Goal: Contribute content: Contribute content

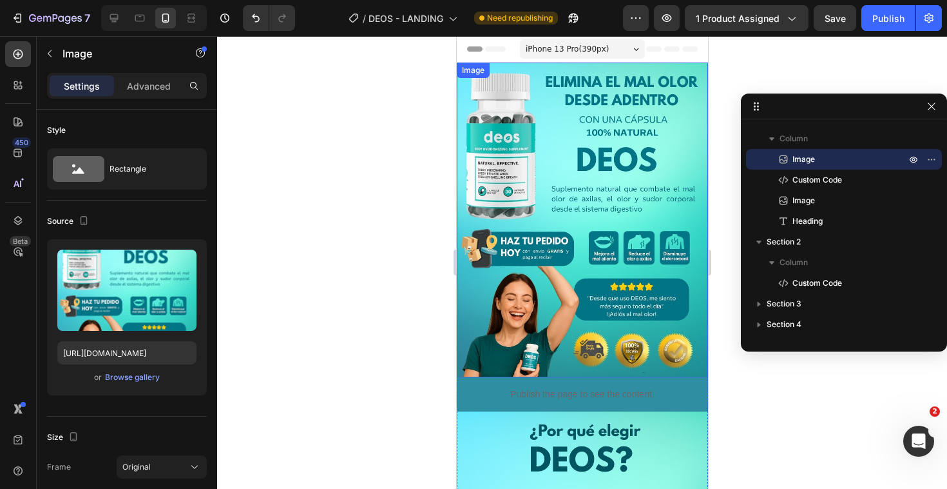
click at [548, 211] on img at bounding box center [581, 220] width 251 height 315
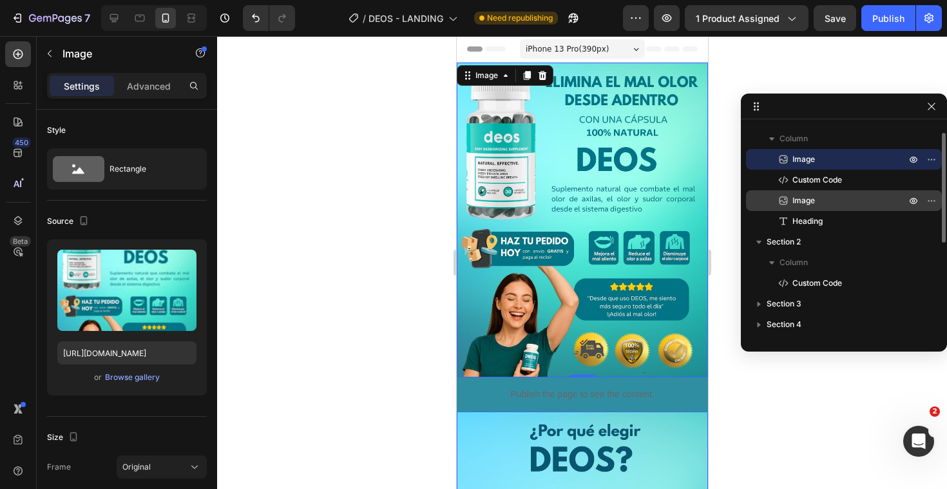
click at [833, 205] on p "Image" at bounding box center [835, 200] width 116 height 13
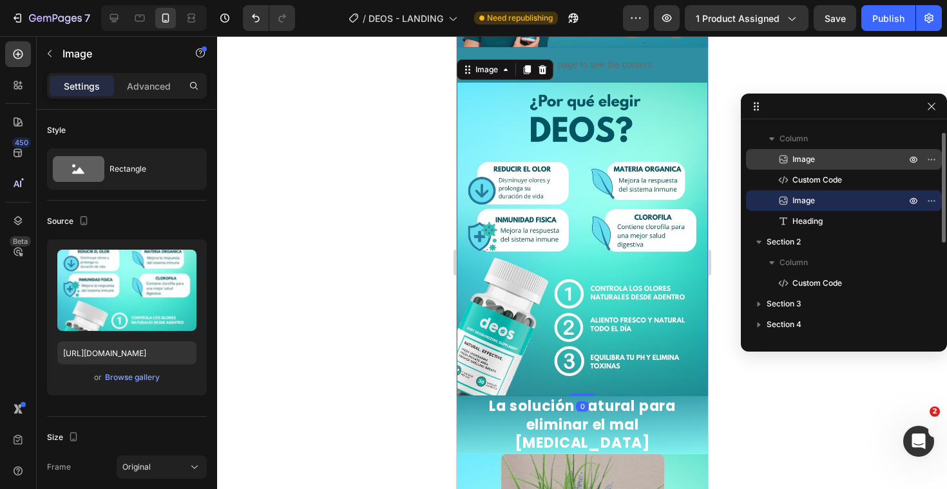
click at [814, 160] on span "Image" at bounding box center [804, 159] width 23 height 13
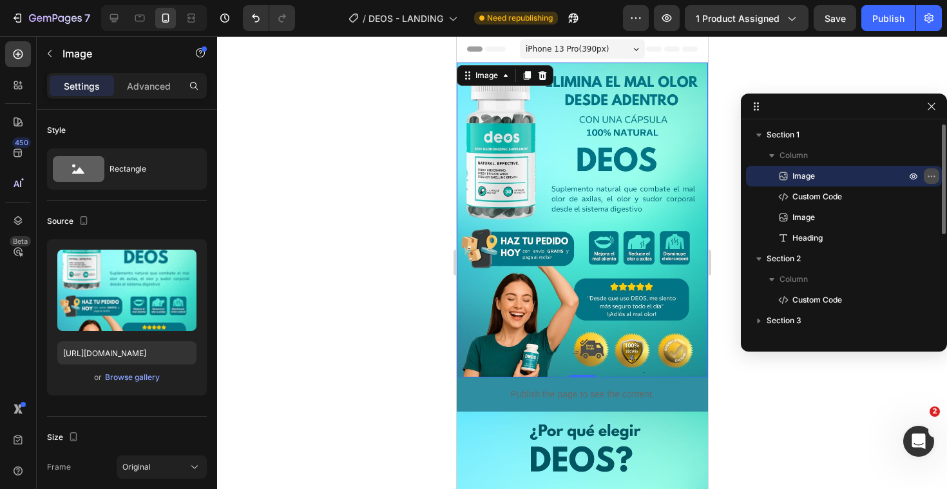
click at [931, 172] on icon "button" at bounding box center [932, 176] width 10 height 10
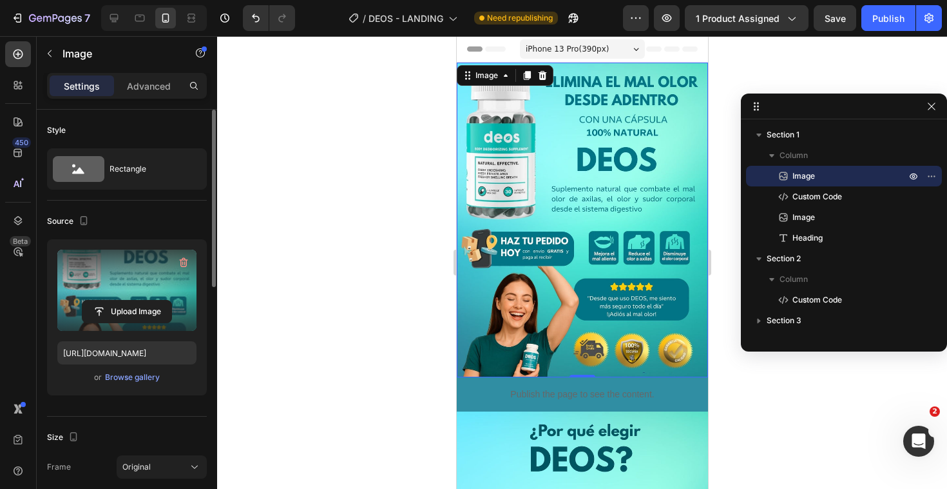
click at [119, 286] on label at bounding box center [126, 289] width 139 height 81
click at [119, 300] on input "file" at bounding box center [126, 311] width 89 height 22
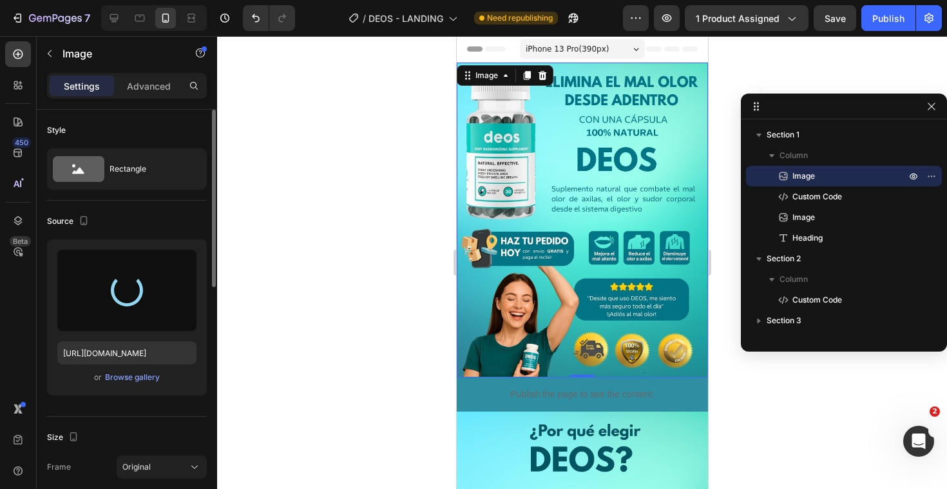
type input "https://cdn.shopify.com/s/files/1/0666/1750/7955/files/gempages_579433708046517…"
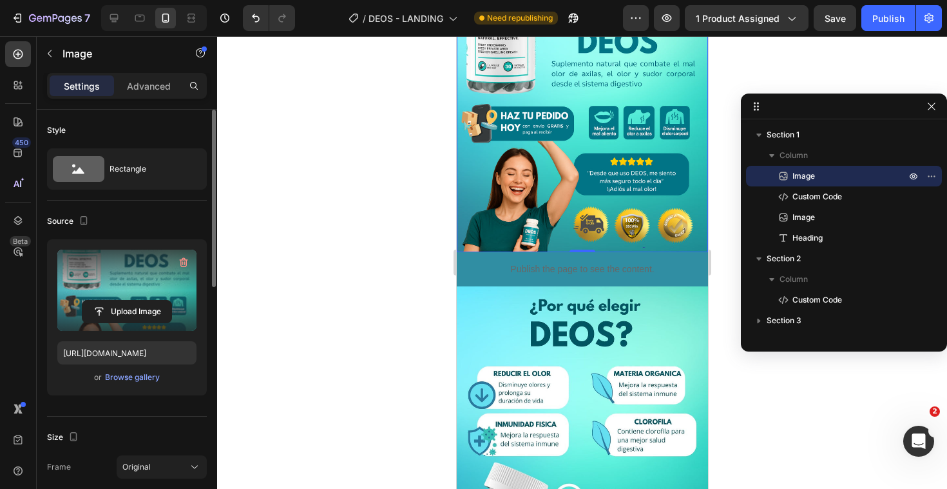
scroll to position [188, 0]
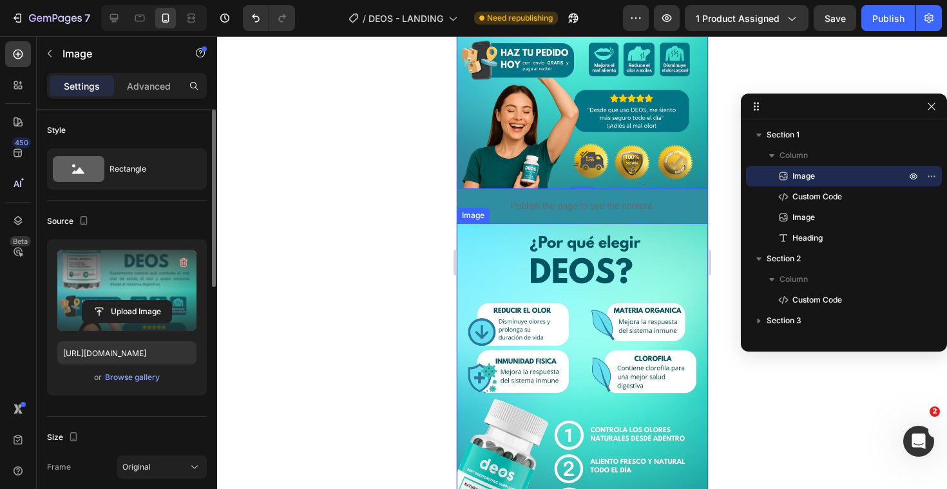
click at [585, 315] on img at bounding box center [581, 380] width 251 height 315
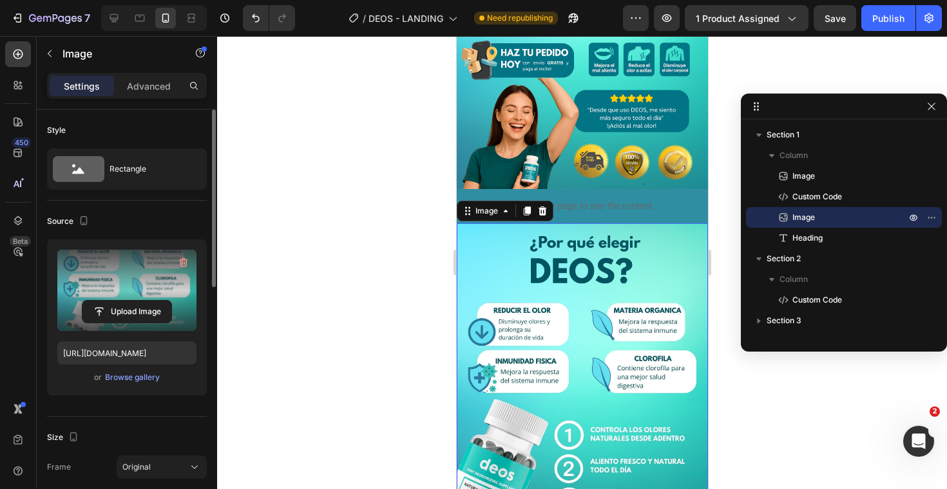
click at [137, 275] on label at bounding box center [126, 289] width 139 height 81
click at [137, 300] on input "file" at bounding box center [126, 311] width 89 height 22
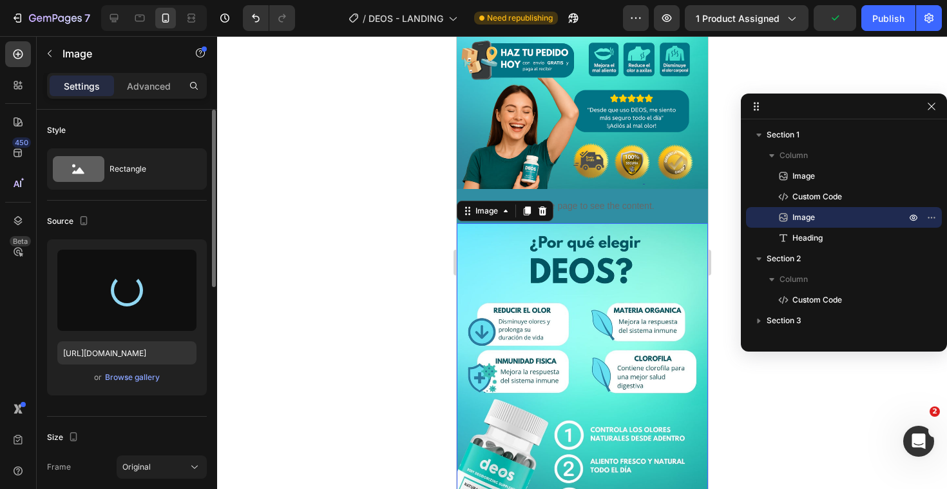
type input "[URL][DOMAIN_NAME]"
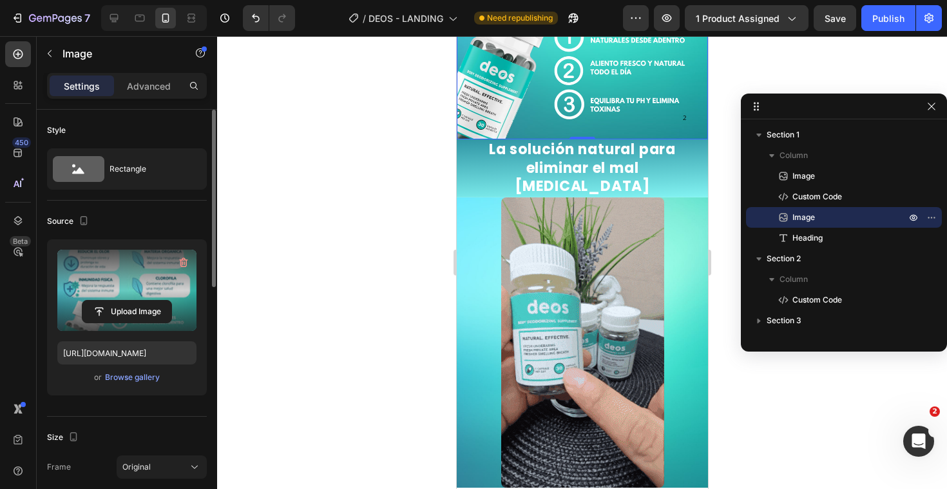
scroll to position [587, 0]
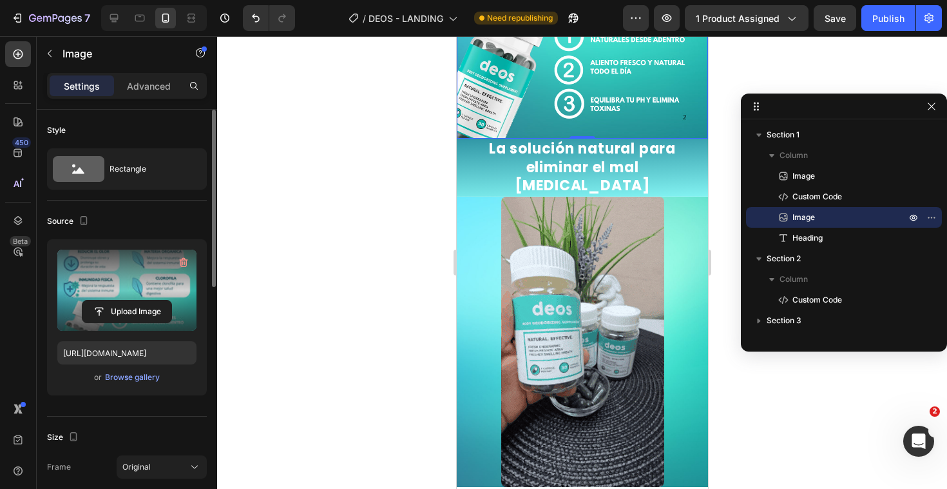
click at [596, 269] on img at bounding box center [582, 342] width 163 height 290
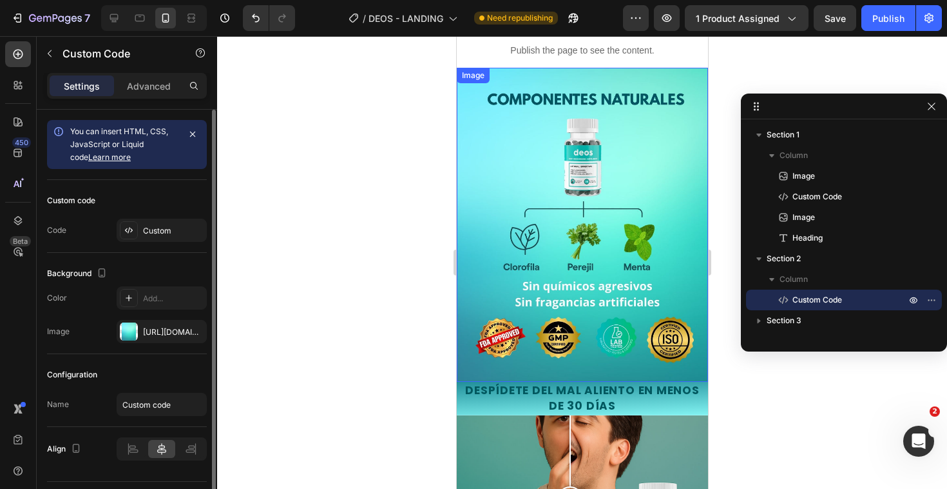
scroll to position [1388, 0]
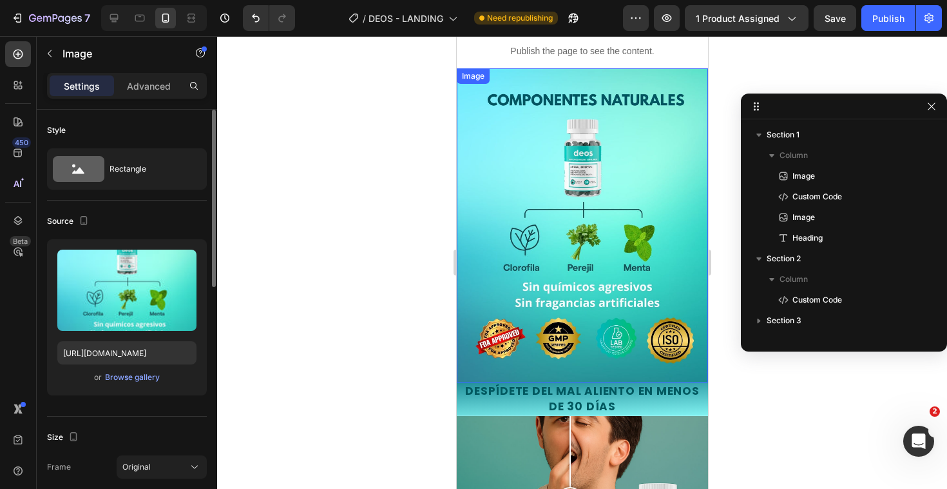
click at [518, 228] on img at bounding box center [581, 225] width 251 height 315
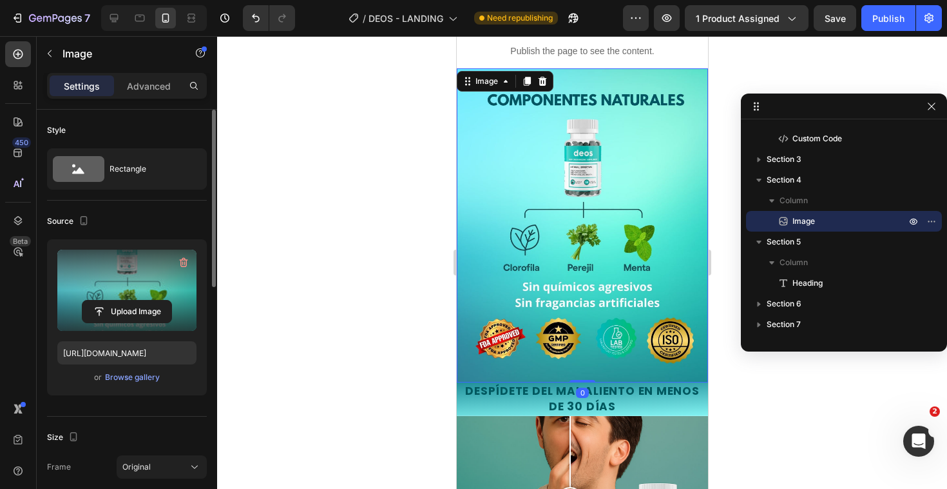
click at [131, 277] on label at bounding box center [126, 289] width 139 height 81
click at [131, 300] on input "file" at bounding box center [126, 311] width 89 height 22
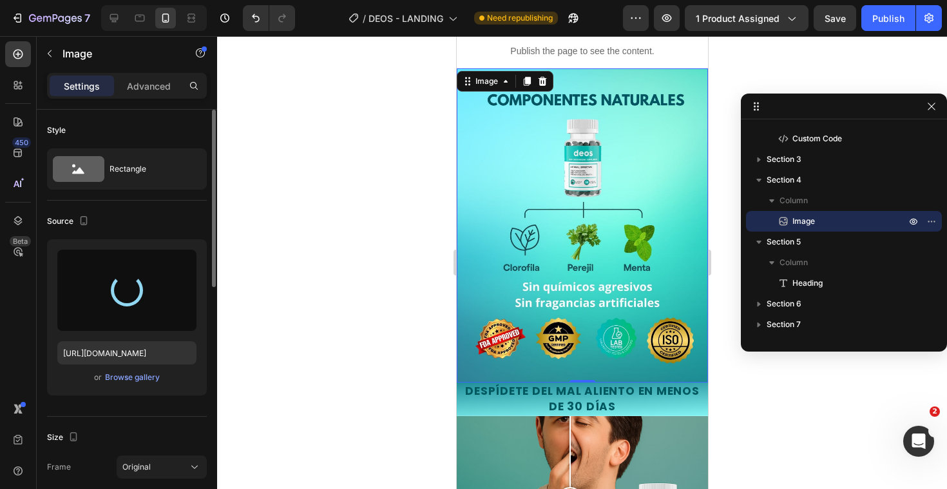
click at [150, 287] on div at bounding box center [126, 289] width 139 height 81
click at [489, 263] on img at bounding box center [581, 225] width 251 height 315
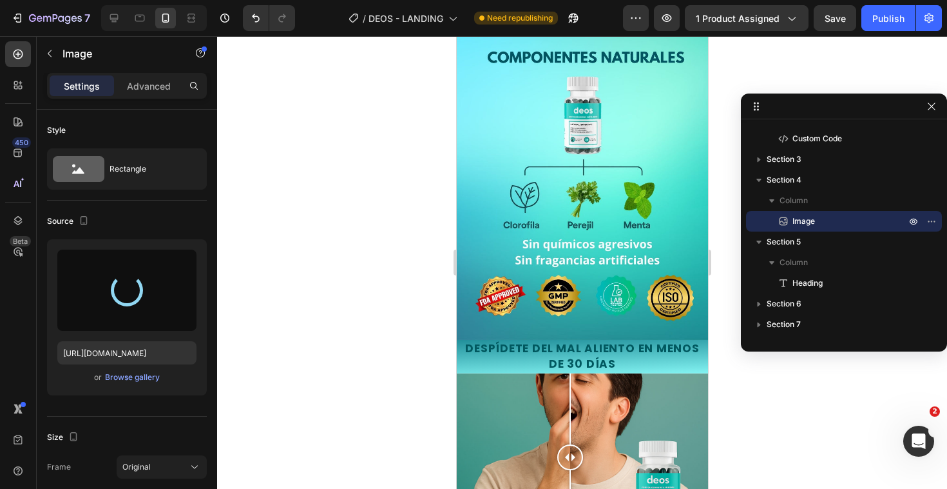
scroll to position [799, 0]
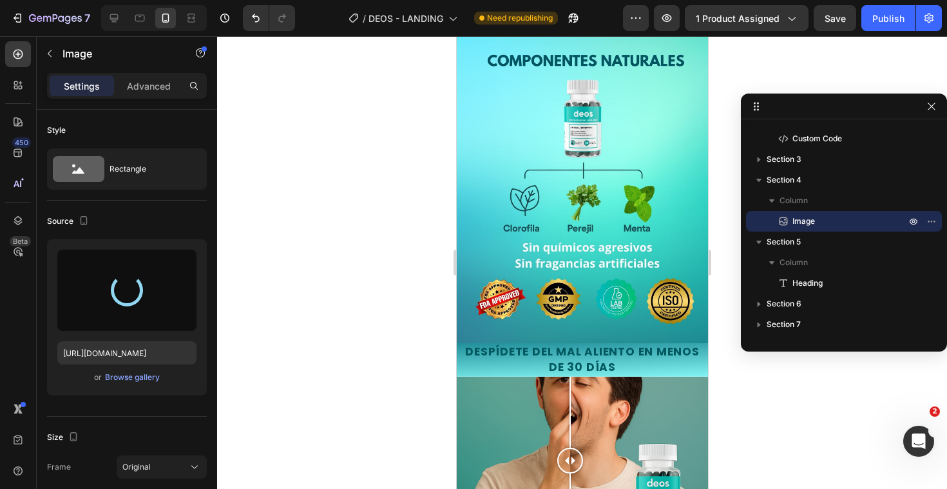
click at [489, 263] on img at bounding box center [581, 186] width 251 height 315
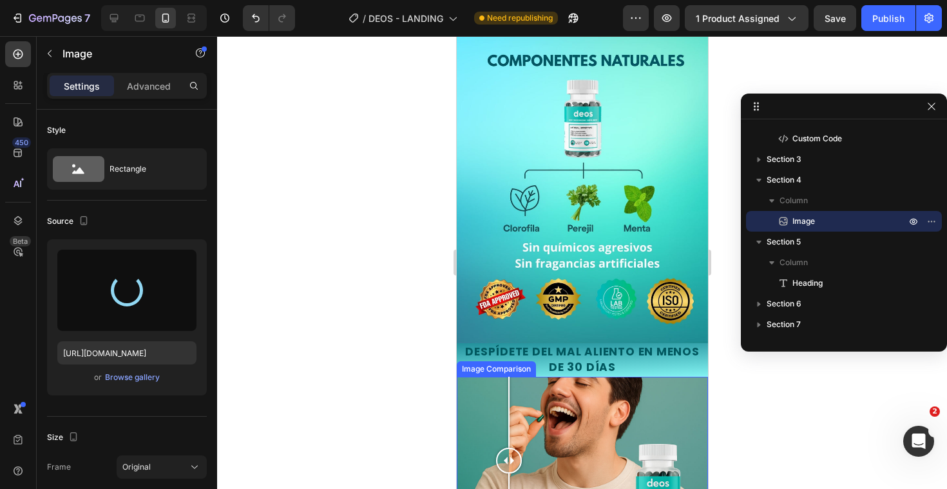
click at [509, 389] on div at bounding box center [581, 460] width 251 height 168
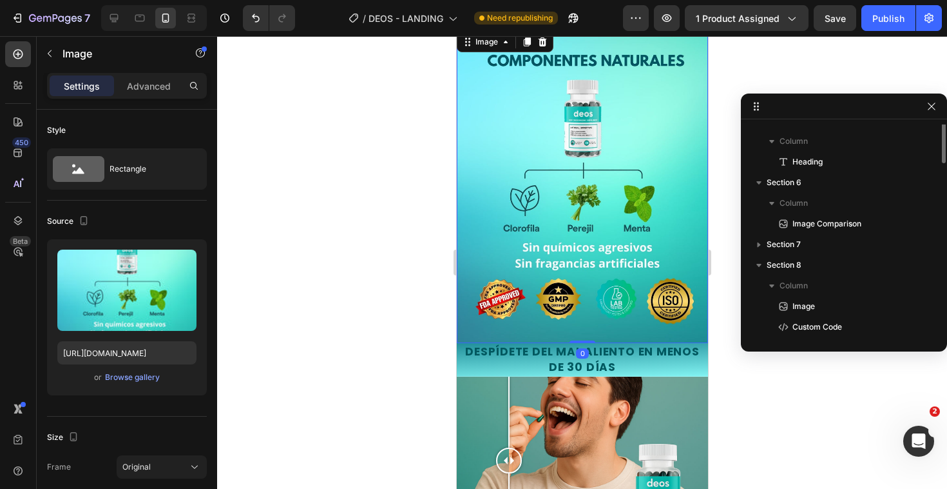
click at [534, 267] on img at bounding box center [581, 186] width 251 height 315
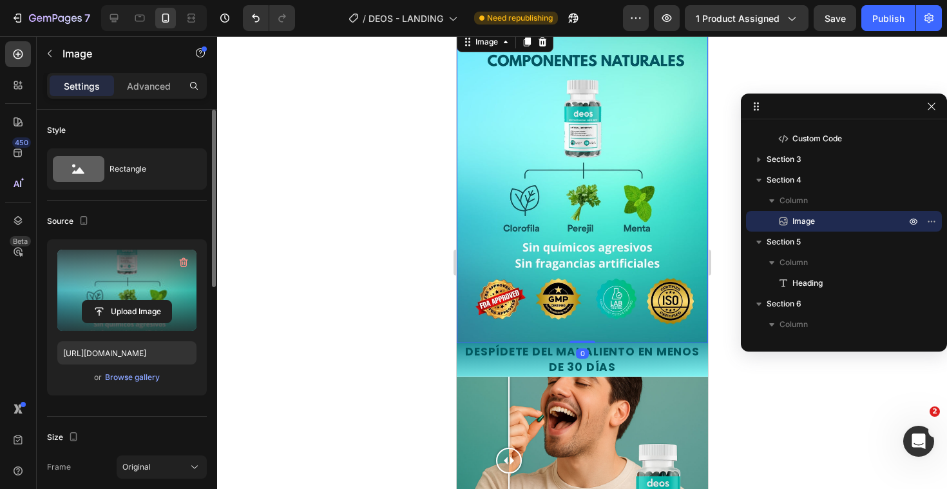
click at [156, 277] on label at bounding box center [126, 289] width 139 height 81
click at [156, 300] on input "file" at bounding box center [126, 311] width 89 height 22
click at [159, 276] on label at bounding box center [126, 289] width 139 height 81
click at [159, 300] on input "file" at bounding box center [126, 311] width 89 height 22
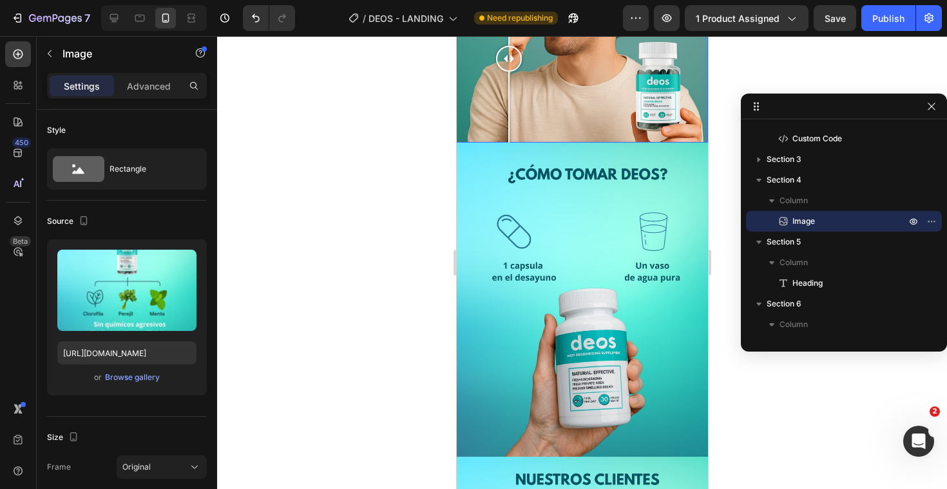
scroll to position [1210, 0]
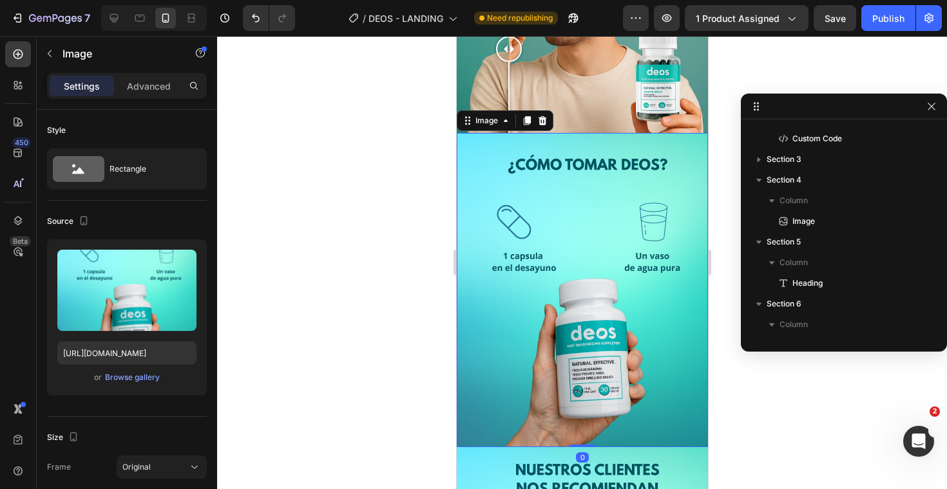
click at [555, 262] on img at bounding box center [581, 290] width 251 height 315
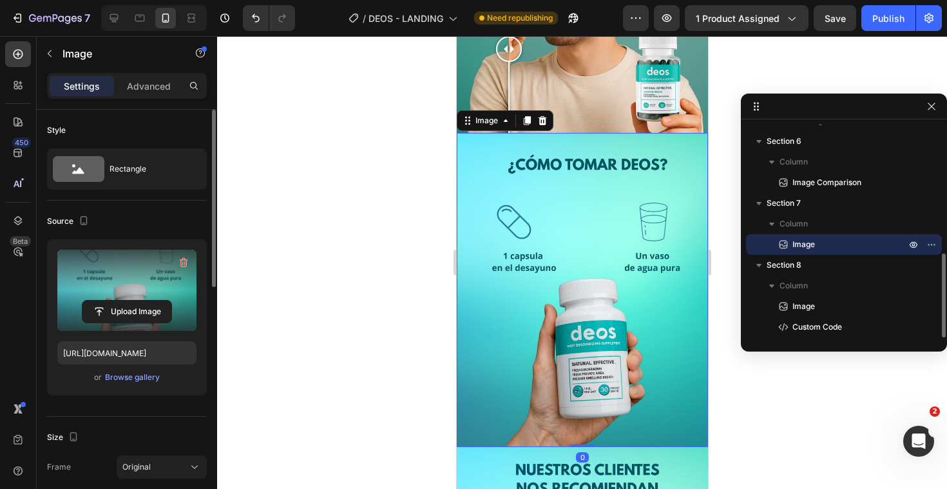
click at [89, 272] on label at bounding box center [126, 289] width 139 height 81
click at [89, 300] on input "file" at bounding box center [126, 311] width 89 height 22
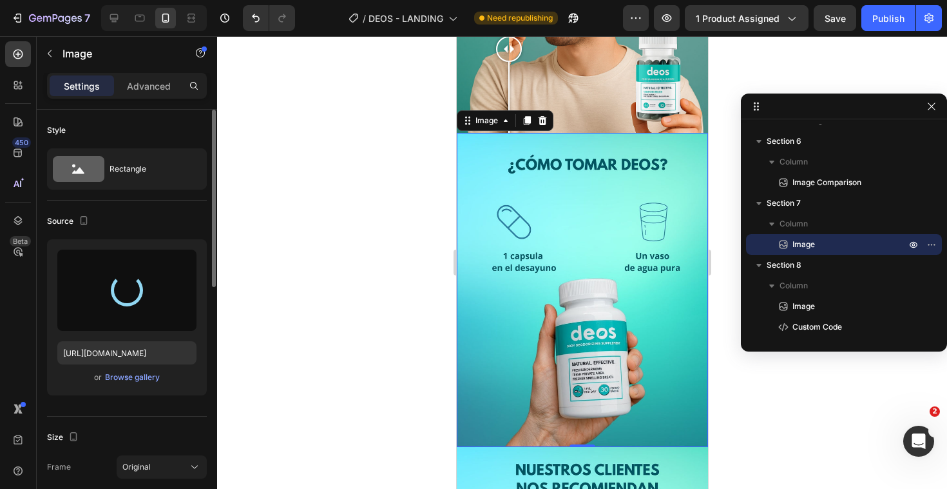
type input "https://cdn.shopify.com/s/files/1/0666/1750/7955/files/gempages_579433708046517…"
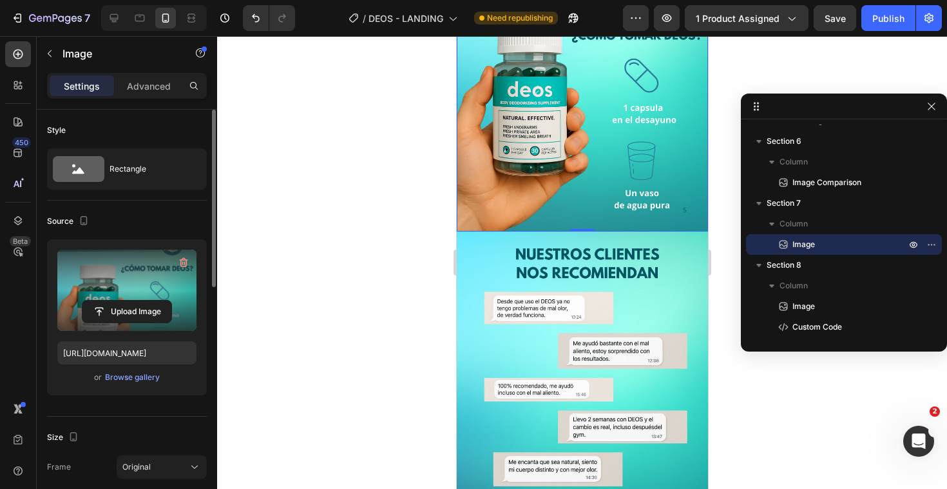
scroll to position [1428, 0]
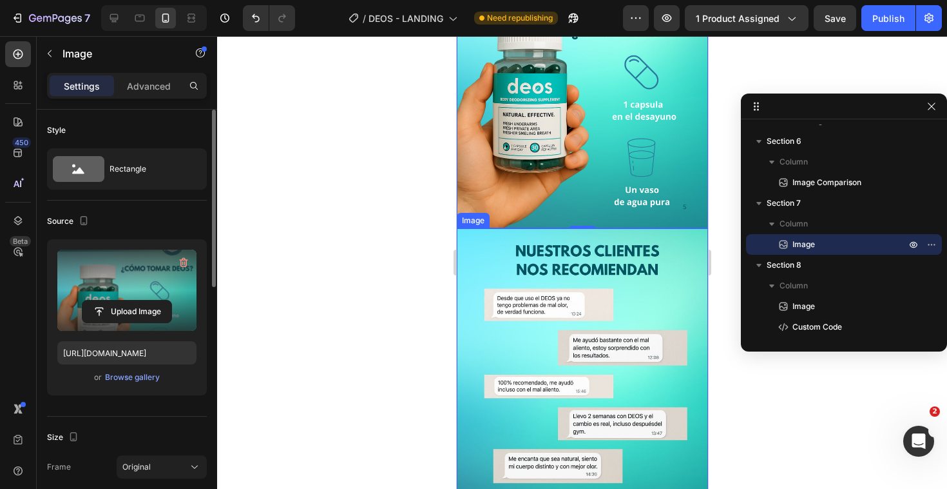
click at [648, 297] on img at bounding box center [581, 385] width 251 height 315
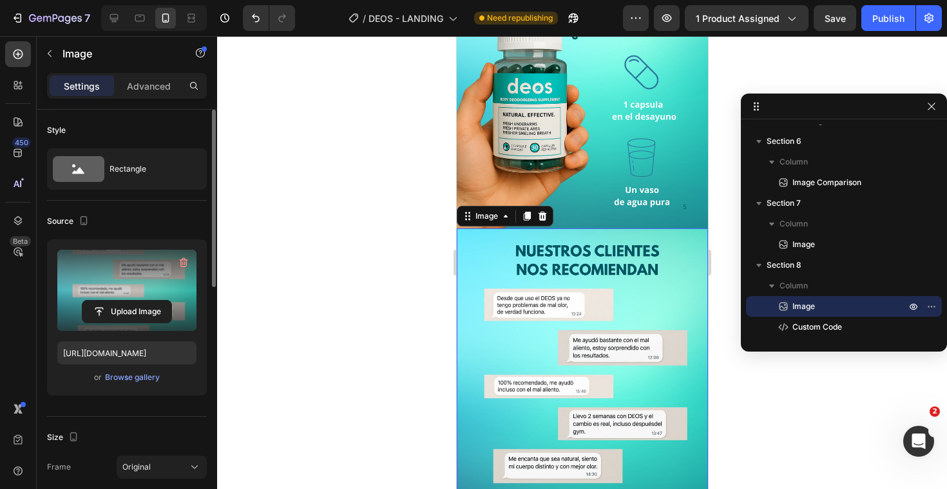
click at [149, 284] on label at bounding box center [126, 289] width 139 height 81
click at [149, 300] on input "file" at bounding box center [126, 311] width 89 height 22
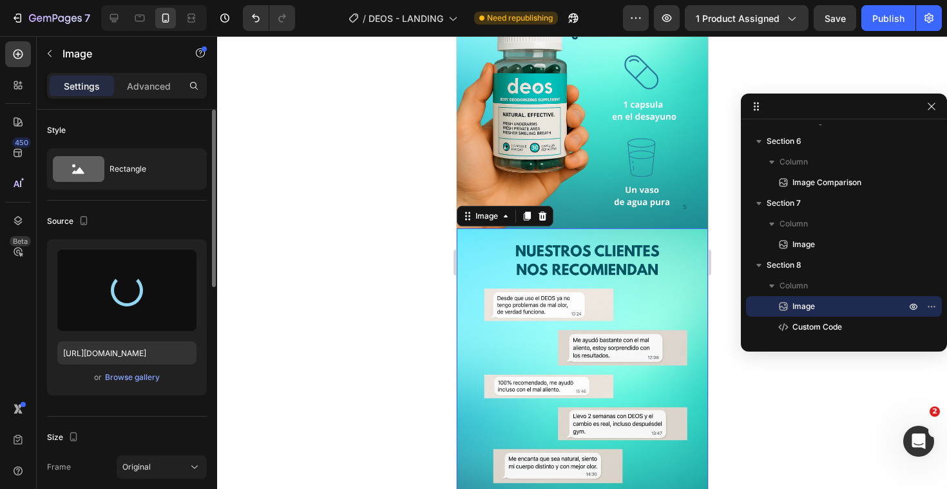
type input "https://cdn.shopify.com/s/files/1/0666/1750/7955/files/gempages_579433708046517…"
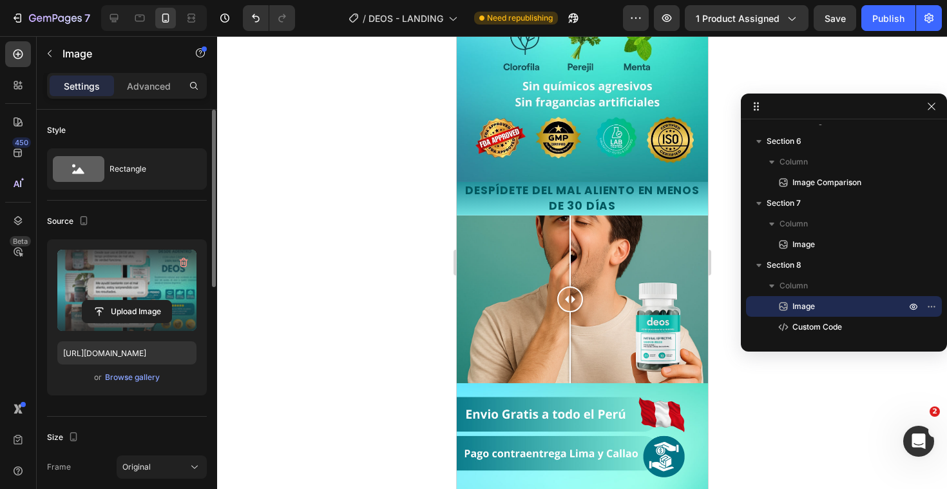
scroll to position [732, 0]
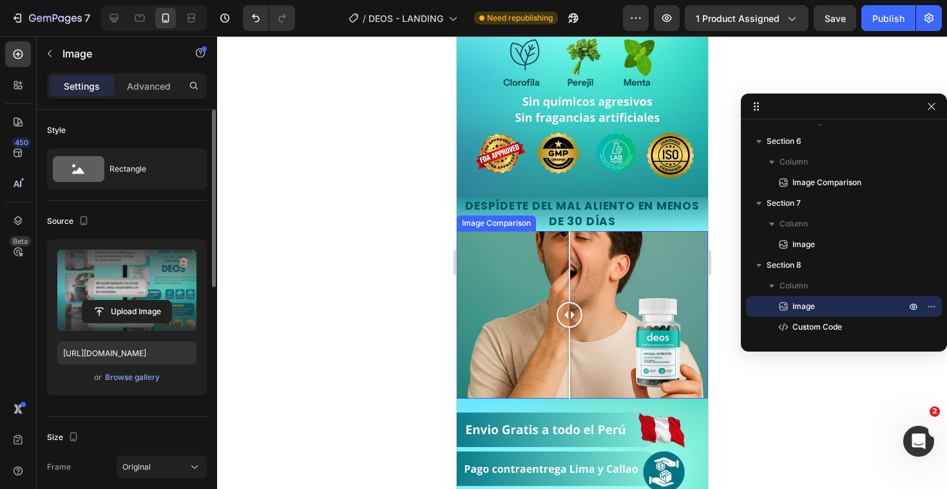
click at [569, 396] on div at bounding box center [568, 362] width 1 height 71
click at [570, 385] on div at bounding box center [571, 315] width 26 height 168
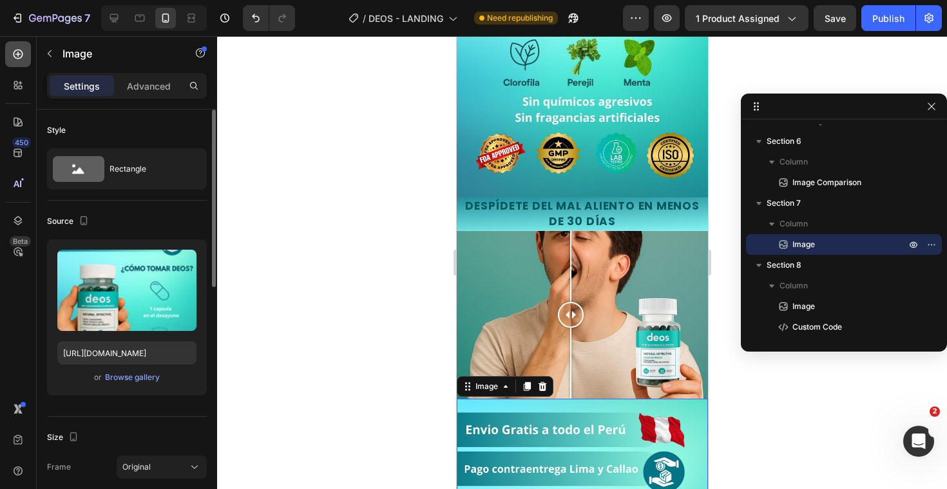
click at [14, 55] on icon at bounding box center [19, 55] width 10 height 10
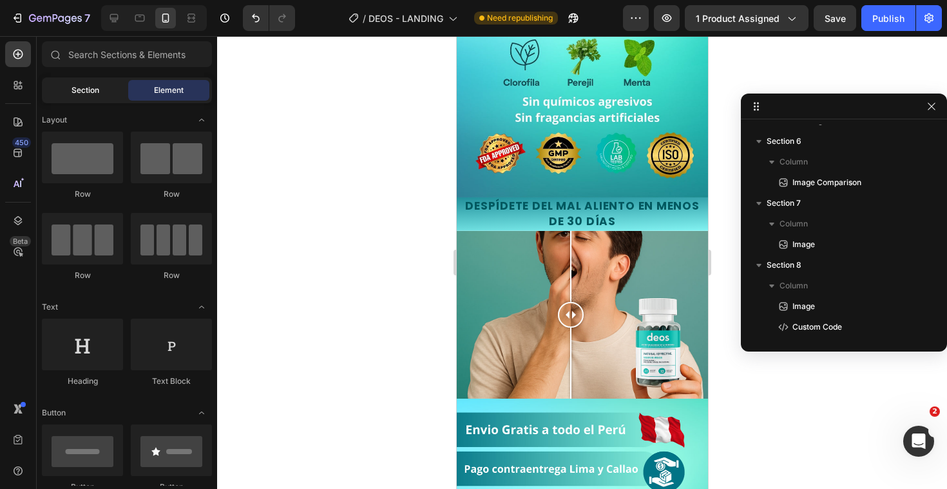
click at [84, 100] on div "Section" at bounding box center [84, 90] width 81 height 21
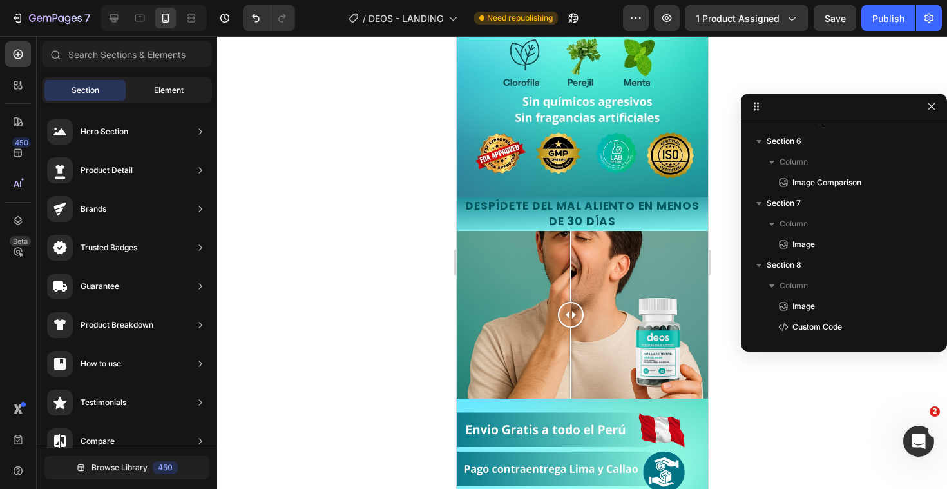
click at [148, 95] on div "Element" at bounding box center [168, 90] width 81 height 21
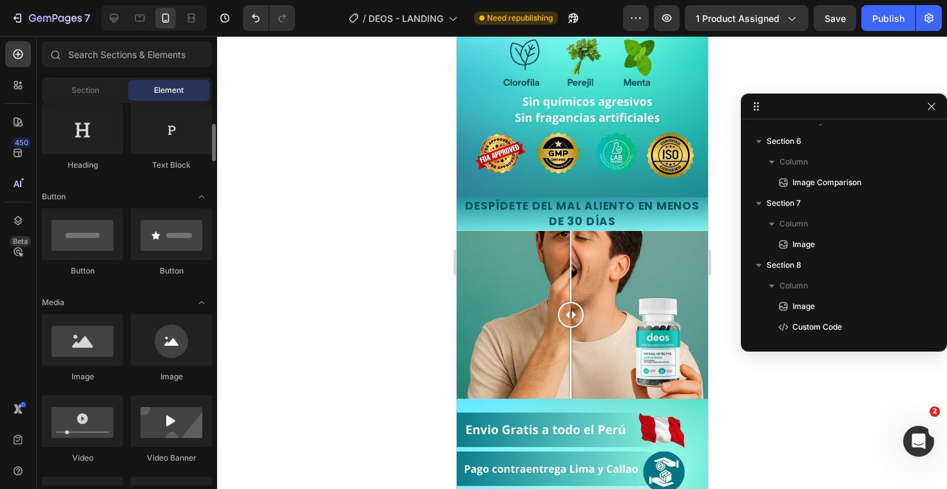
scroll to position [218, 0]
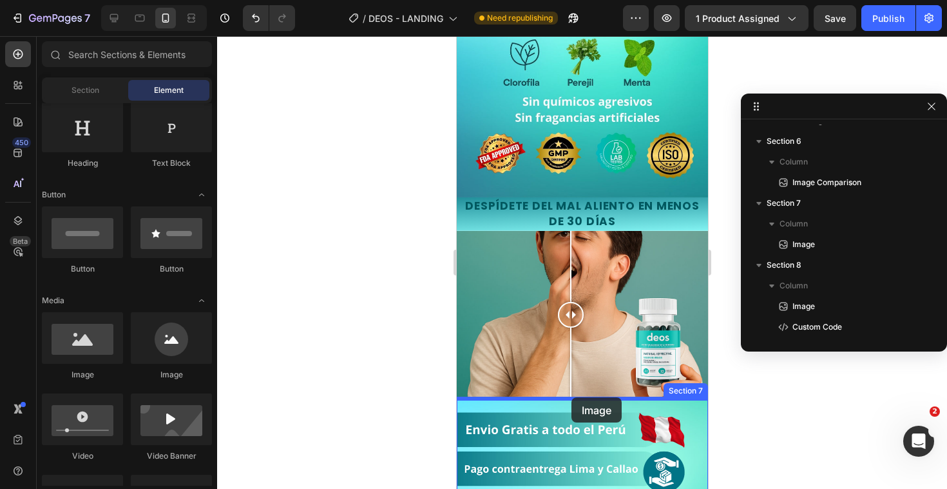
drag, startPoint x: 559, startPoint y: 357, endPoint x: 571, endPoint y: 397, distance: 41.8
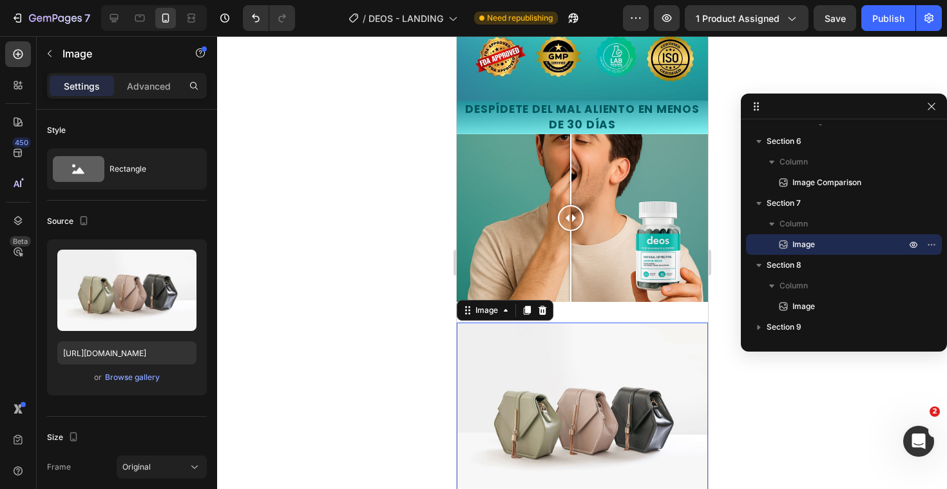
scroll to position [834, 0]
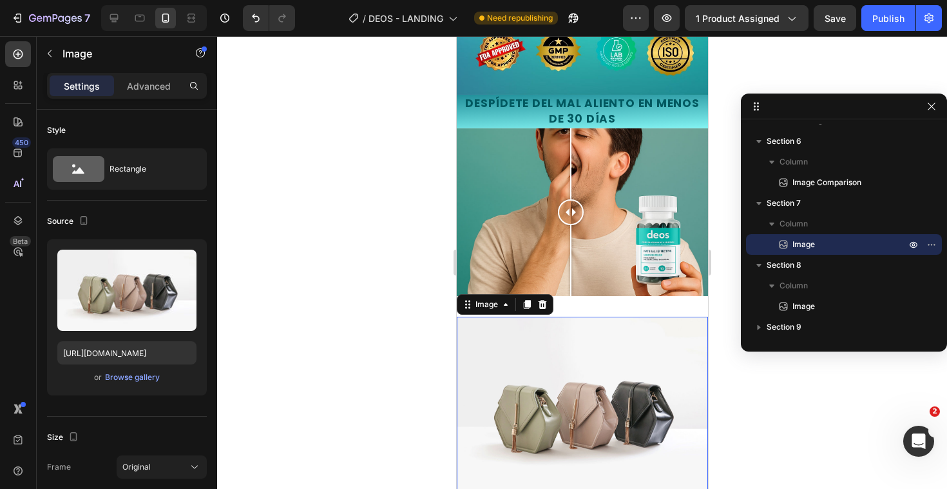
click at [574, 360] on img at bounding box center [581, 410] width 251 height 189
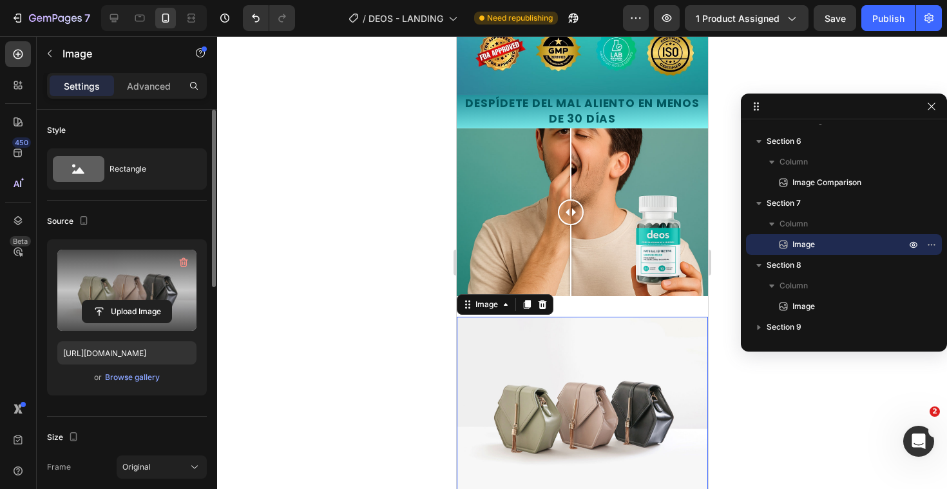
click at [117, 296] on label at bounding box center [126, 289] width 139 height 81
click at [117, 300] on input "file" at bounding box center [126, 311] width 89 height 22
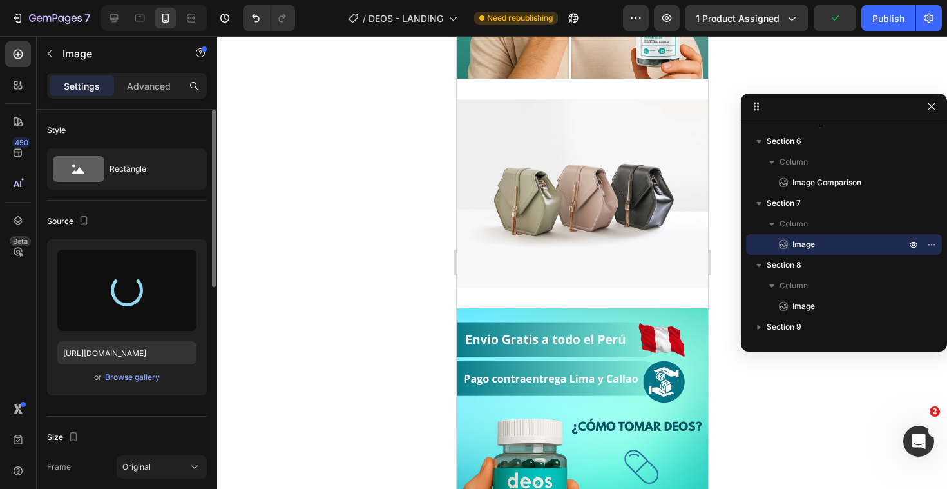
scroll to position [1274, 0]
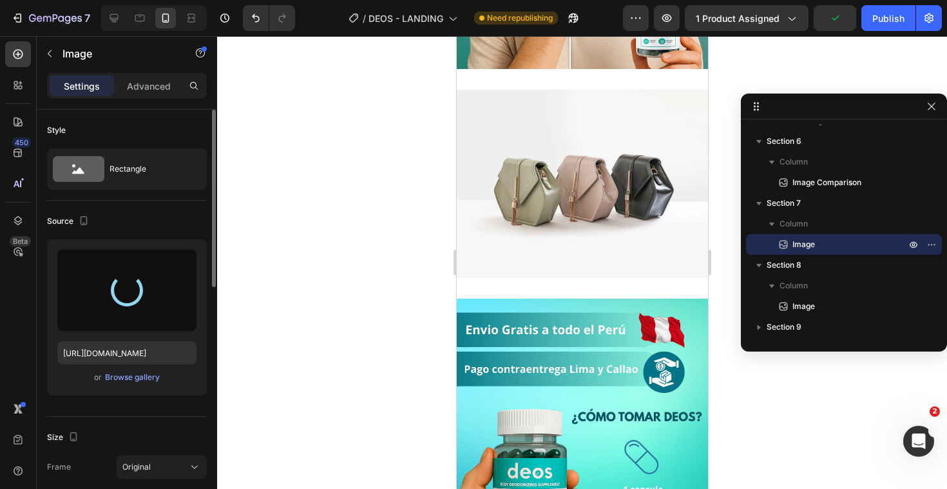
type input "https://cdn.shopify.com/s/files/1/0666/1750/7955/files/gempages_579433708046517…"
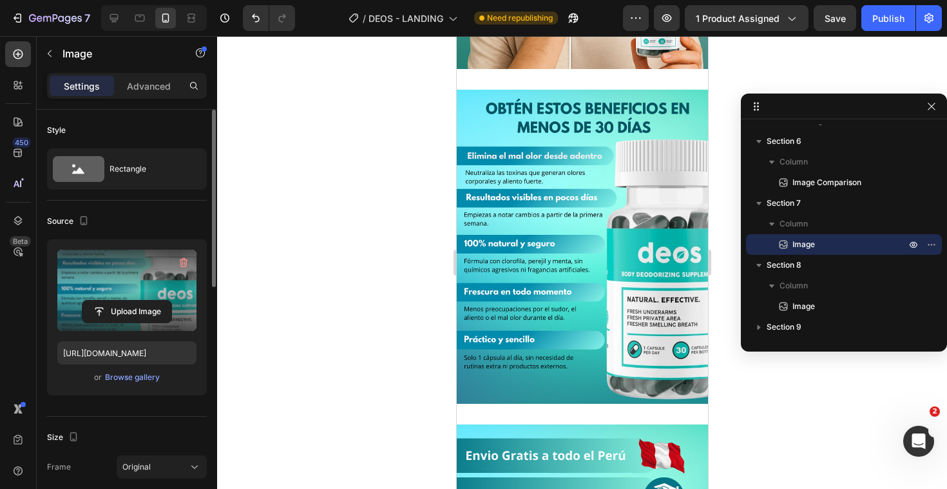
scroll to position [1239, 0]
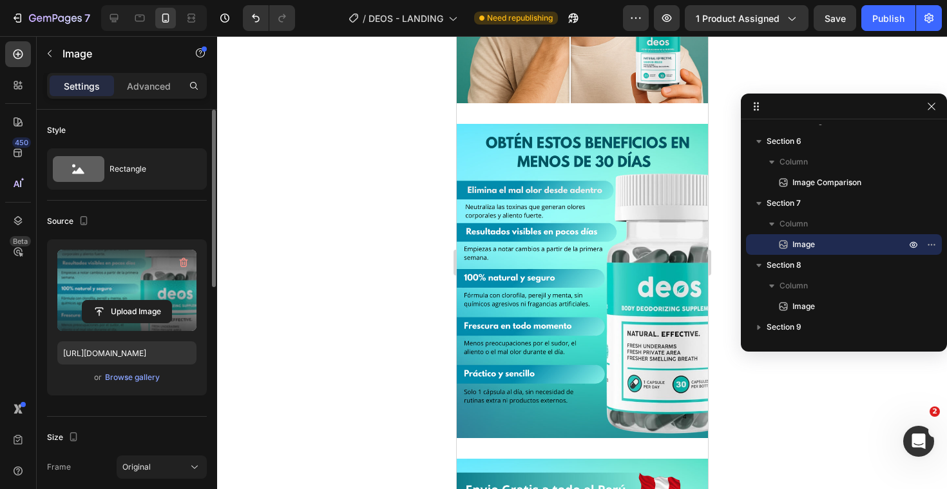
click at [572, 169] on img at bounding box center [581, 281] width 251 height 315
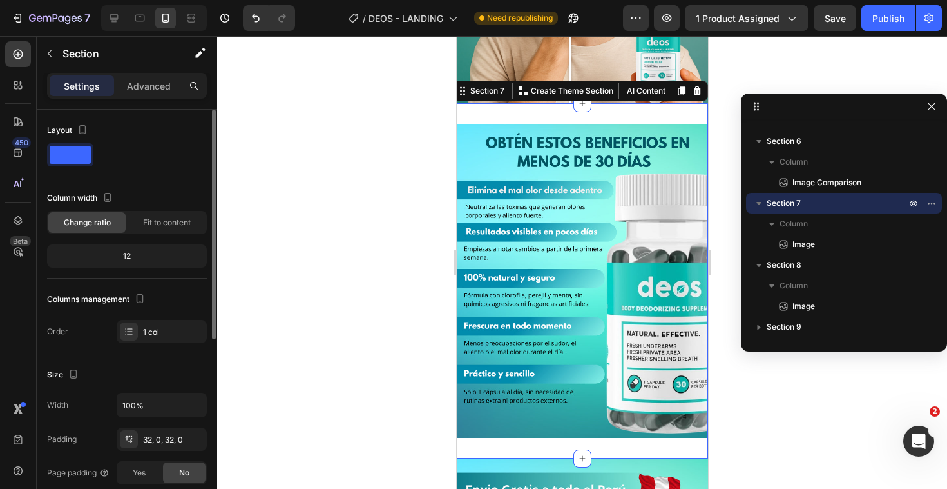
click at [509, 106] on div "Image Section 7 You can create reusable sections Create Theme Section AI Conten…" at bounding box center [581, 281] width 251 height 356
click at [197, 440] on icon "button" at bounding box center [193, 439] width 10 height 10
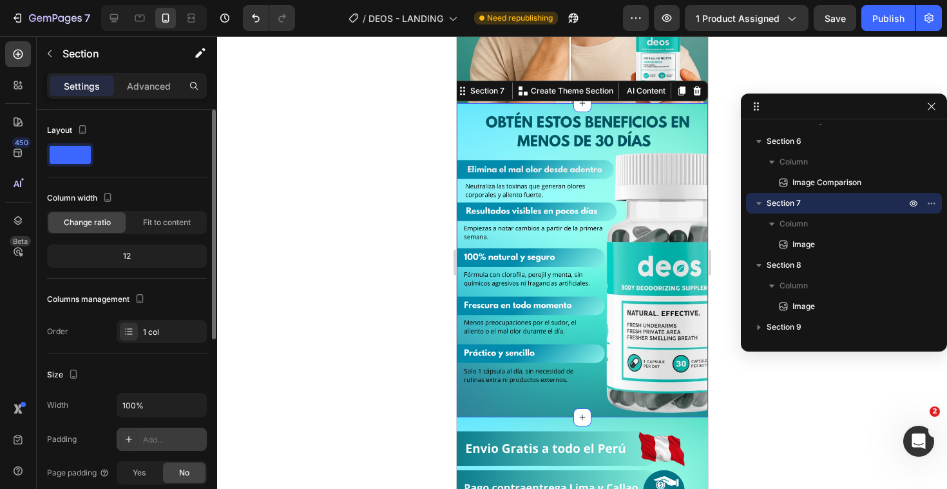
click at [349, 339] on div at bounding box center [582, 262] width 730 height 452
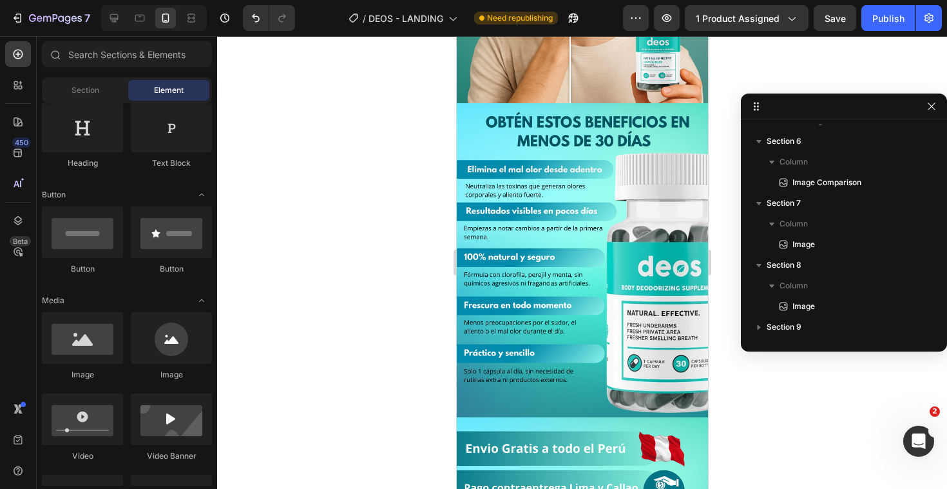
click at [370, 338] on div at bounding box center [582, 262] width 730 height 452
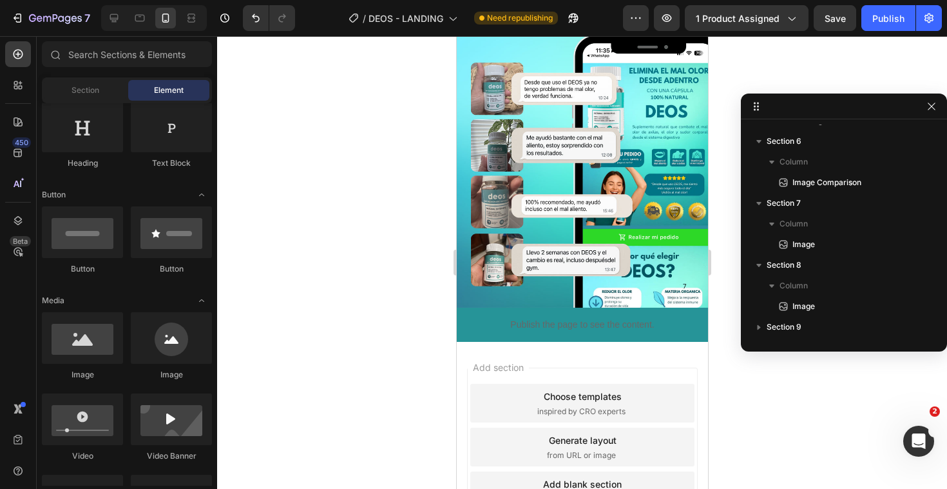
scroll to position [2073, 0]
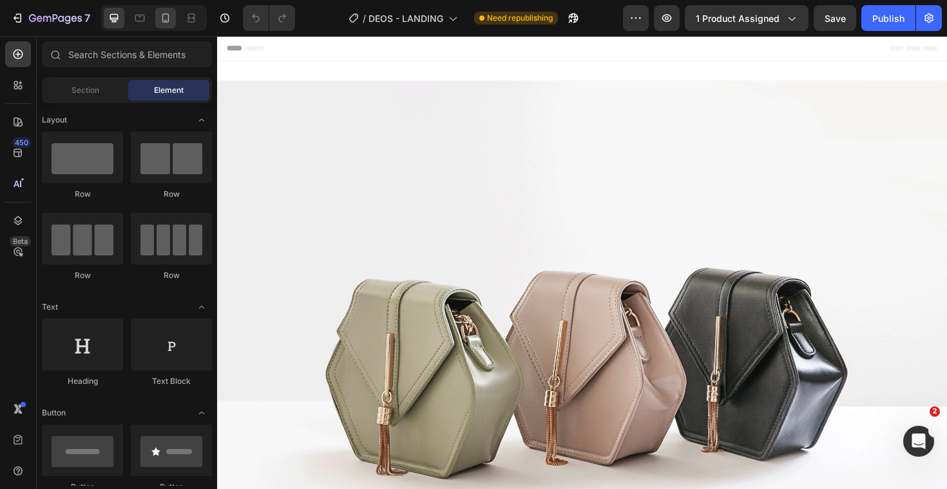
click at [162, 19] on icon at bounding box center [165, 18] width 7 height 9
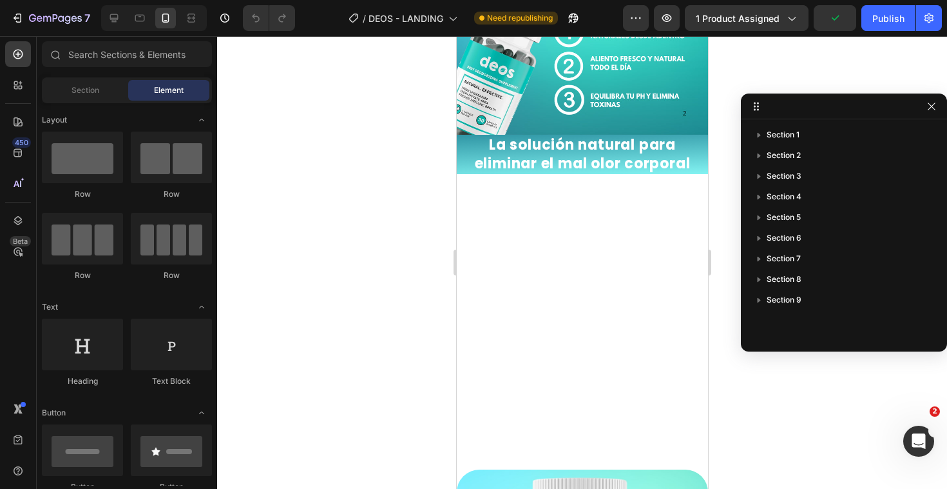
scroll to position [623, 0]
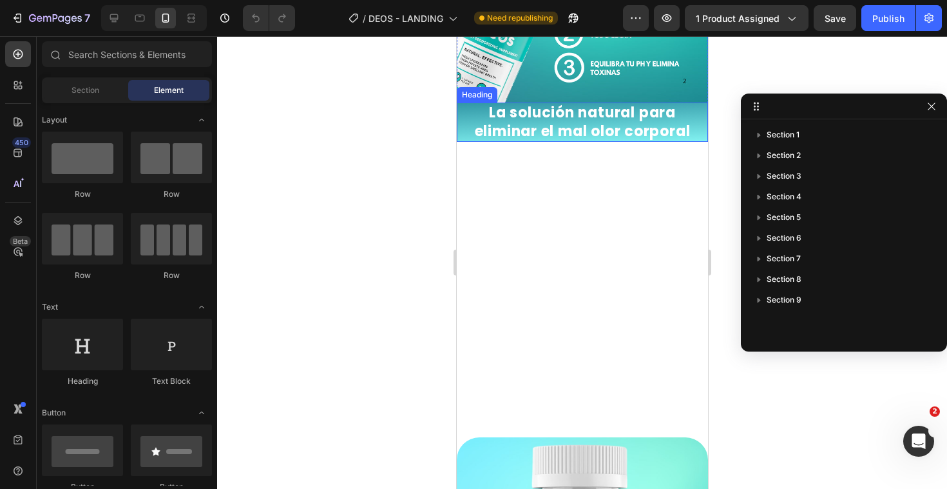
click at [574, 119] on span "La solución natural para eliminar el mal olor corporal" at bounding box center [582, 121] width 216 height 39
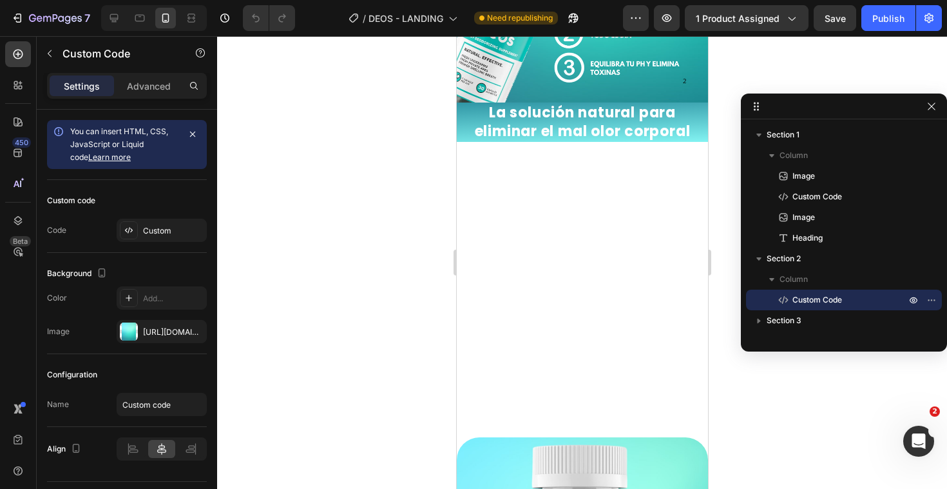
click at [588, 209] on img at bounding box center [582, 287] width 163 height 290
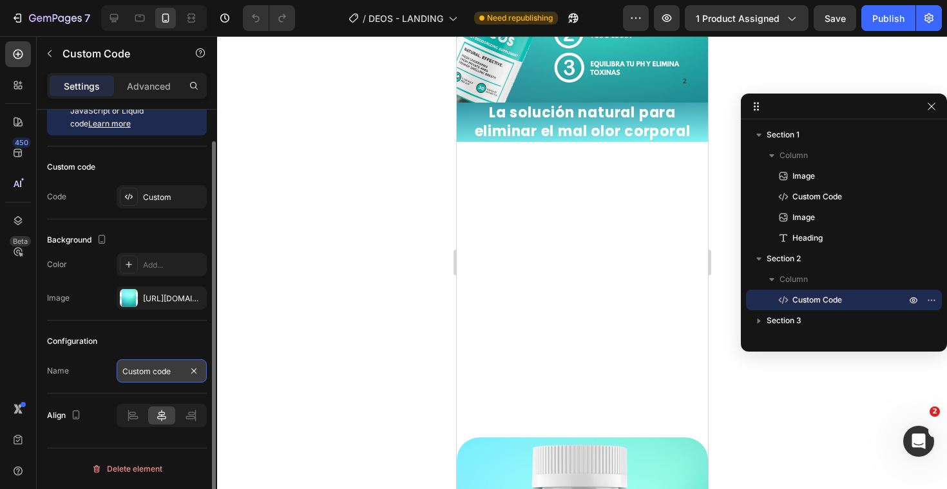
click at [151, 376] on input "Custom code" at bounding box center [162, 370] width 90 height 23
click at [139, 344] on div "Configuration" at bounding box center [127, 341] width 160 height 21
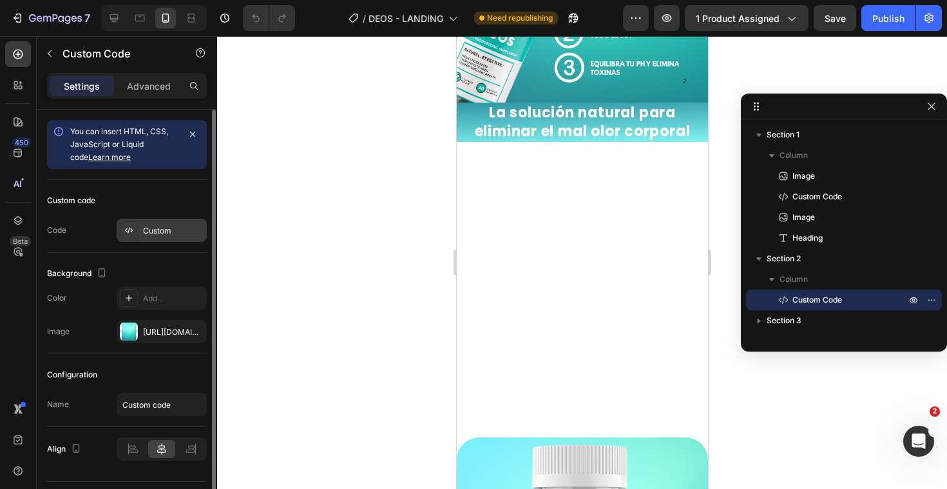
click at [152, 225] on div "Custom" at bounding box center [173, 231] width 61 height 12
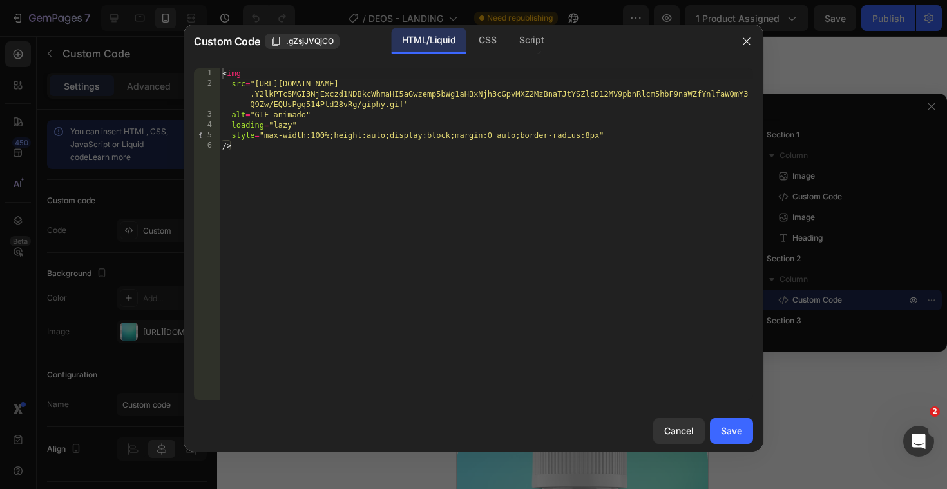
click at [122, 217] on div at bounding box center [473, 244] width 947 height 489
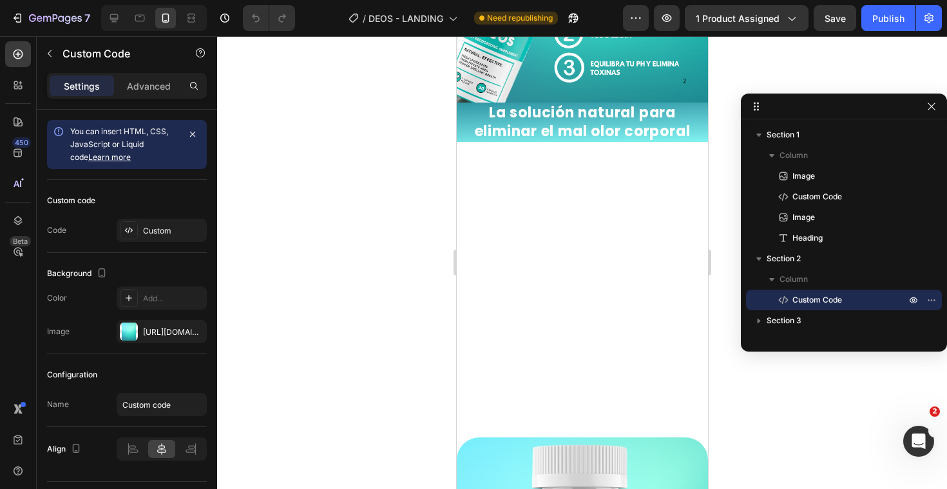
click at [602, 292] on img at bounding box center [582, 287] width 163 height 290
click at [538, 177] on img at bounding box center [582, 287] width 163 height 290
click at [661, 19] on button "button" at bounding box center [667, 18] width 26 height 26
click at [195, 133] on icon "button" at bounding box center [193, 134] width 10 height 10
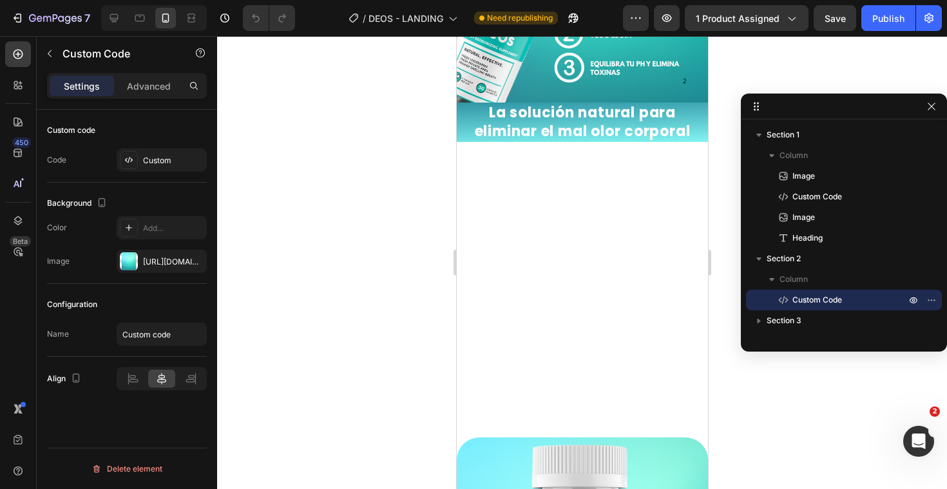
click at [570, 300] on img at bounding box center [582, 287] width 163 height 290
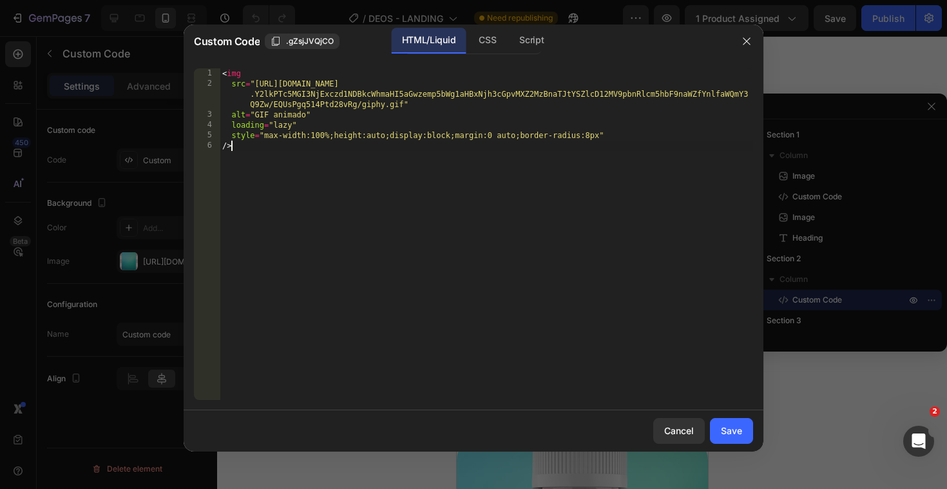
click at [570, 300] on div "< img src = "[URL][DOMAIN_NAME] .Y2lkPTc5MGI3NjExczd1NDBkcWhmaHI5aGwzemp5bWg1aH…" at bounding box center [487, 244] width 534 height 352
click at [536, 251] on div "< img src = "[URL][DOMAIN_NAME] .Y2lkPTc5MGI3NjExczd1NDBkcWhmaHI5aGwzemp5bWg1aH…" at bounding box center [487, 244] width 534 height 352
click at [728, 434] on div "Save" at bounding box center [731, 430] width 21 height 14
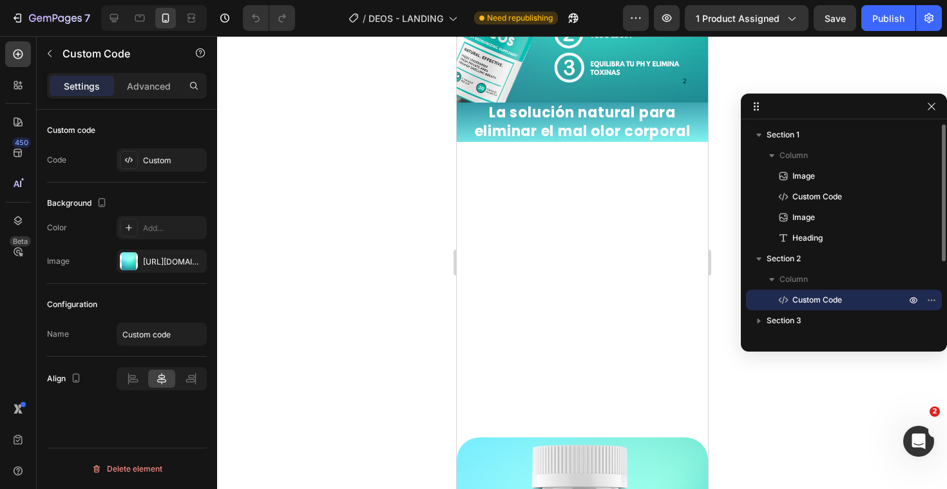
click at [797, 300] on span "Custom Code" at bounding box center [818, 299] width 50 height 13
click at [147, 163] on div "Custom" at bounding box center [173, 161] width 61 height 12
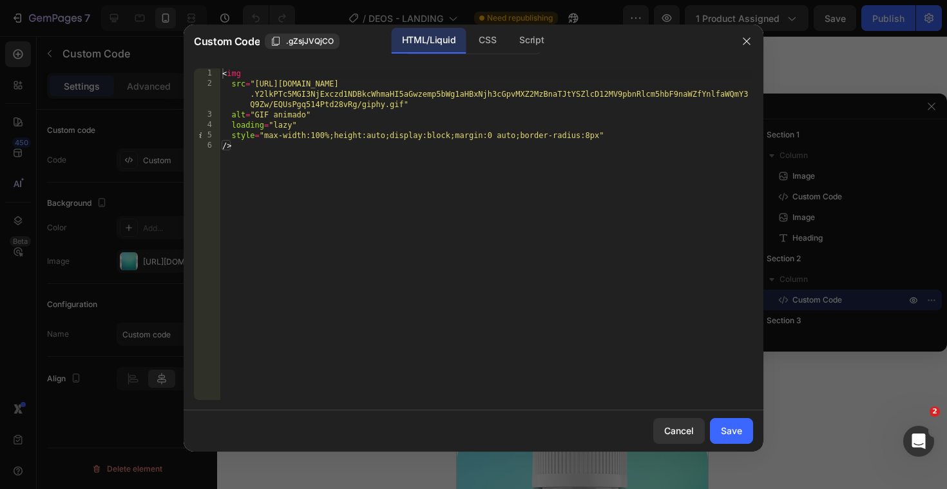
click at [139, 182] on div at bounding box center [473, 244] width 947 height 489
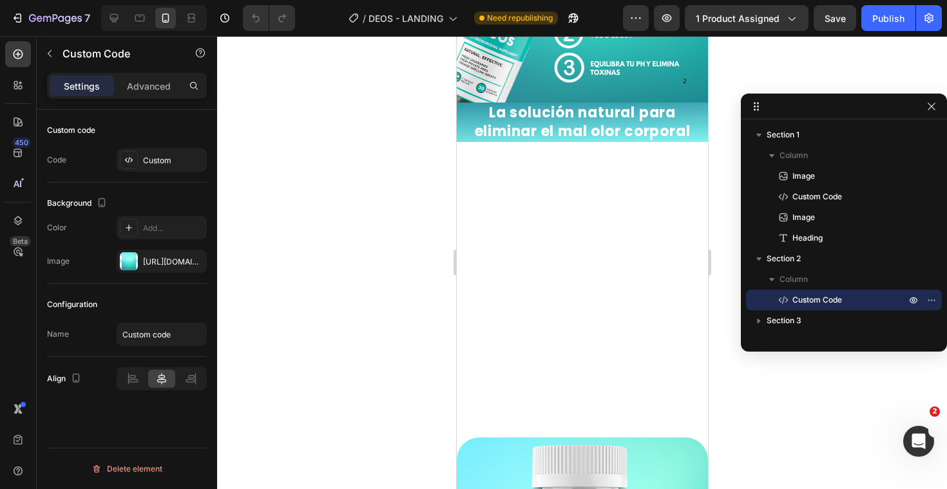
click at [590, 380] on img at bounding box center [582, 287] width 163 height 290
click at [149, 334] on input "Custom code" at bounding box center [162, 333] width 90 height 23
click at [151, 316] on div "Configuration Name Custom code" at bounding box center [127, 320] width 160 height 73
click at [552, 253] on img at bounding box center [582, 287] width 163 height 290
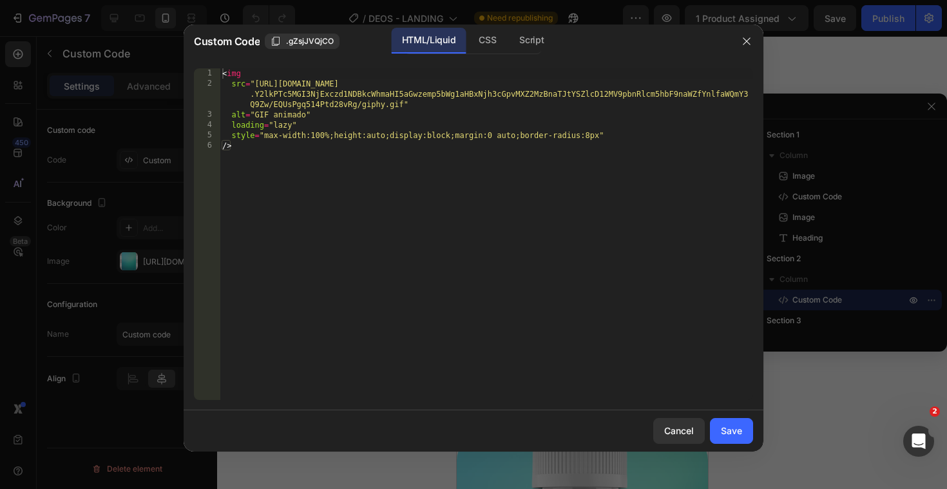
type textarea "/>"
click at [553, 253] on div "< img src = "[URL][DOMAIN_NAME] .Y2lkPTc5MGI3NjExczd1NDBkcWhmaHI5aGwzemp5bWg1aH…" at bounding box center [487, 244] width 534 height 352
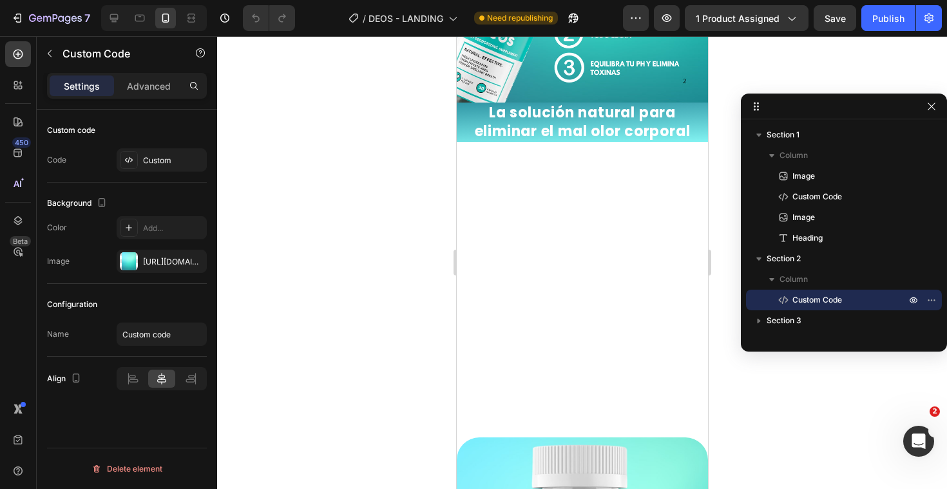
click at [168, 145] on div "Custom code Code Custom" at bounding box center [127, 146] width 160 height 73
click at [159, 163] on div "Custom" at bounding box center [173, 161] width 61 height 12
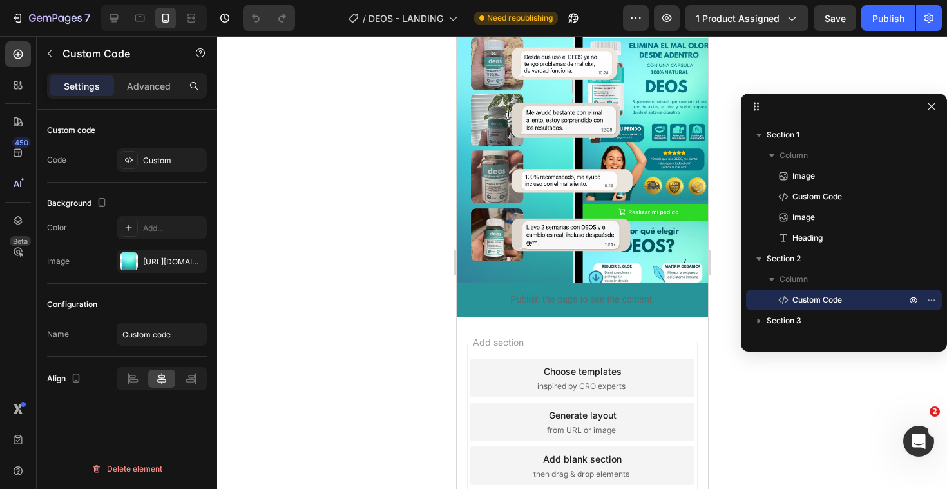
scroll to position [2612, 0]
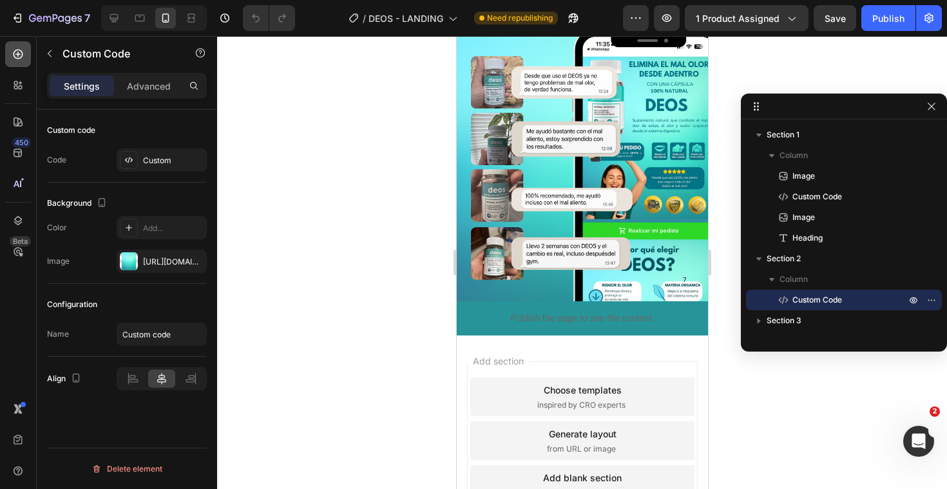
click at [17, 56] on icon at bounding box center [19, 55] width 10 height 10
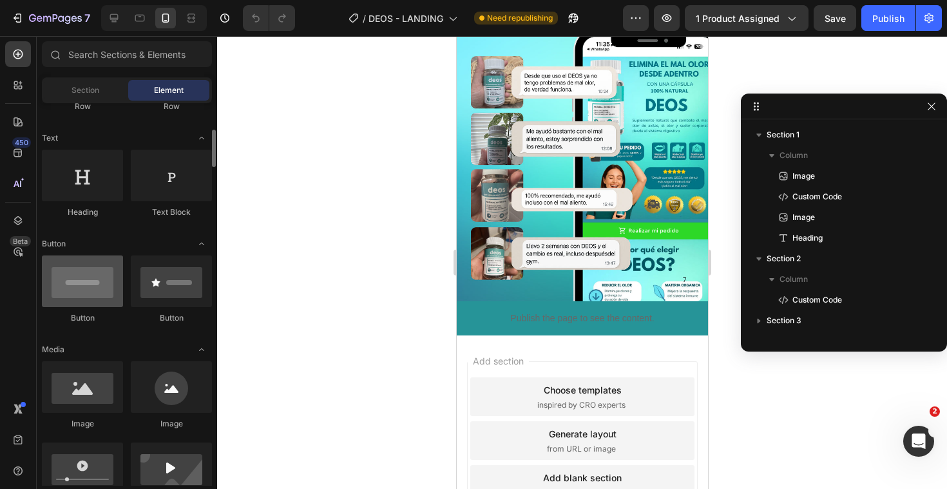
scroll to position [190, 0]
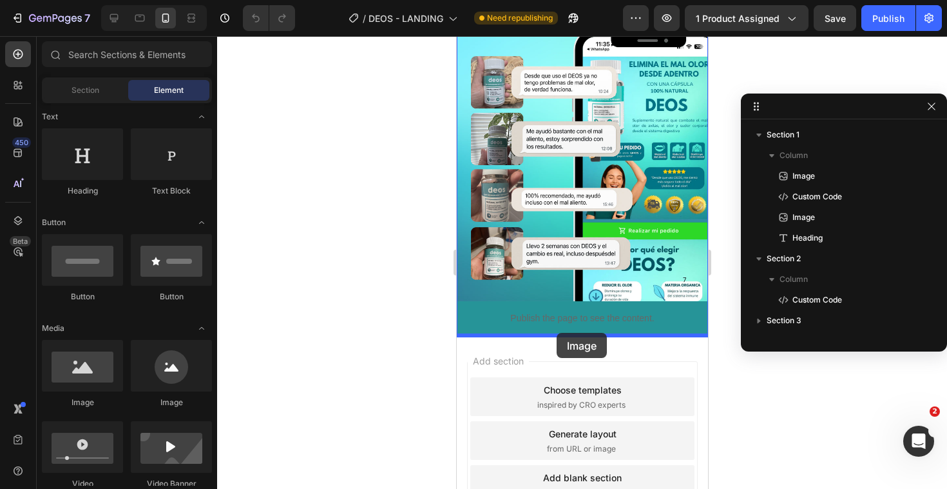
drag, startPoint x: 542, startPoint y: 423, endPoint x: 556, endPoint y: 333, distance: 92.0
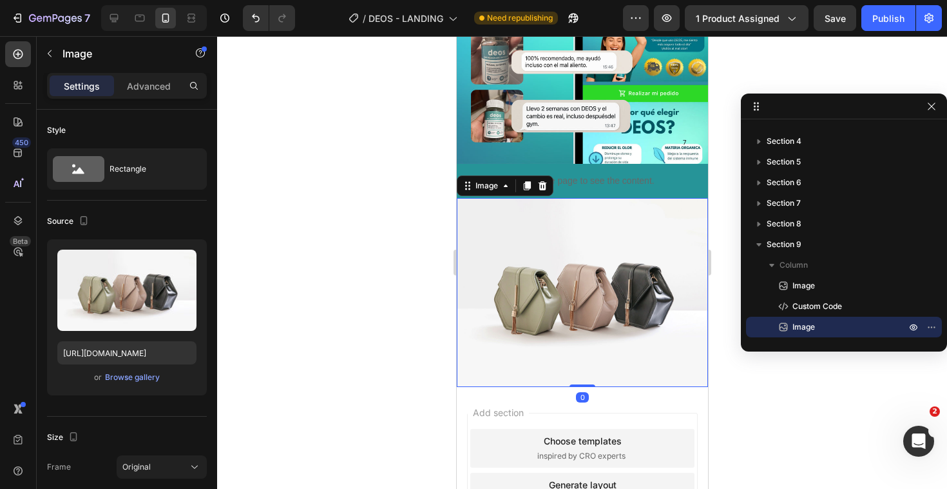
scroll to position [2751, 0]
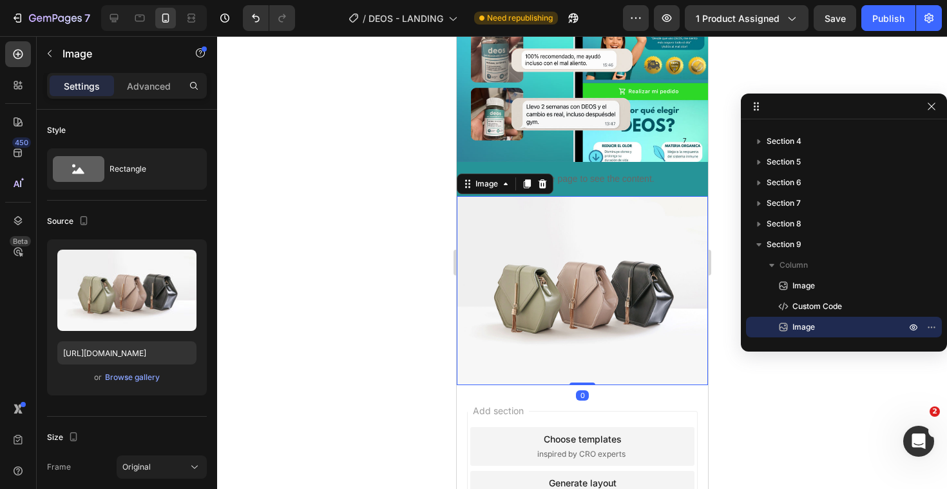
click at [556, 301] on img at bounding box center [581, 290] width 251 height 189
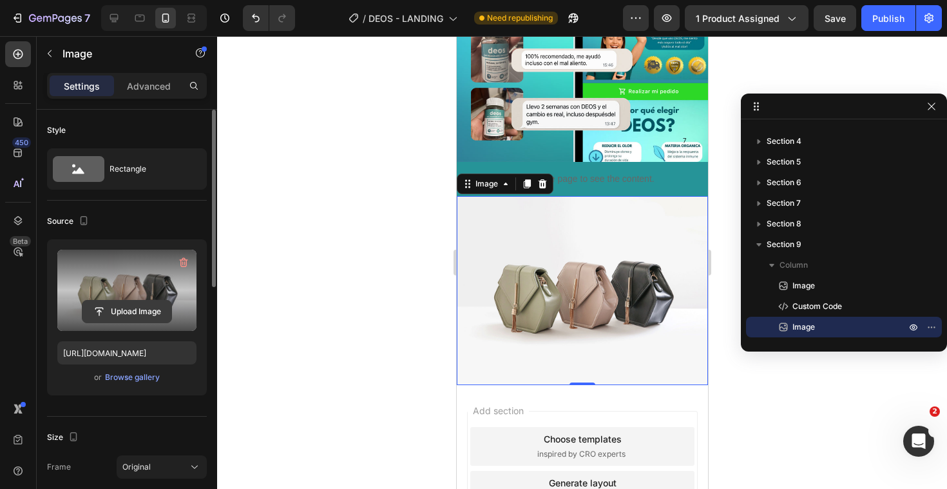
click at [124, 318] on input "file" at bounding box center [126, 311] width 89 height 22
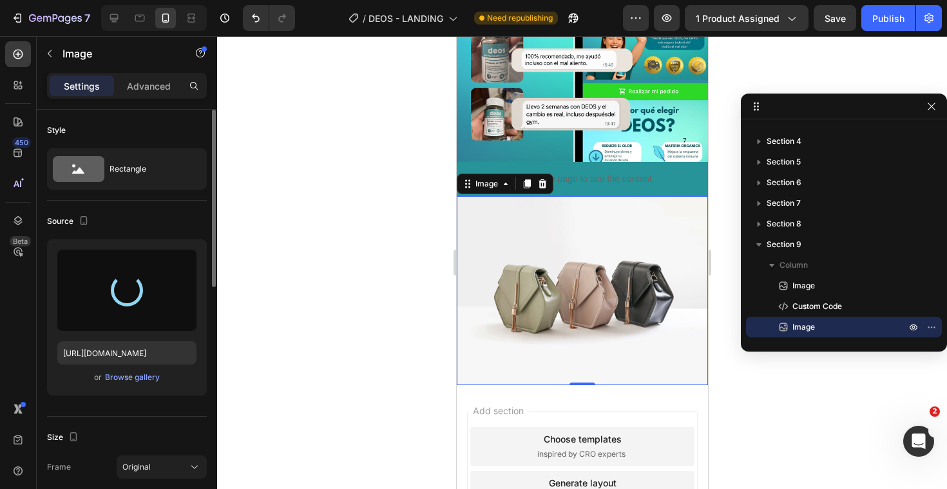
type input "[URL][DOMAIN_NAME]"
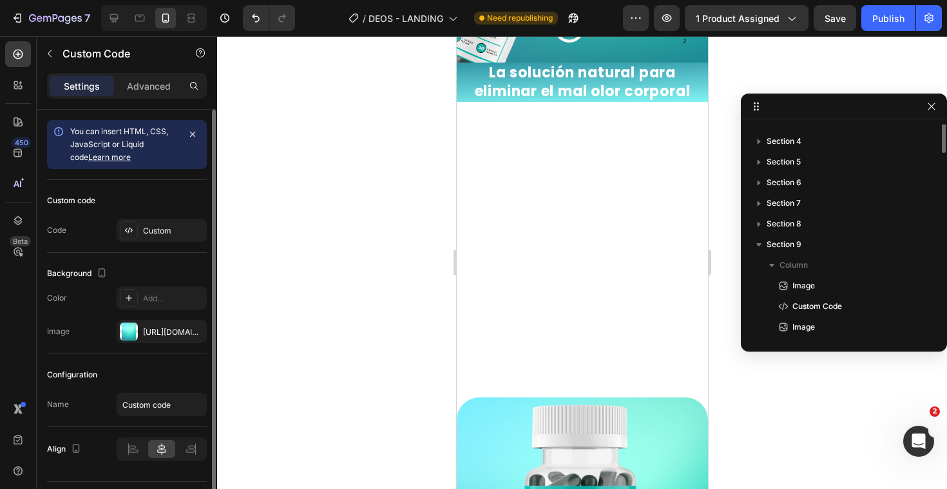
scroll to position [79, 0]
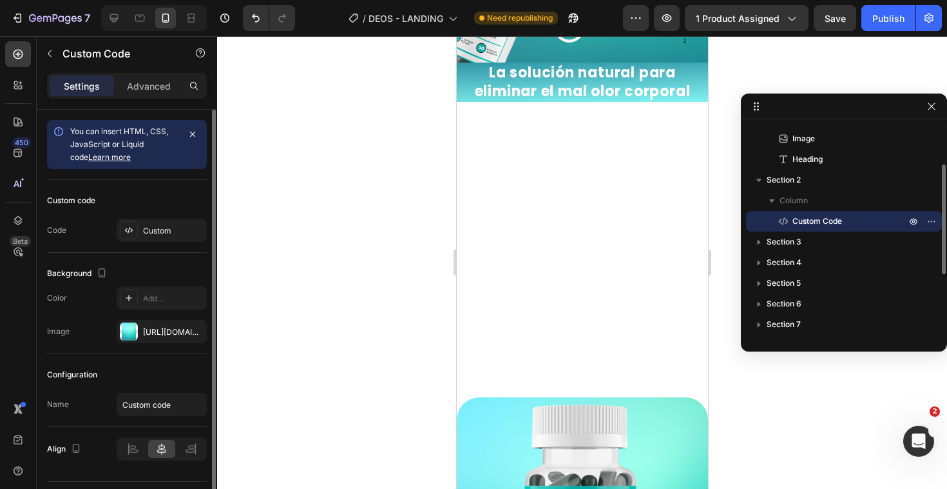
click at [605, 224] on img at bounding box center [582, 247] width 163 height 290
click at [577, 250] on img at bounding box center [582, 247] width 163 height 290
click at [927, 222] on icon "button" at bounding box center [932, 221] width 10 height 10
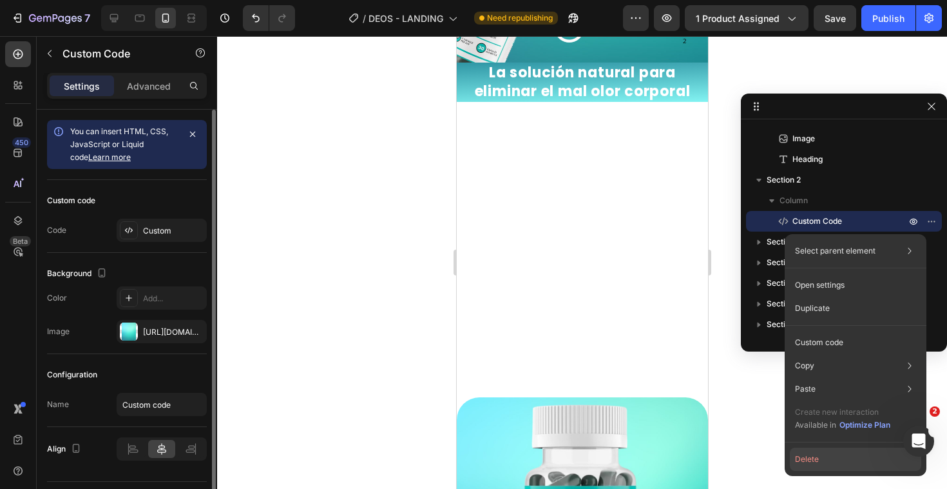
click at [812, 456] on button "Delete" at bounding box center [855, 458] width 131 height 23
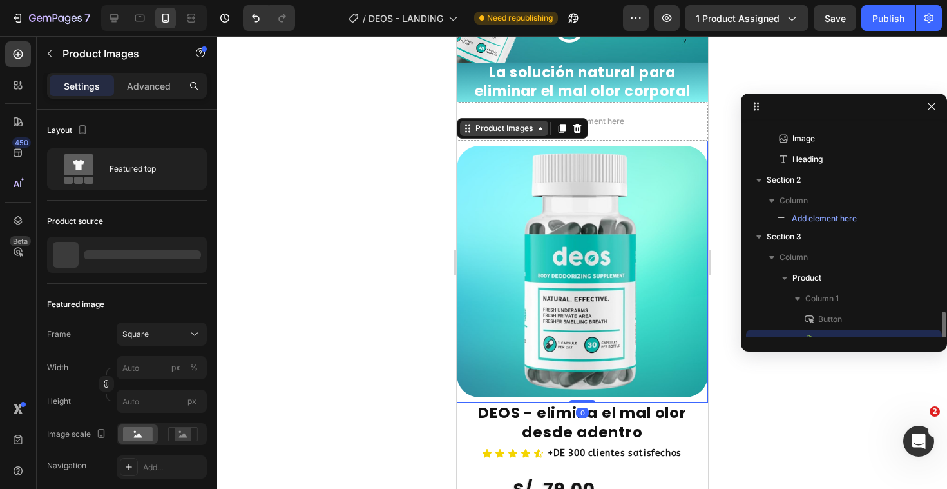
click at [474, 124] on div "Product Images" at bounding box center [521, 128] width 131 height 21
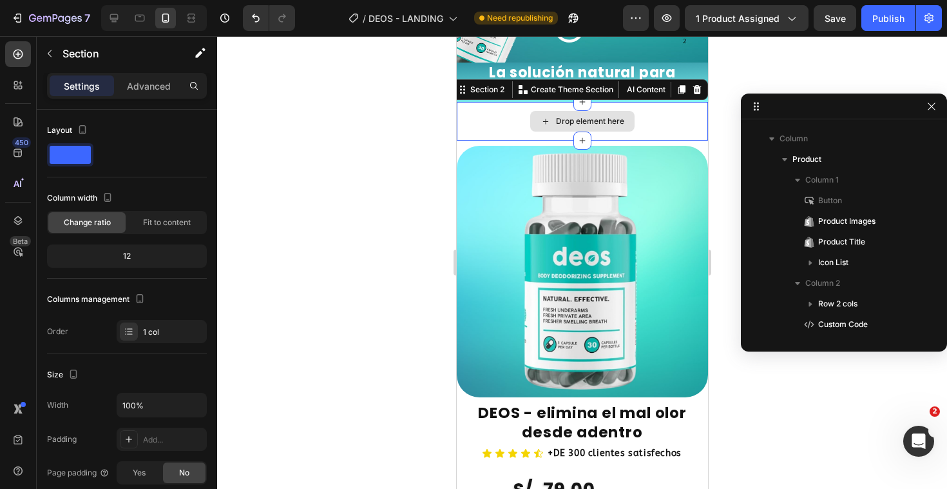
scroll to position [37, 0]
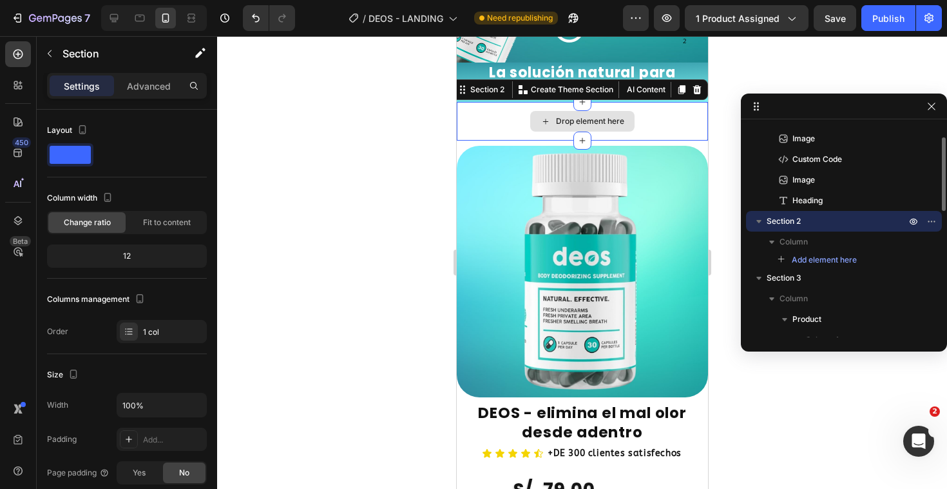
click at [474, 112] on div "Drop element here" at bounding box center [581, 121] width 251 height 39
click at [692, 88] on icon at bounding box center [697, 89] width 10 height 10
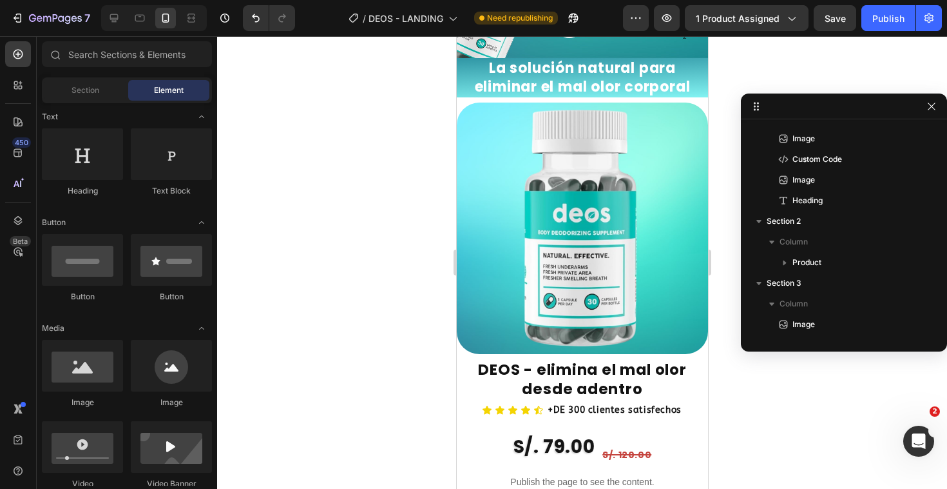
scroll to position [661, 0]
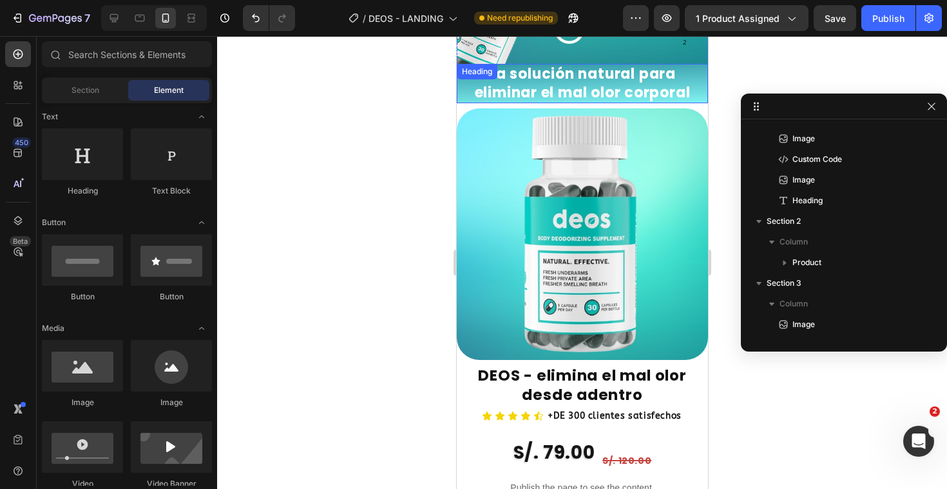
click at [579, 98] on span "La solución natural para eliminar el mal olor corporal" at bounding box center [582, 83] width 216 height 39
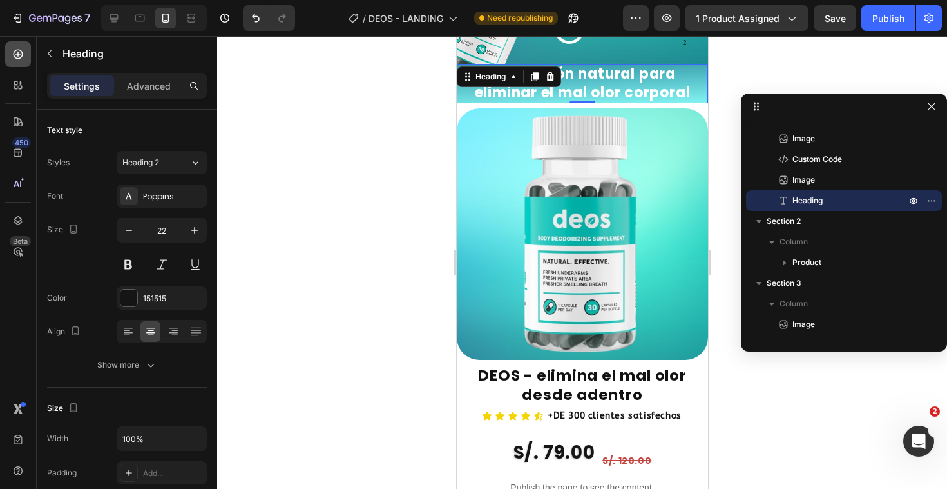
click at [16, 50] on icon at bounding box center [18, 54] width 13 height 13
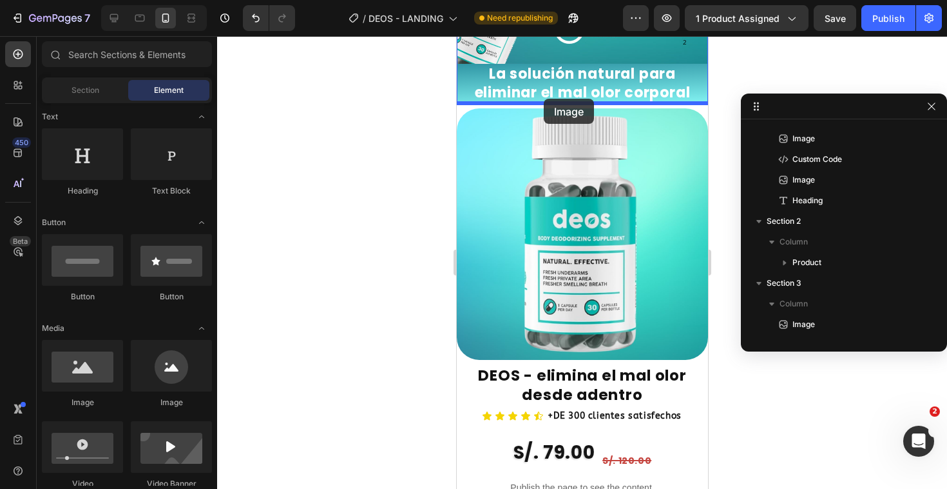
drag, startPoint x: 554, startPoint y: 410, endPoint x: 544, endPoint y: 99, distance: 310.8
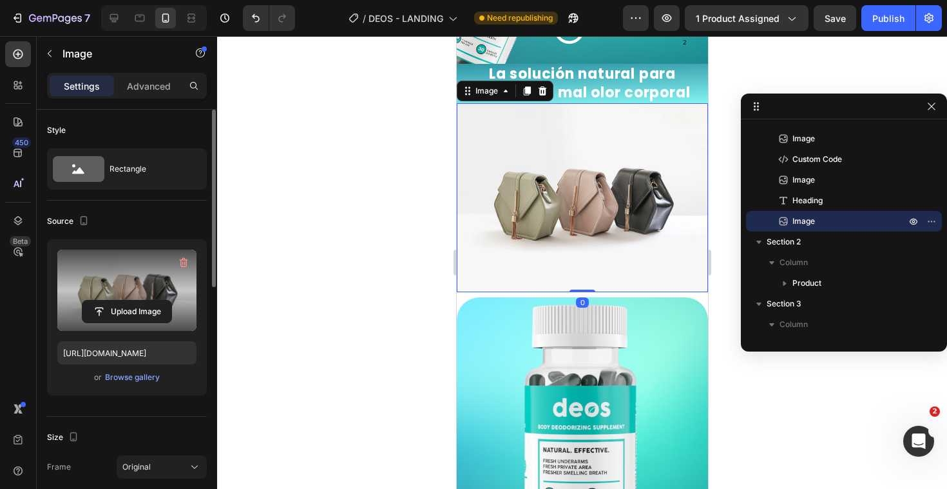
click at [124, 280] on label at bounding box center [126, 289] width 139 height 81
click at [124, 300] on input "file" at bounding box center [126, 311] width 89 height 22
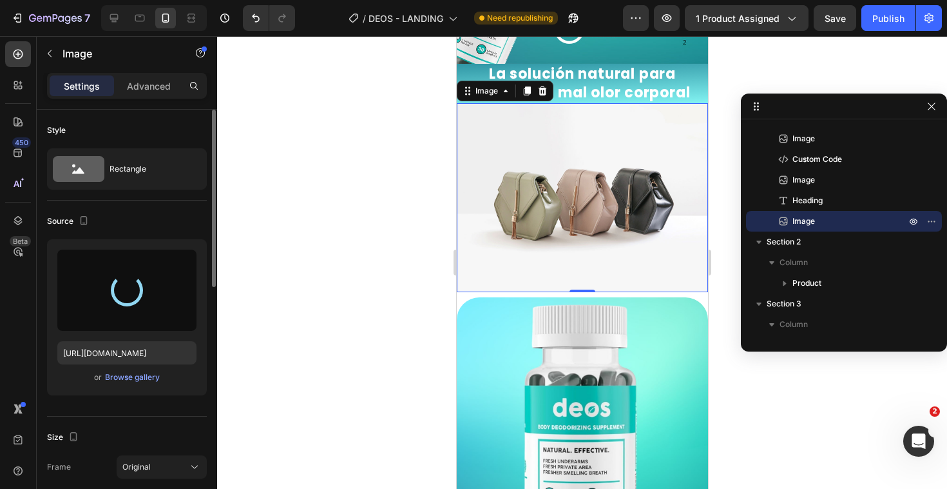
type input "[URL][DOMAIN_NAME]"
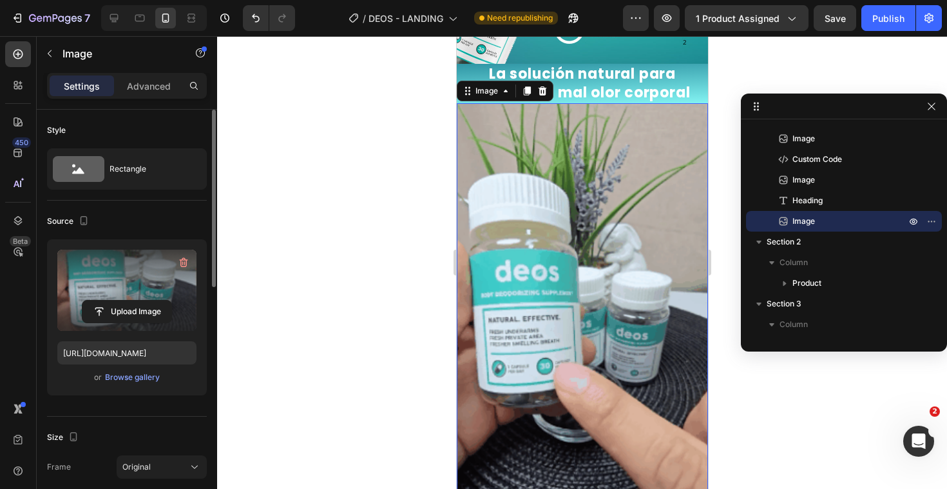
click at [416, 249] on div at bounding box center [582, 262] width 730 height 452
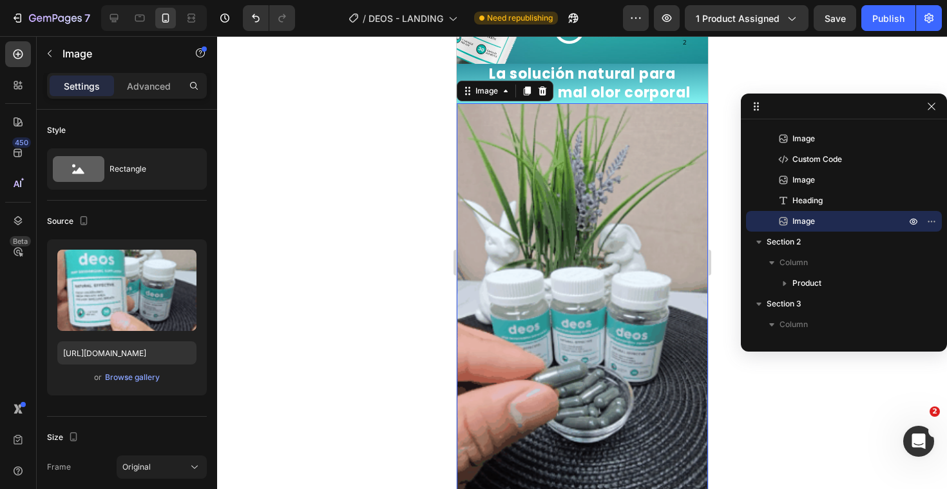
click at [576, 214] on img at bounding box center [581, 326] width 251 height 447
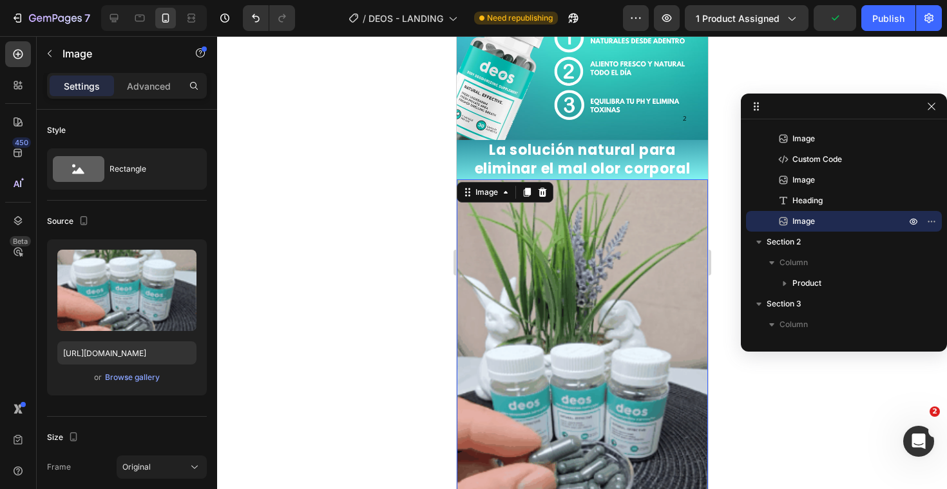
scroll to position [581, 0]
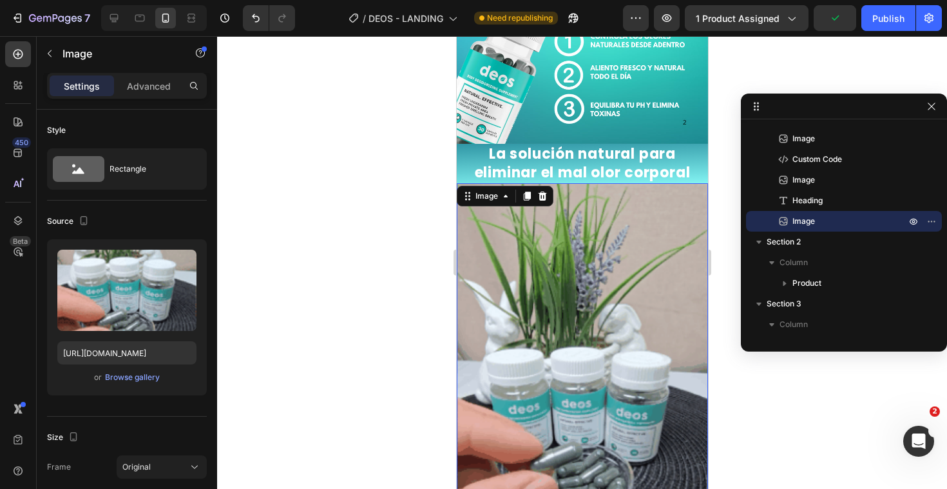
click at [373, 253] on div at bounding box center [582, 262] width 730 height 452
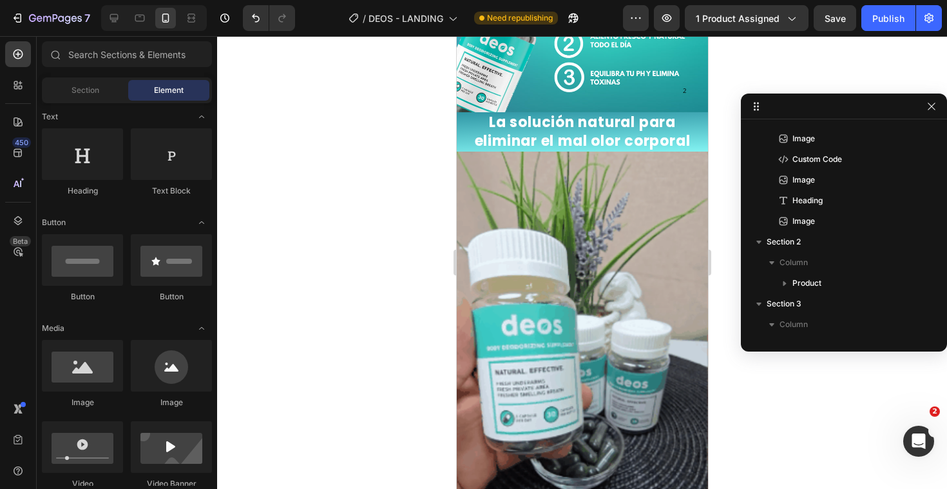
scroll to position [614, 0]
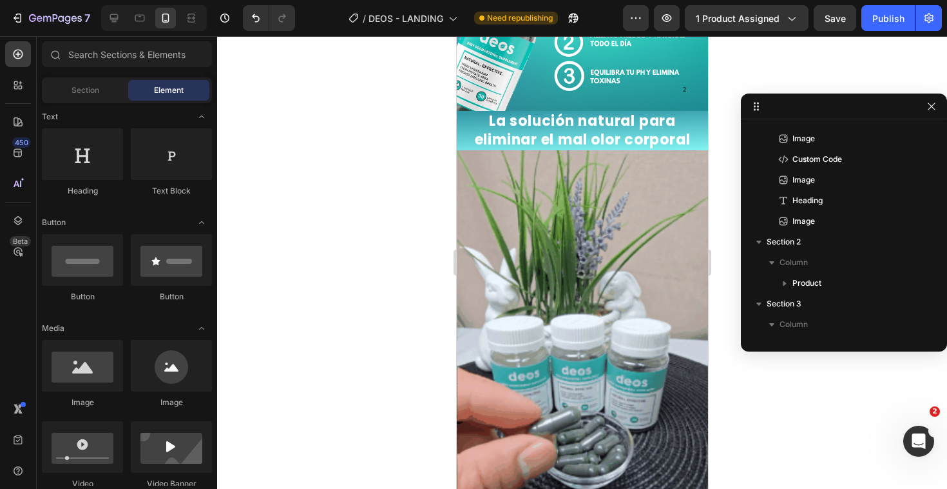
click at [581, 255] on img at bounding box center [581, 373] width 251 height 447
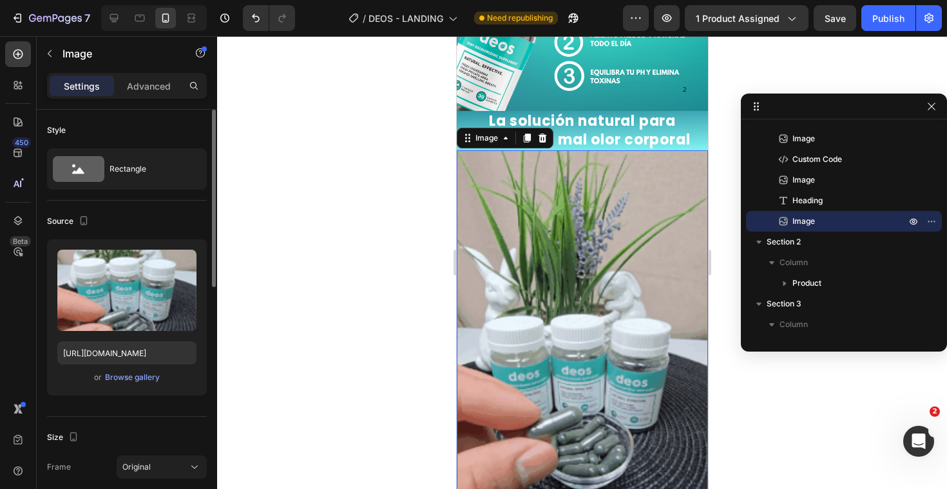
click at [119, 417] on div "Size Frame Original Width 100 px % Height px %" at bounding box center [127, 486] width 160 height 140
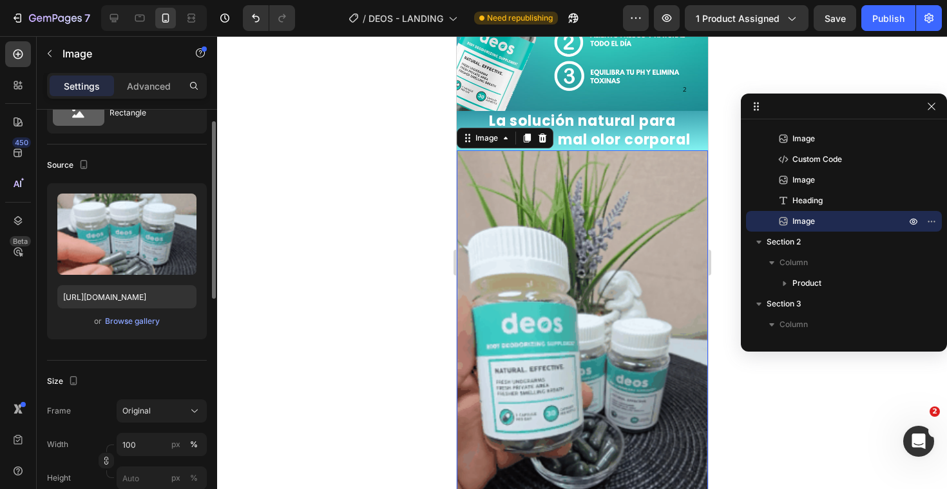
scroll to position [66, 0]
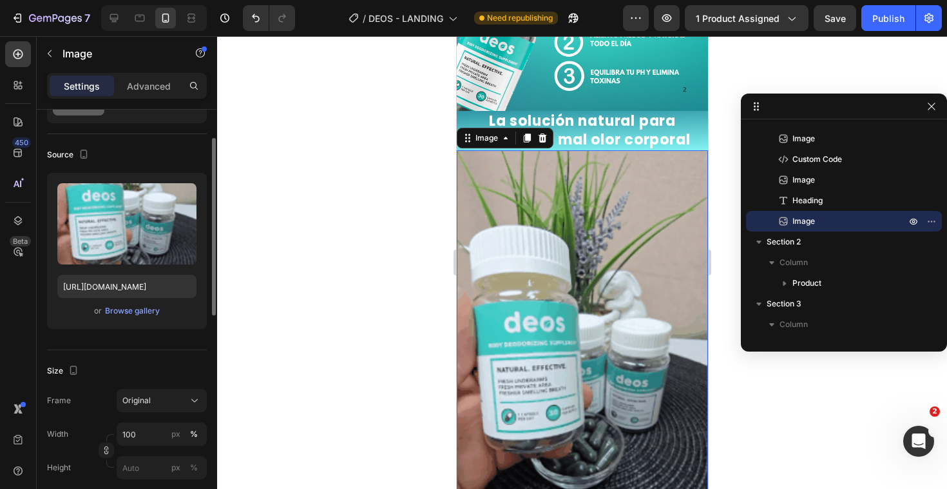
click at [131, 412] on div "Frame Original Width 100 px % Height px %" at bounding box center [127, 434] width 160 height 90
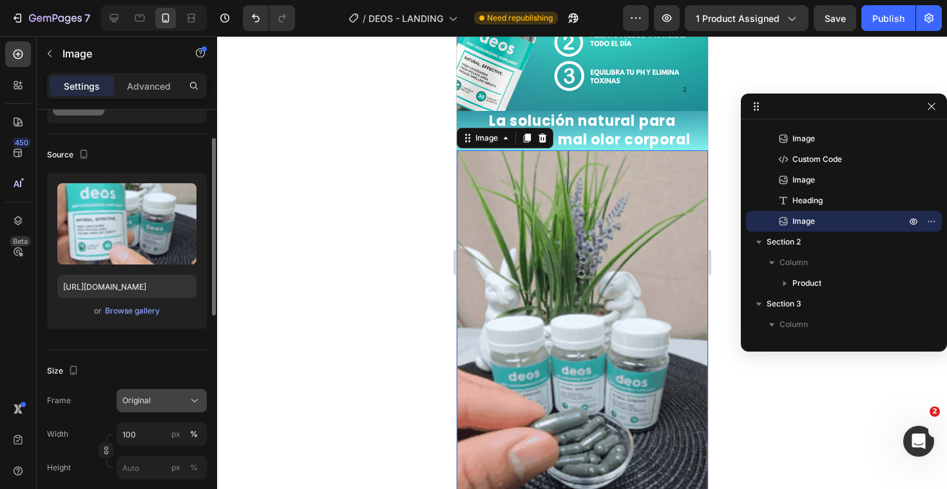
click at [135, 400] on span "Original" at bounding box center [136, 400] width 28 height 12
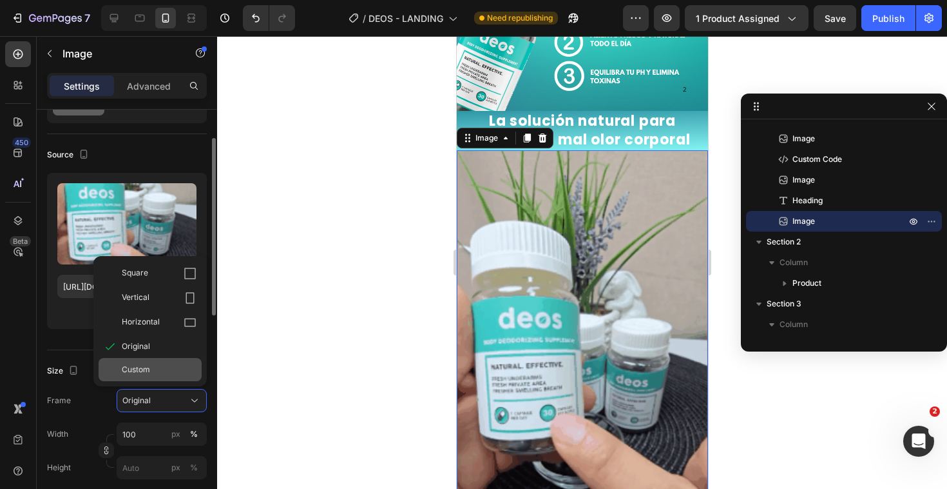
click at [146, 371] on span "Custom" at bounding box center [136, 370] width 28 height 12
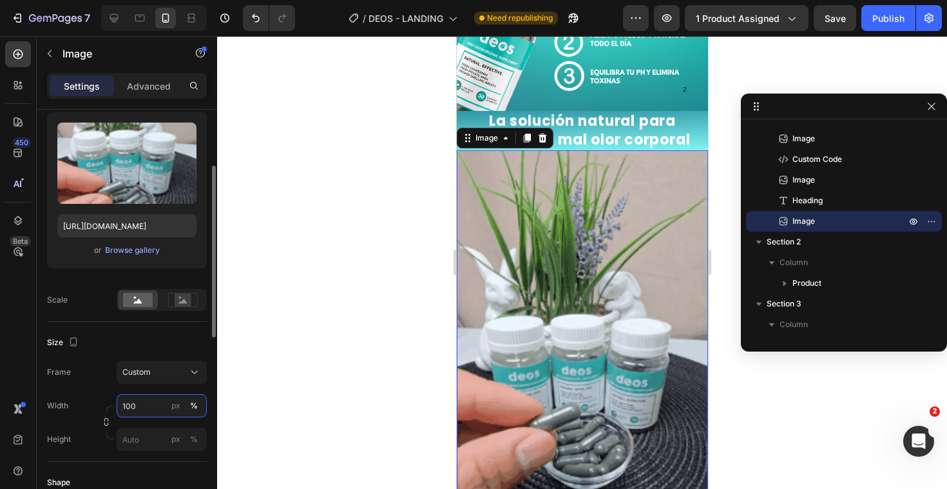
scroll to position [130, 0]
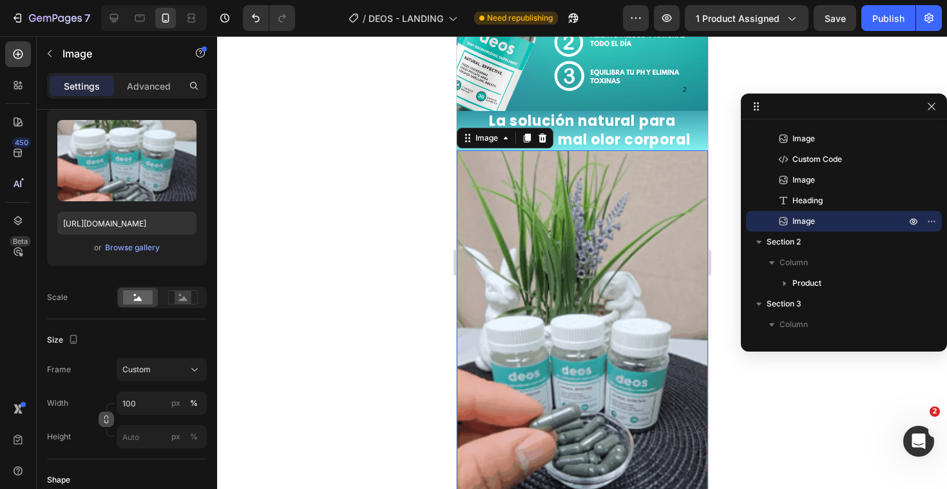
click at [111, 414] on button "button" at bounding box center [106, 418] width 15 height 15
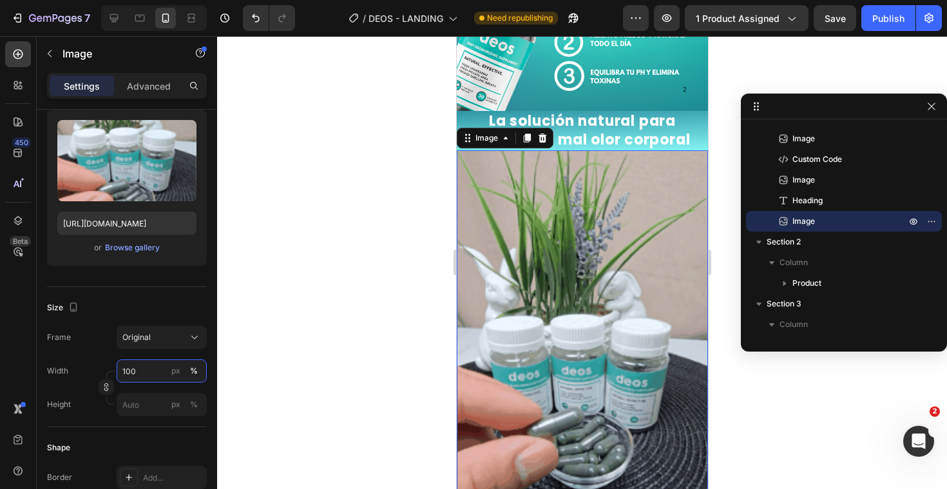
click at [131, 368] on input "100" at bounding box center [162, 370] width 90 height 23
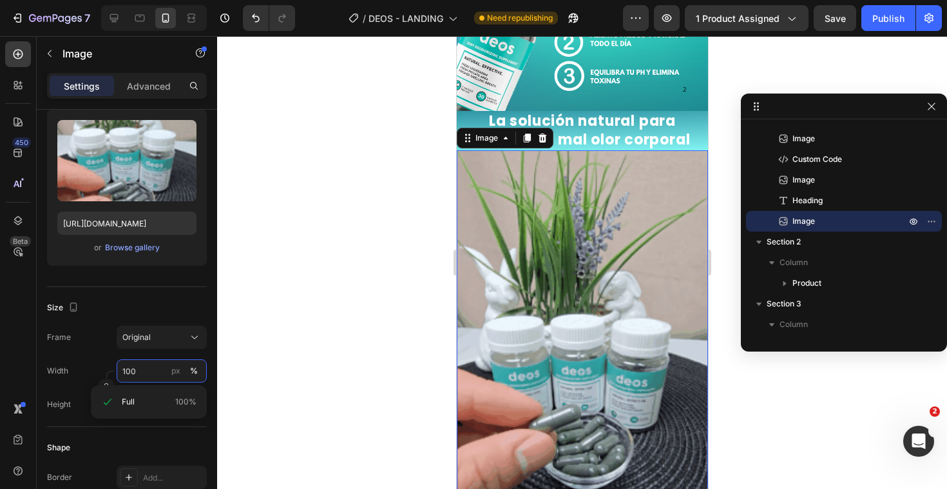
click at [131, 368] on input "100" at bounding box center [162, 370] width 90 height 23
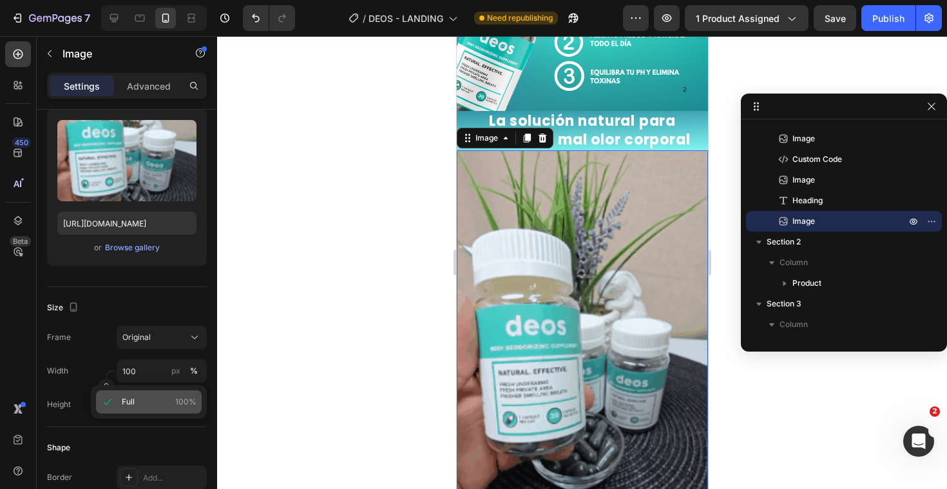
click at [159, 395] on div "Full 100%" at bounding box center [149, 401] width 106 height 23
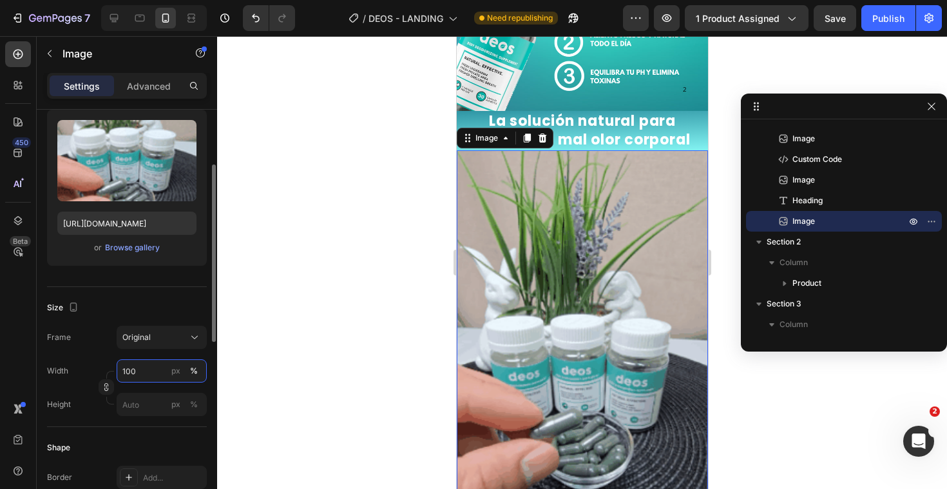
click at [149, 367] on input "100" at bounding box center [162, 370] width 90 height 23
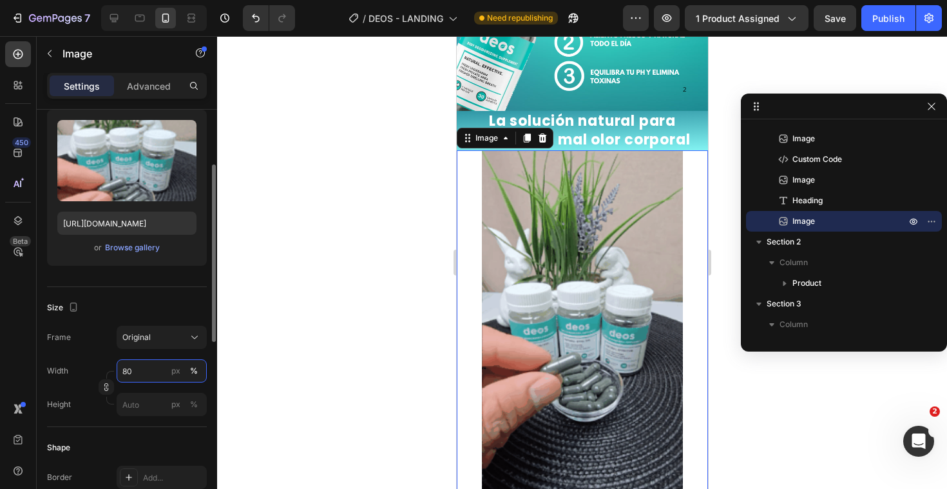
type input "8"
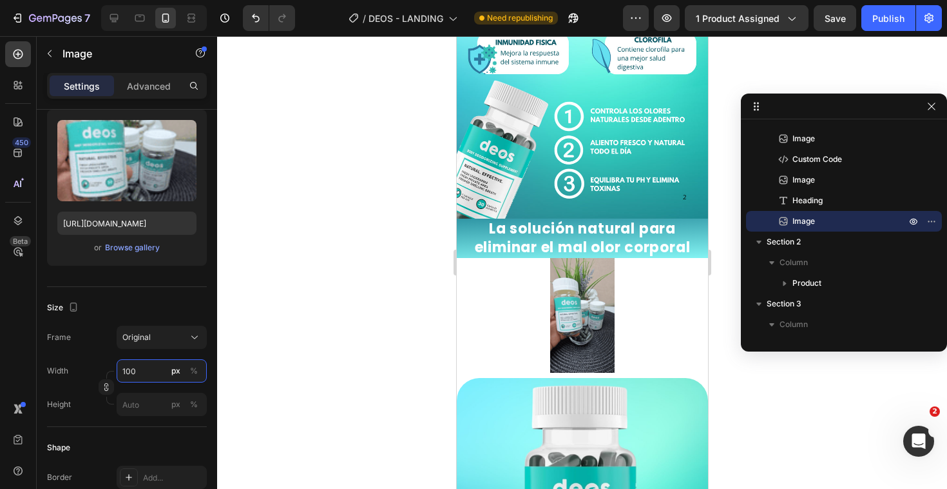
scroll to position [536, 0]
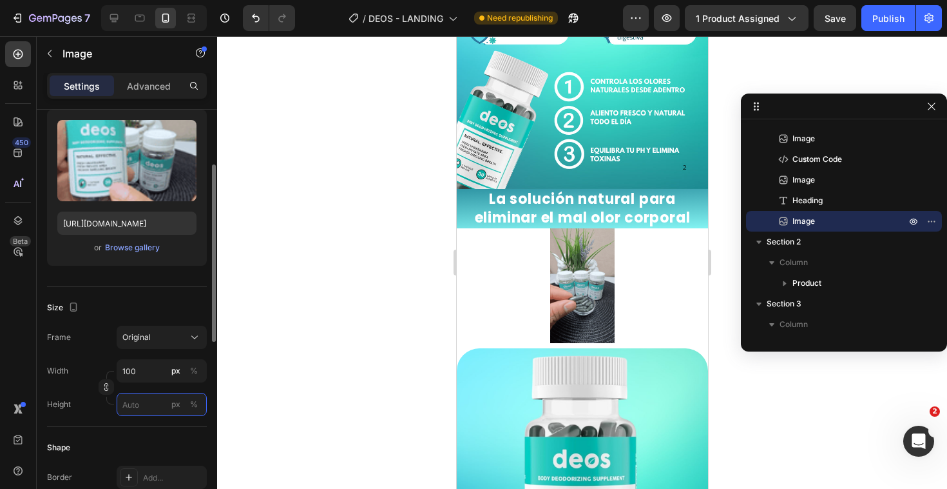
click at [150, 401] on input "px %" at bounding box center [162, 404] width 90 height 23
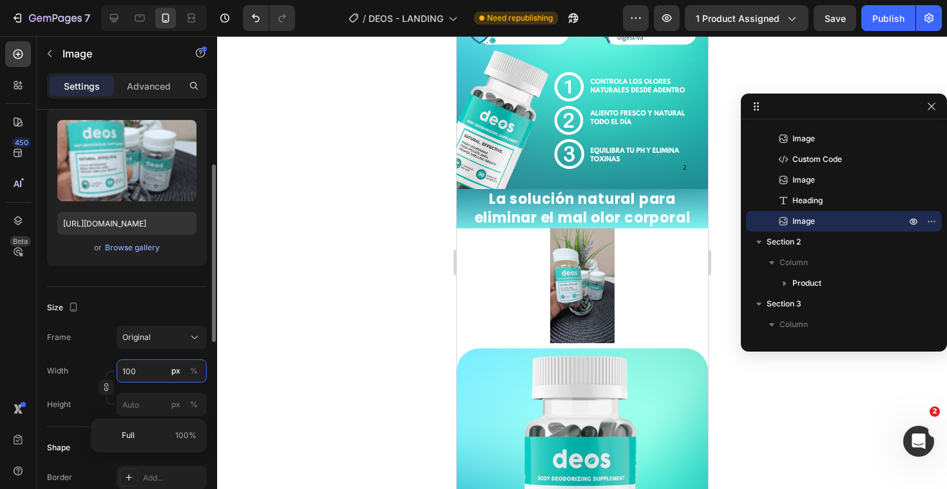
click at [149, 374] on input "100" at bounding box center [162, 370] width 90 height 23
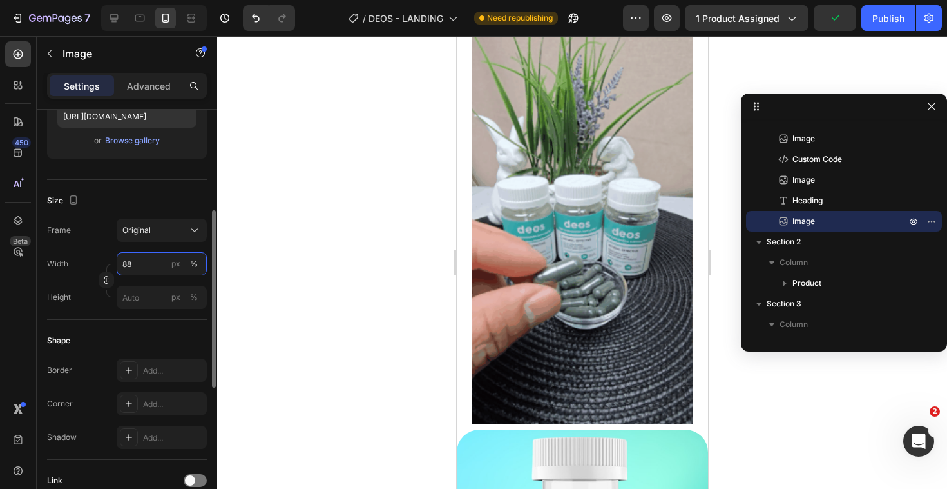
scroll to position [739, 0]
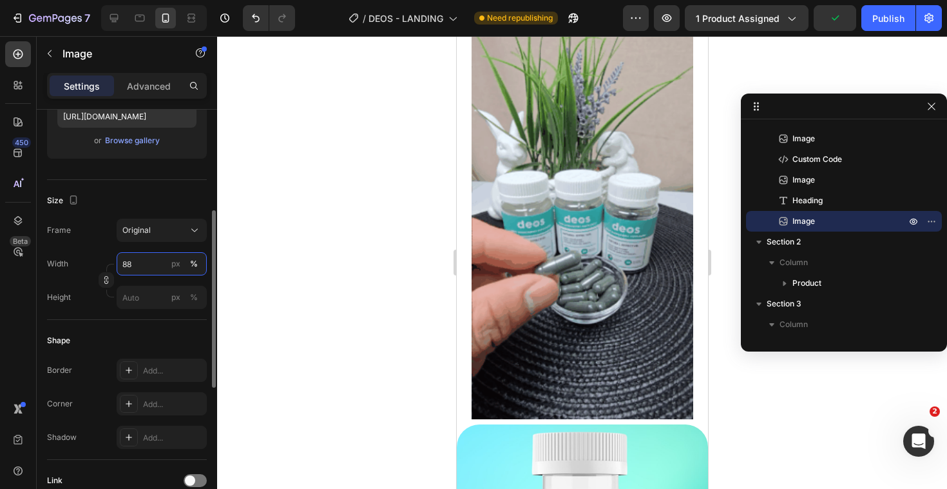
type input "88"
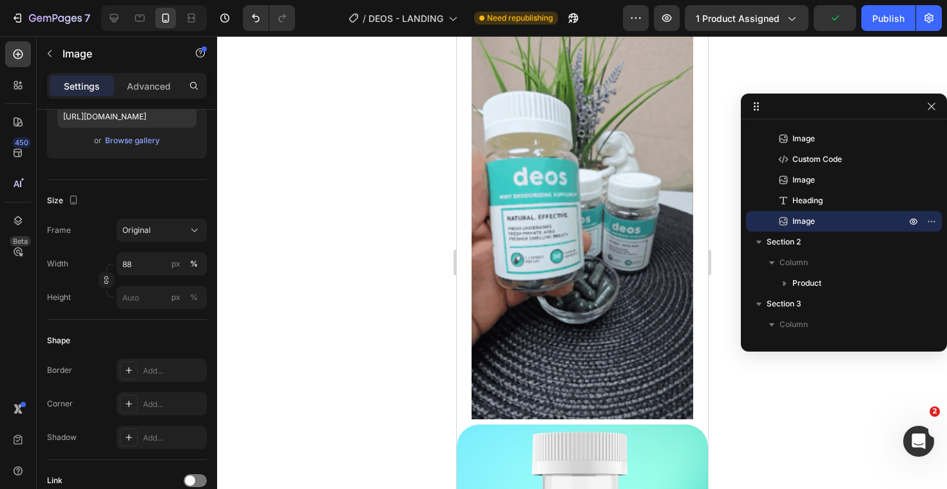
click at [635, 259] on img at bounding box center [581, 221] width 221 height 393
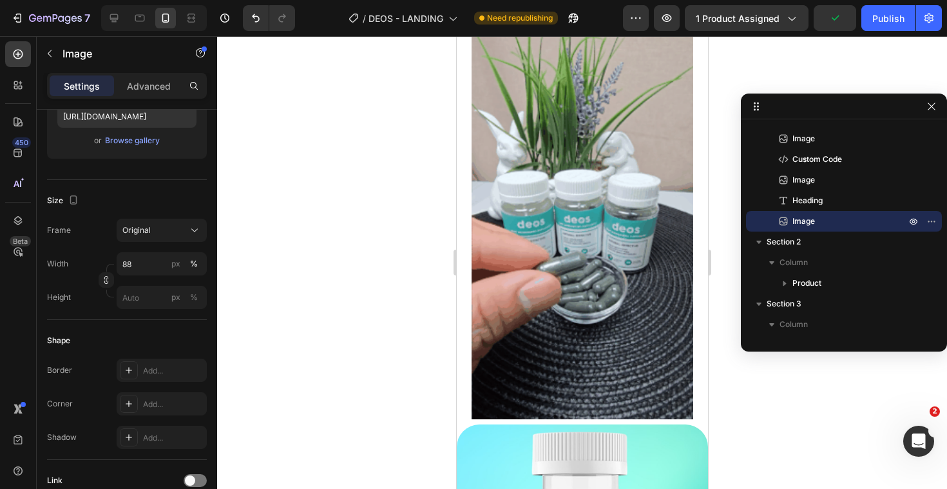
click at [547, 258] on img at bounding box center [581, 221] width 221 height 393
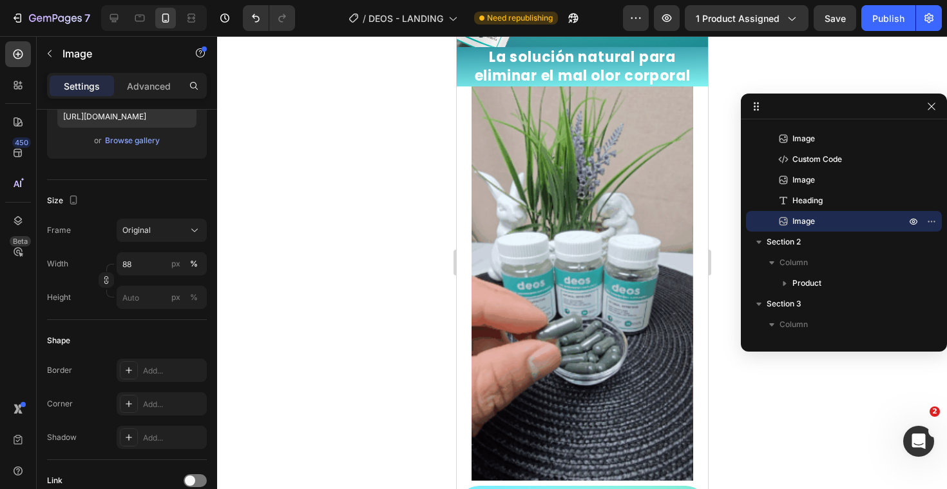
scroll to position [645, 0]
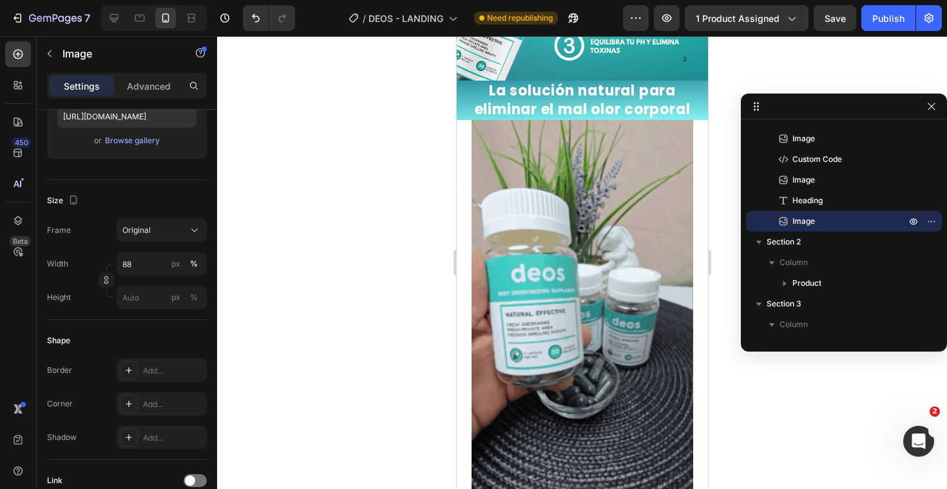
click at [547, 258] on img at bounding box center [581, 316] width 221 height 393
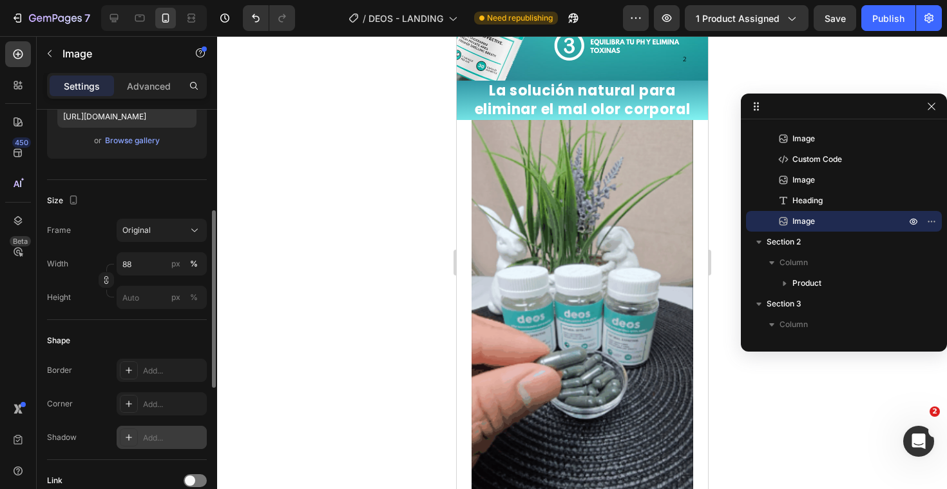
click at [131, 440] on icon at bounding box center [129, 437] width 10 height 10
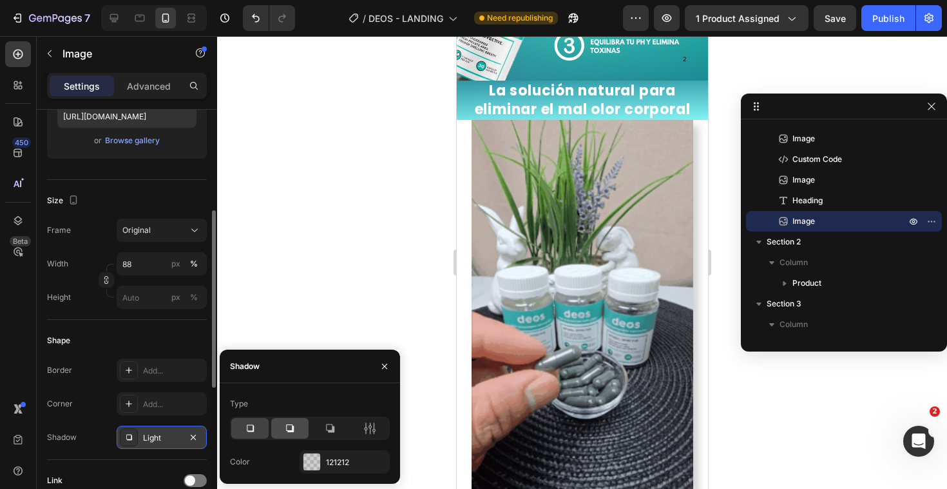
click at [291, 432] on icon at bounding box center [290, 428] width 13 height 13
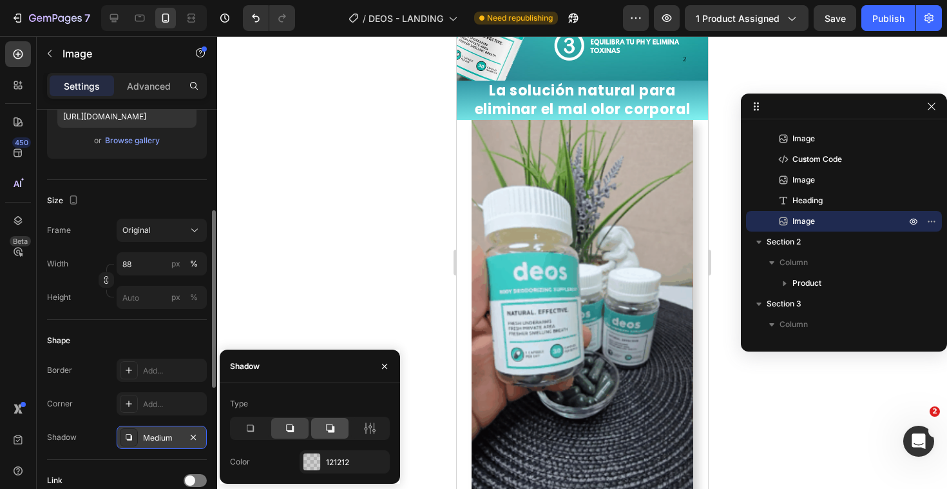
click at [319, 428] on div at bounding box center [329, 428] width 37 height 21
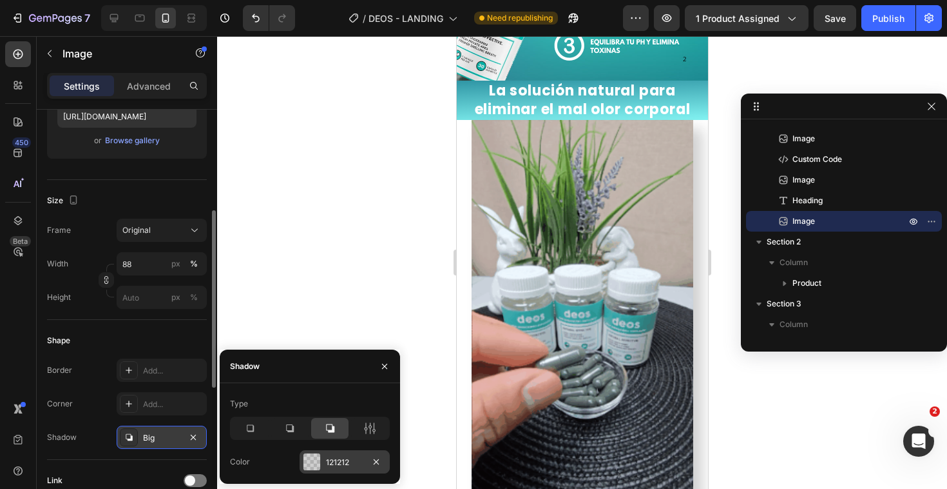
click at [318, 463] on div at bounding box center [312, 461] width 17 height 17
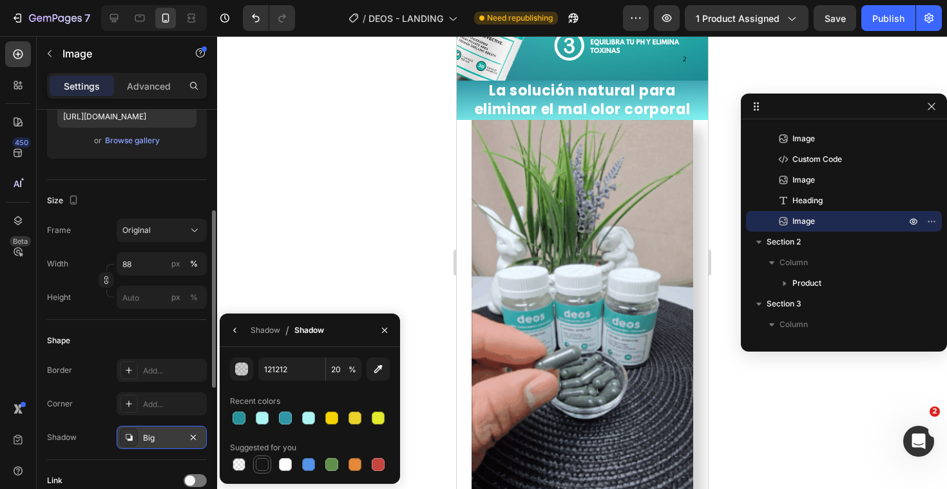
click at [259, 465] on div at bounding box center [262, 464] width 13 height 13
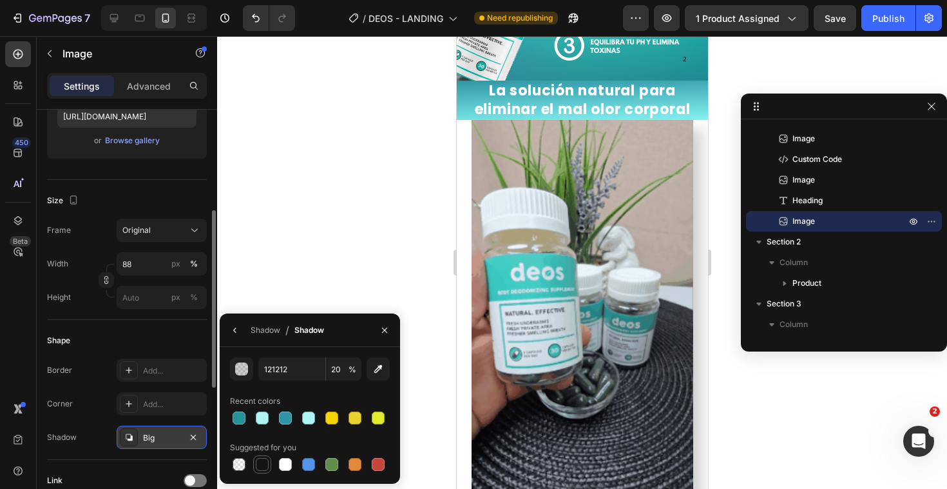
type input "151515"
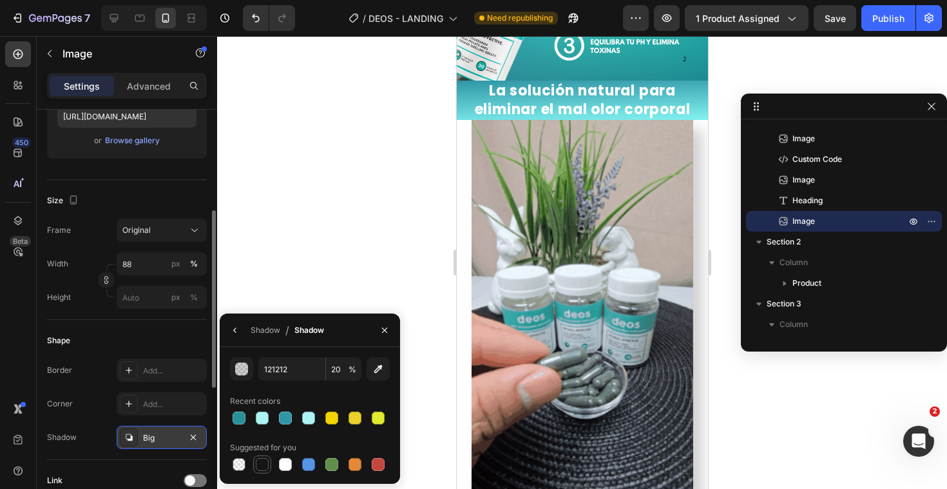
type input "100"
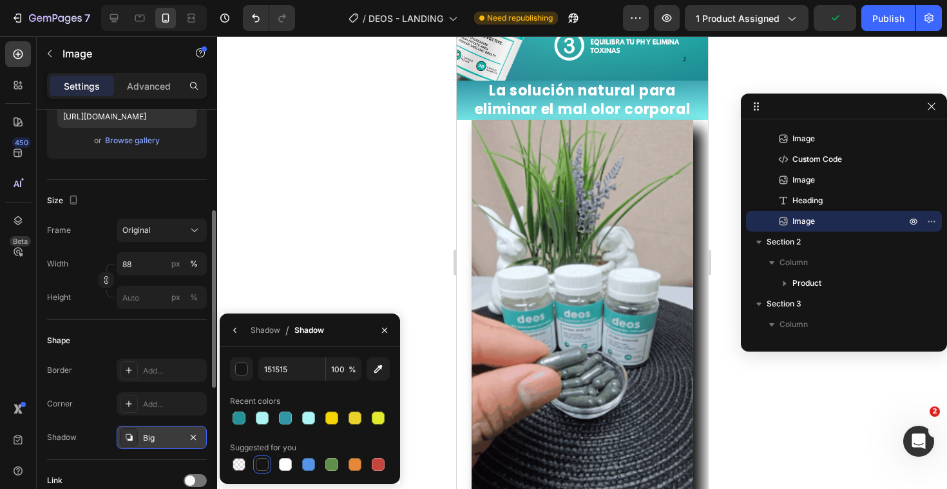
click at [168, 429] on div "Big" at bounding box center [162, 436] width 90 height 23
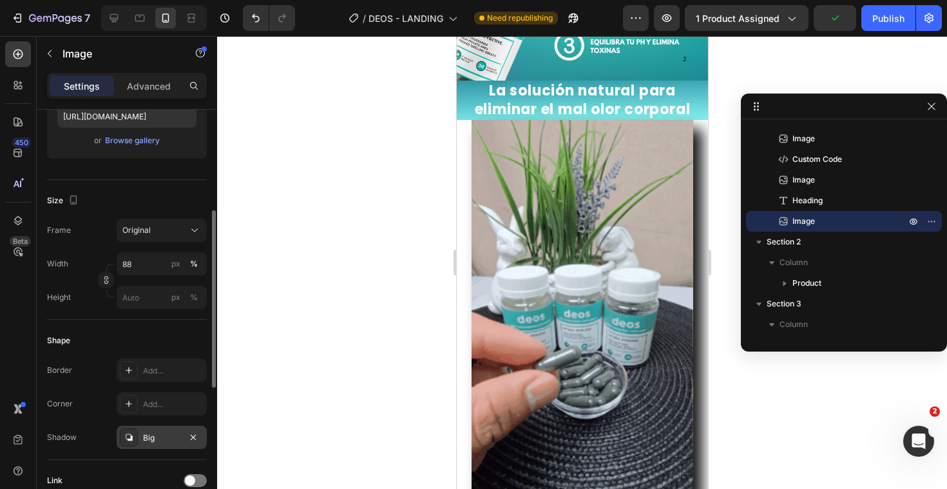
click at [156, 434] on div "Big" at bounding box center [161, 438] width 37 height 12
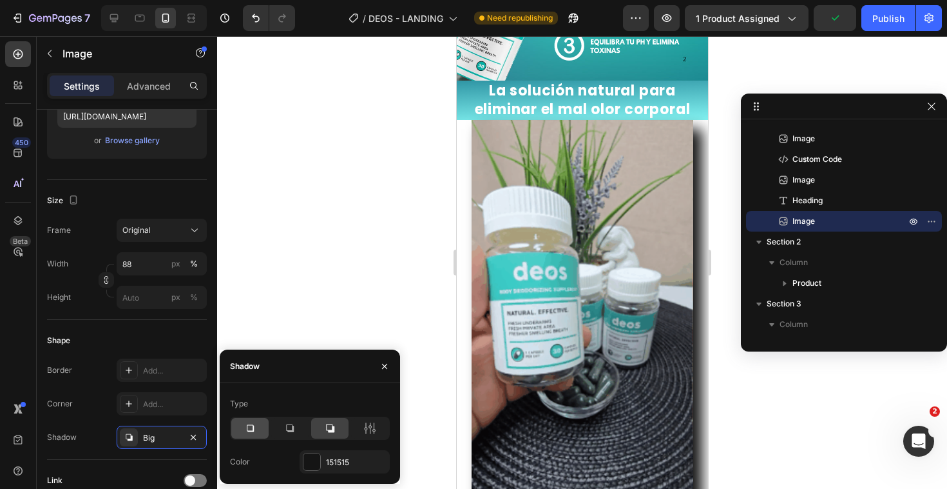
click at [250, 431] on icon at bounding box center [250, 428] width 7 height 7
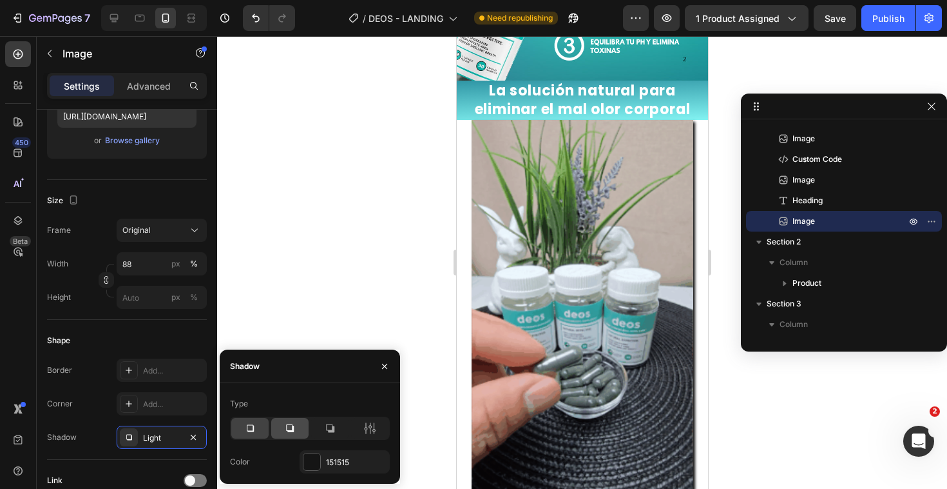
click at [288, 429] on icon at bounding box center [290, 428] width 13 height 13
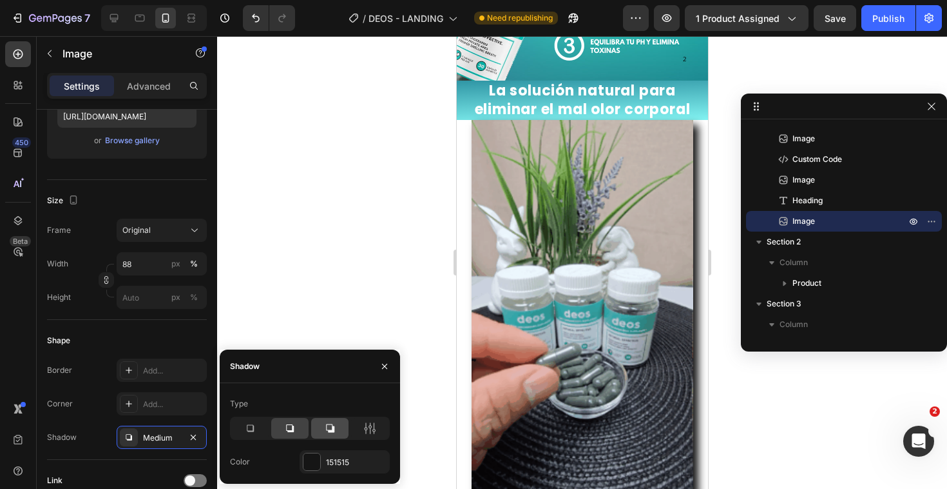
click at [319, 427] on div at bounding box center [329, 428] width 37 height 21
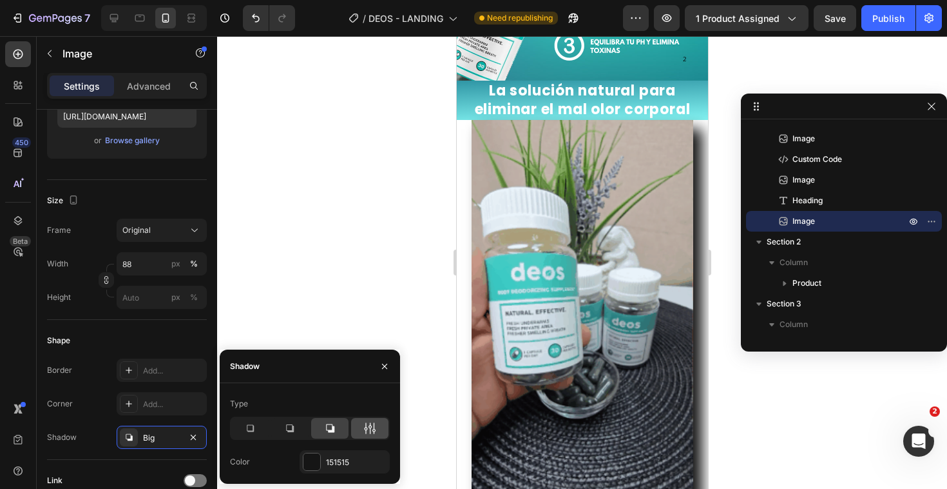
click at [378, 428] on div at bounding box center [369, 428] width 37 height 21
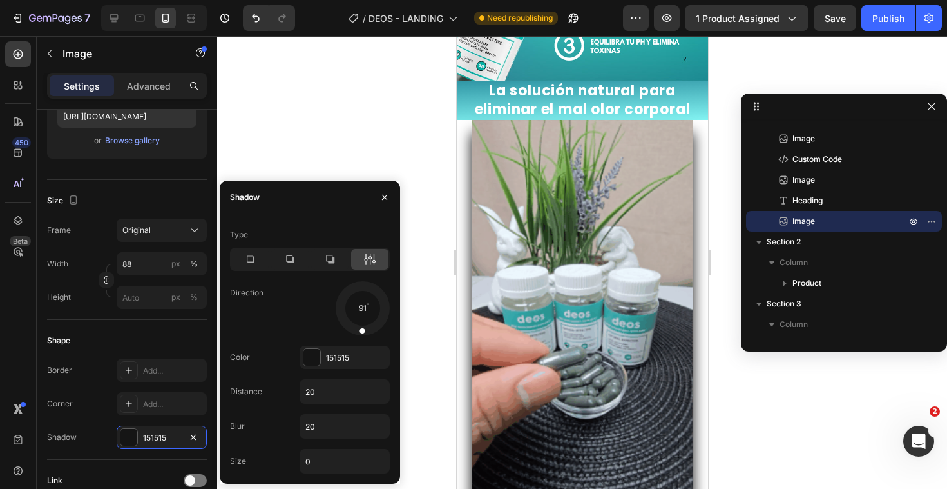
drag, startPoint x: 377, startPoint y: 320, endPoint x: 360, endPoint y: 324, distance: 17.2
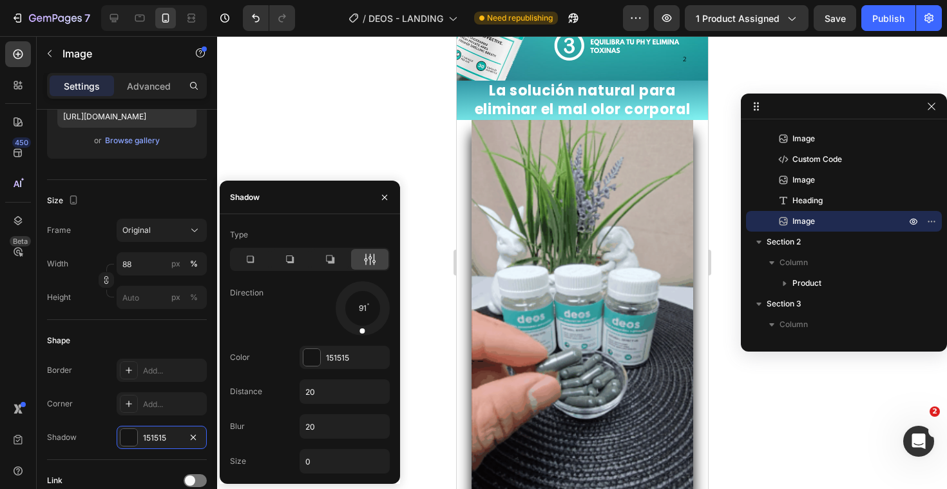
click at [360, 324] on div at bounding box center [362, 321] width 8 height 29
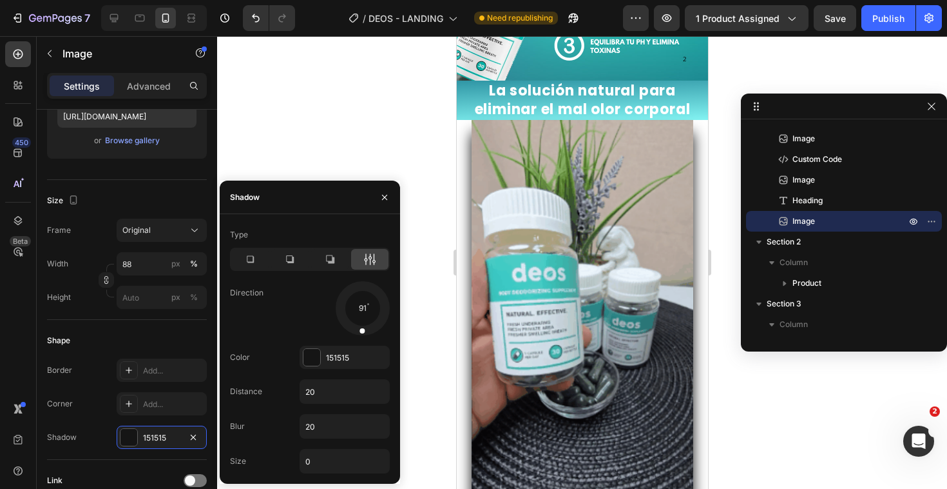
click at [360, 324] on div at bounding box center [362, 321] width 8 height 29
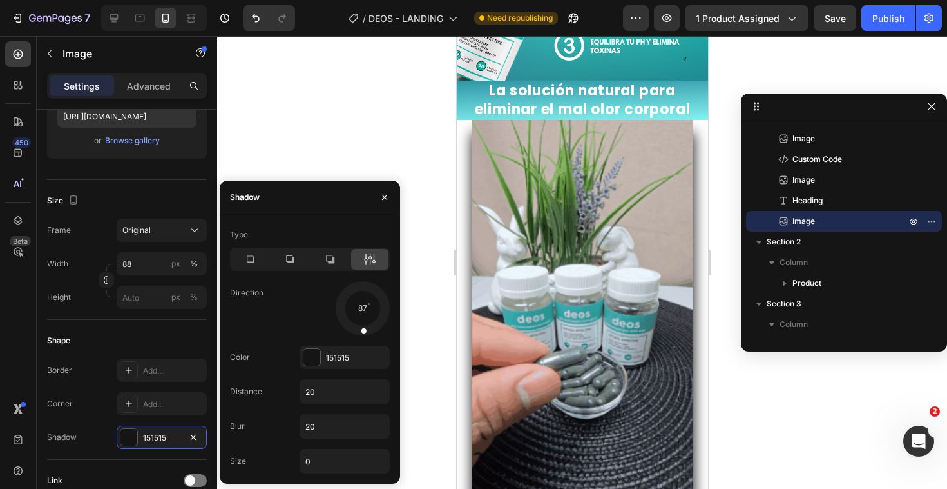
click at [362, 325] on div at bounding box center [363, 321] width 9 height 29
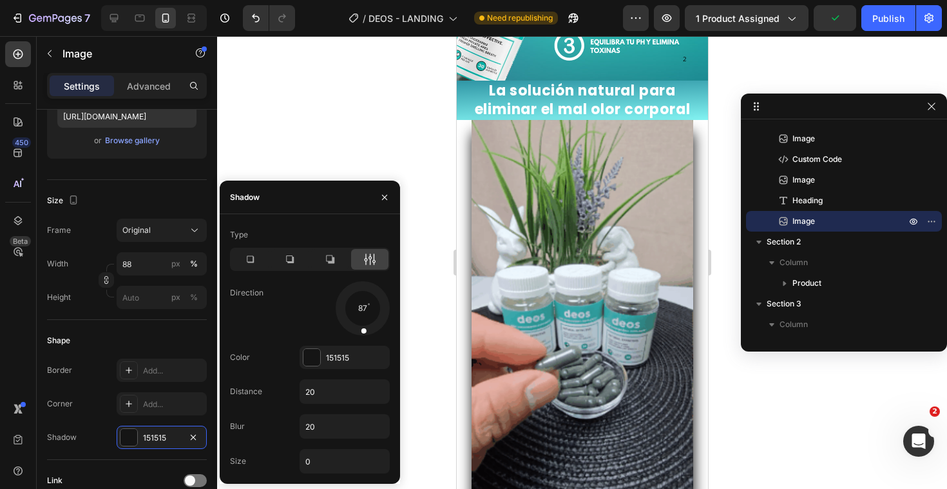
click at [364, 161] on div at bounding box center [582, 262] width 730 height 452
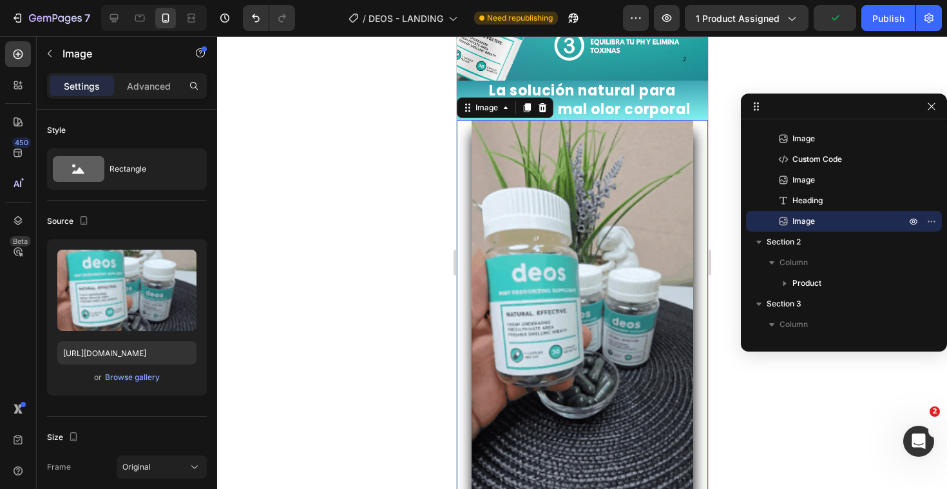
click at [461, 148] on div at bounding box center [581, 316] width 251 height 393
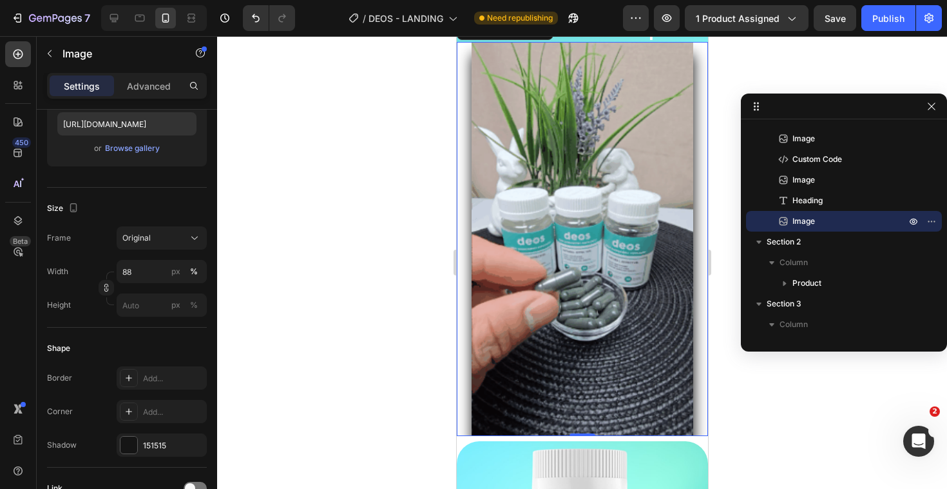
scroll to position [720, 0]
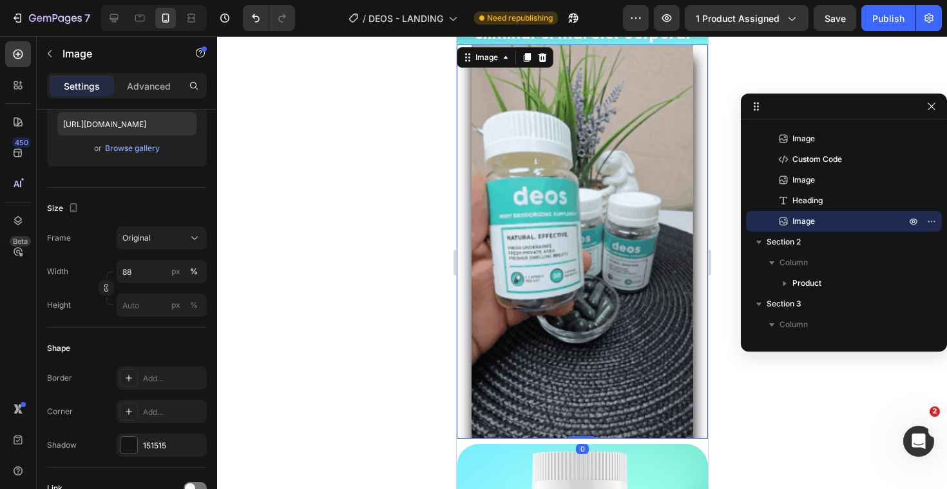
drag, startPoint x: 580, startPoint y: 438, endPoint x: 583, endPoint y: 338, distance: 100.0
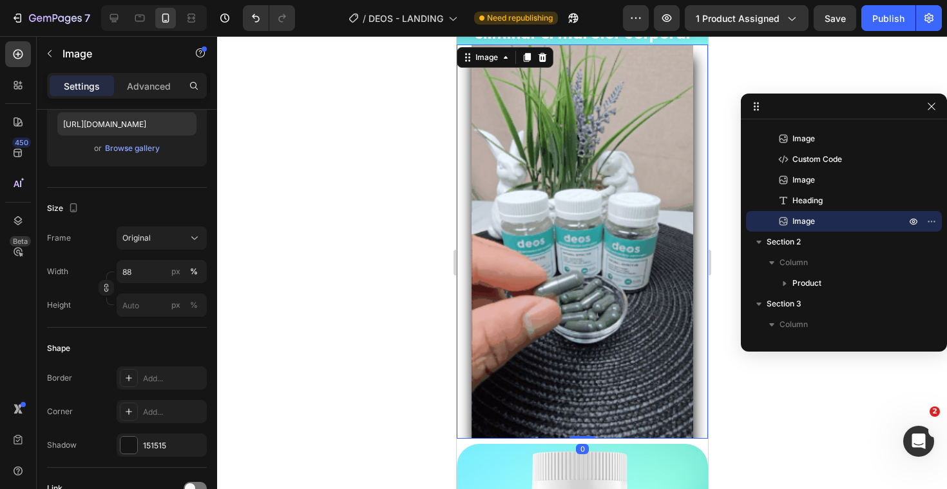
click at [583, 338] on div "Image 0" at bounding box center [581, 240] width 251 height 393
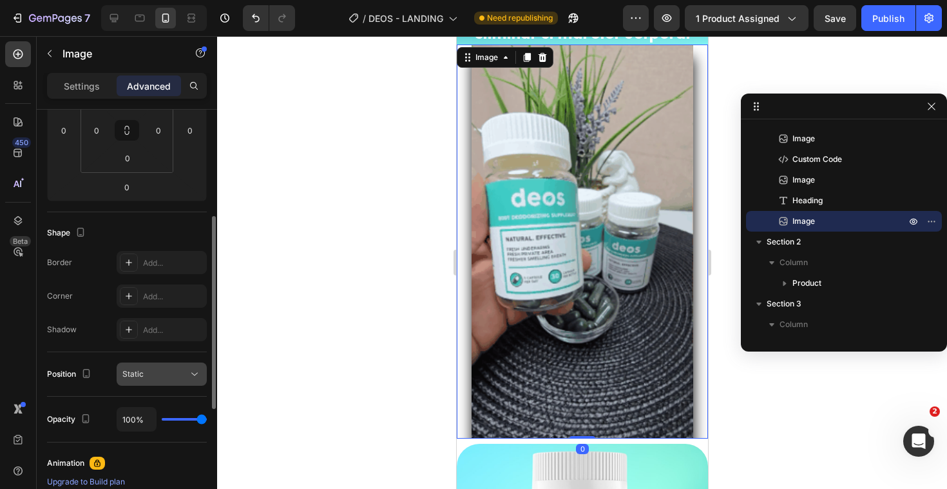
click at [148, 376] on div "Static" at bounding box center [155, 374] width 66 height 12
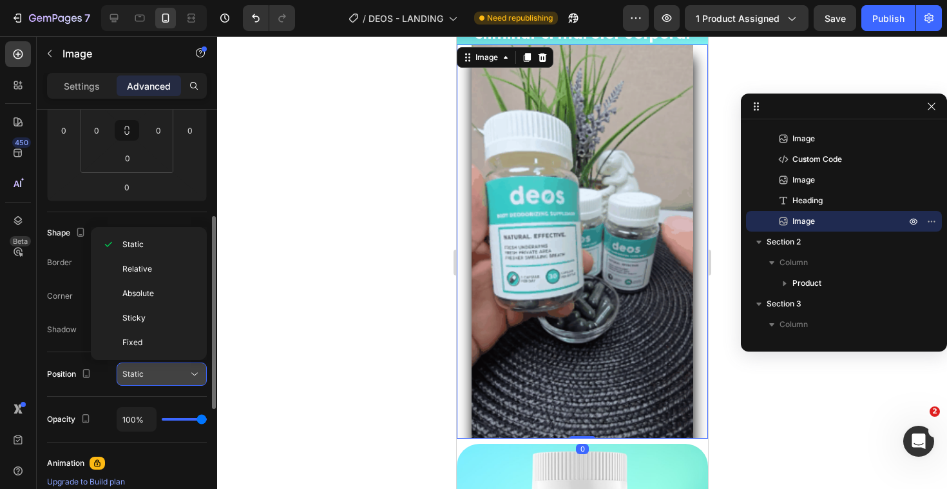
click at [148, 376] on div "Static" at bounding box center [155, 374] width 66 height 12
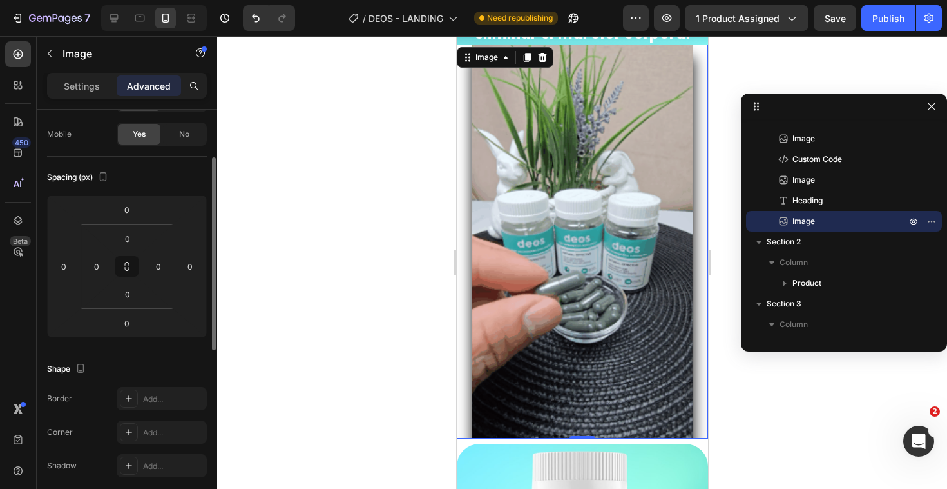
scroll to position [0, 0]
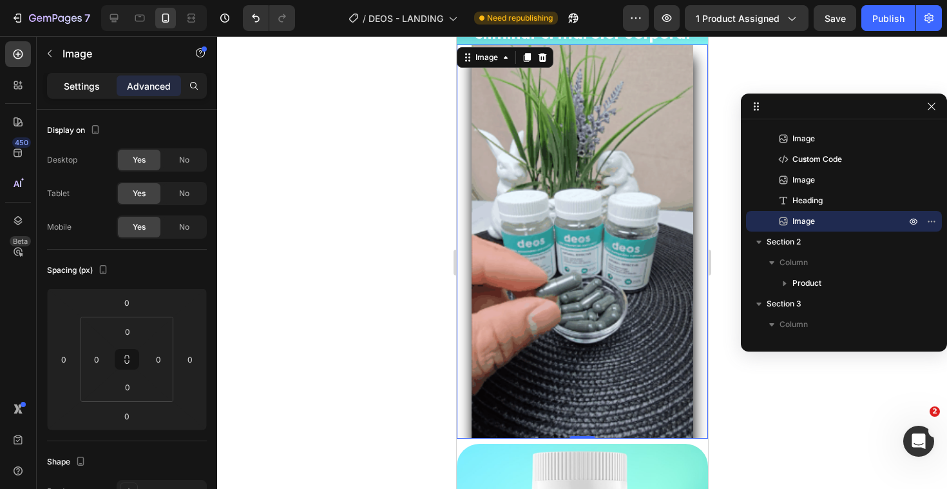
click at [63, 77] on div "Settings" at bounding box center [82, 85] width 64 height 21
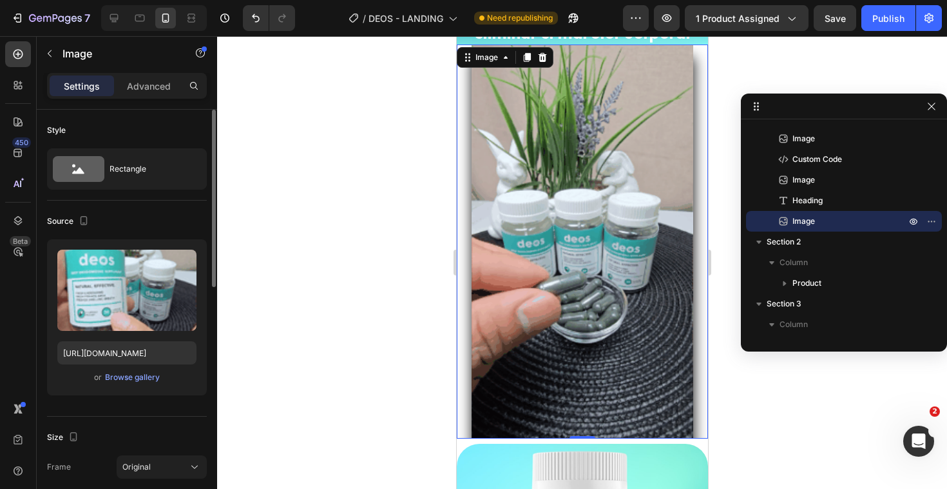
click at [119, 416] on div "Style Rectangle" at bounding box center [127, 486] width 160 height 140
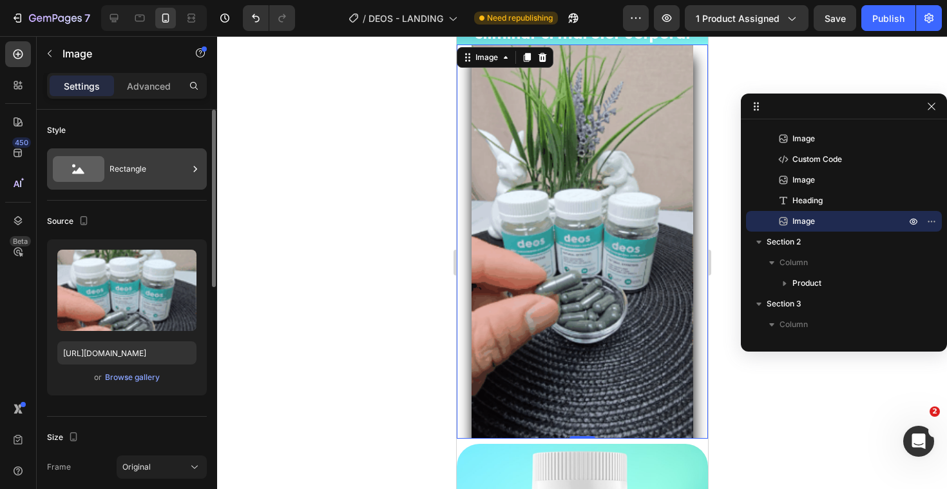
click at [115, 174] on div "Rectangle" at bounding box center [149, 169] width 79 height 30
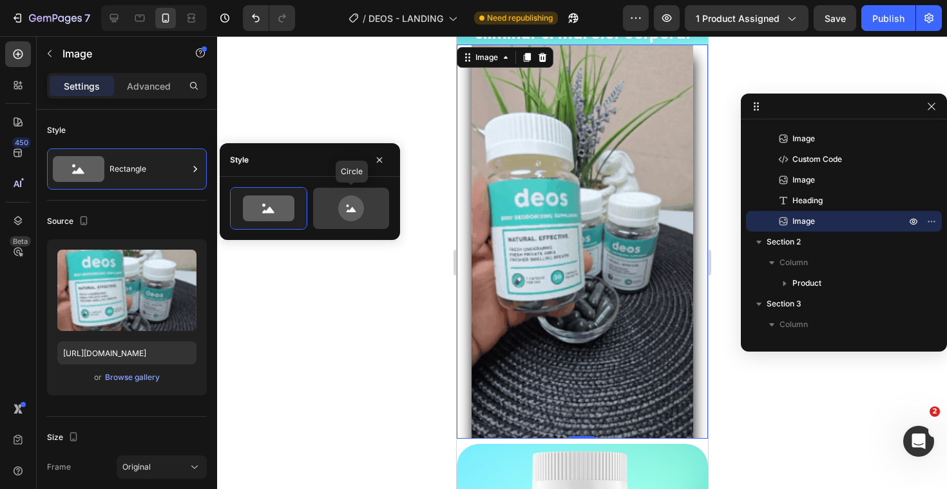
click at [370, 217] on icon at bounding box center [351, 208] width 61 height 26
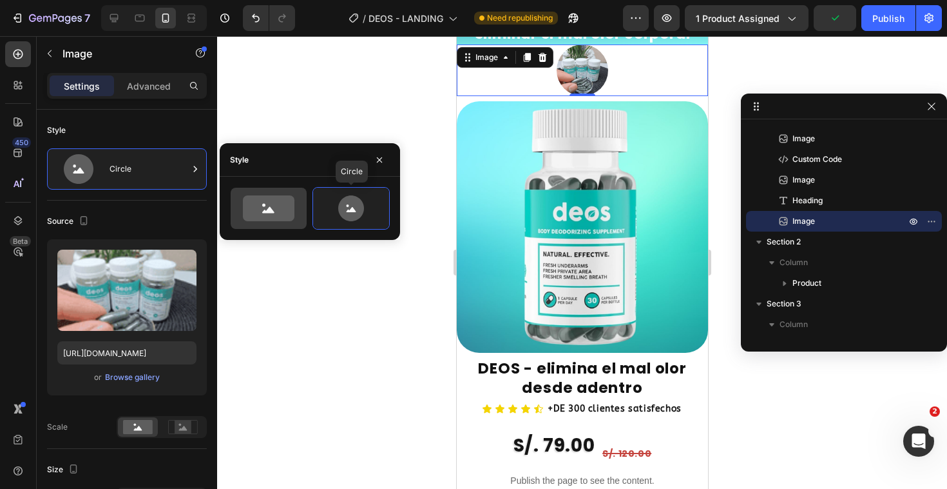
click at [266, 218] on icon at bounding box center [269, 208] width 52 height 26
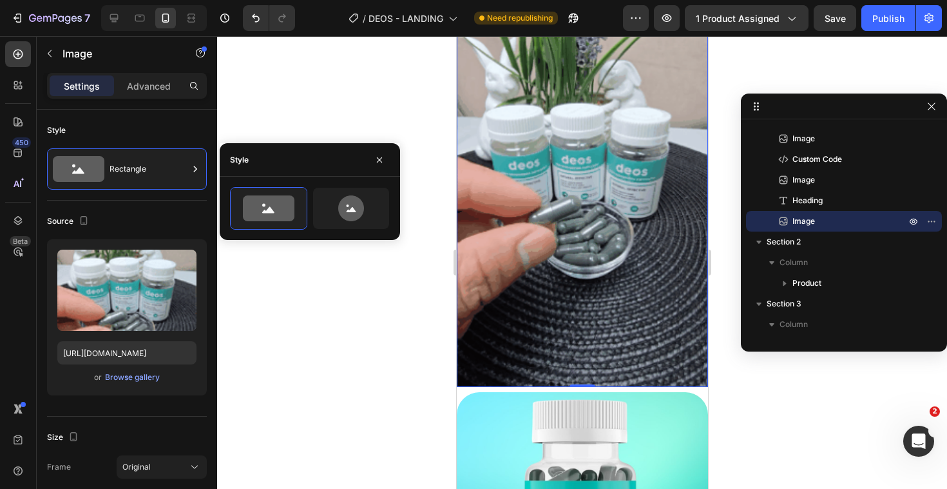
scroll to position [820, 0]
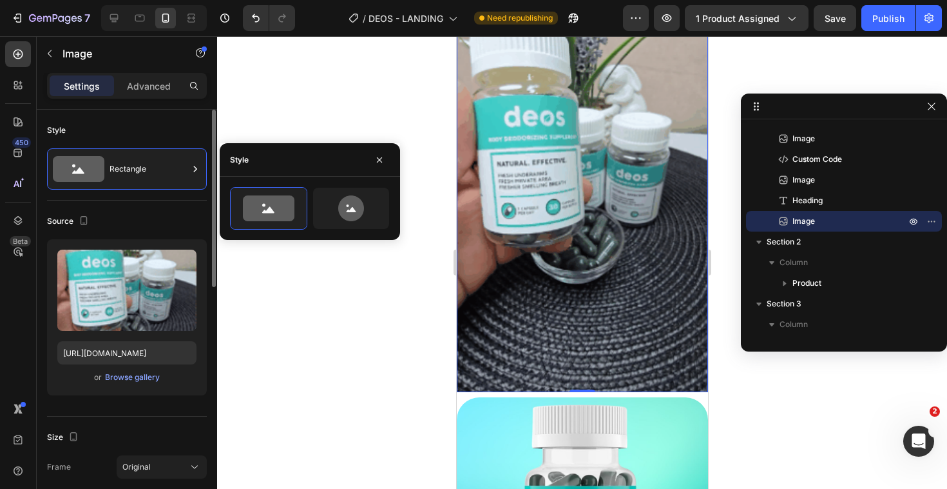
click at [146, 421] on div "Size Frame Original Width 100 px % Height px %" at bounding box center [127, 486] width 160 height 140
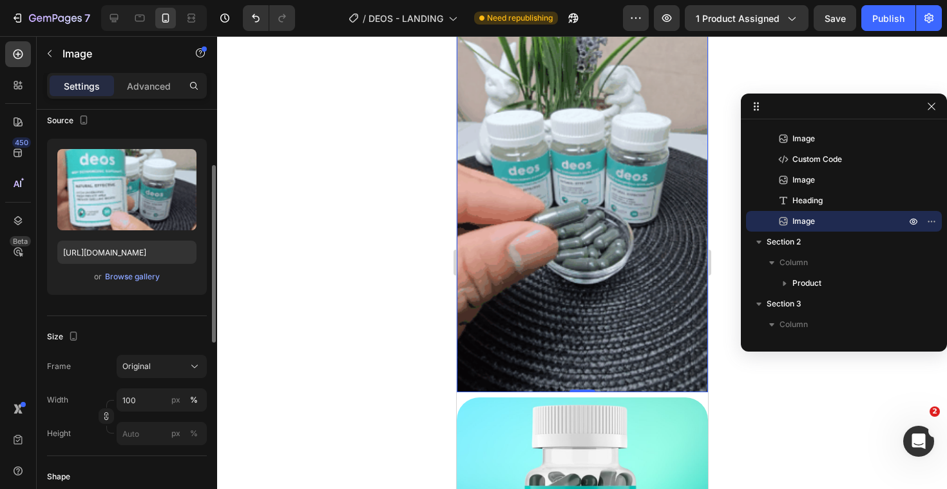
scroll to position [110, 0]
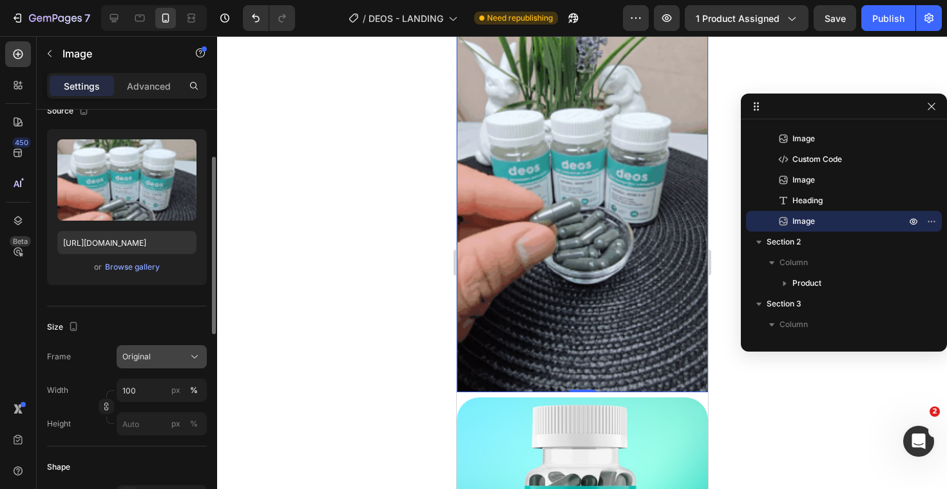
click at [147, 353] on span "Original" at bounding box center [136, 357] width 28 height 12
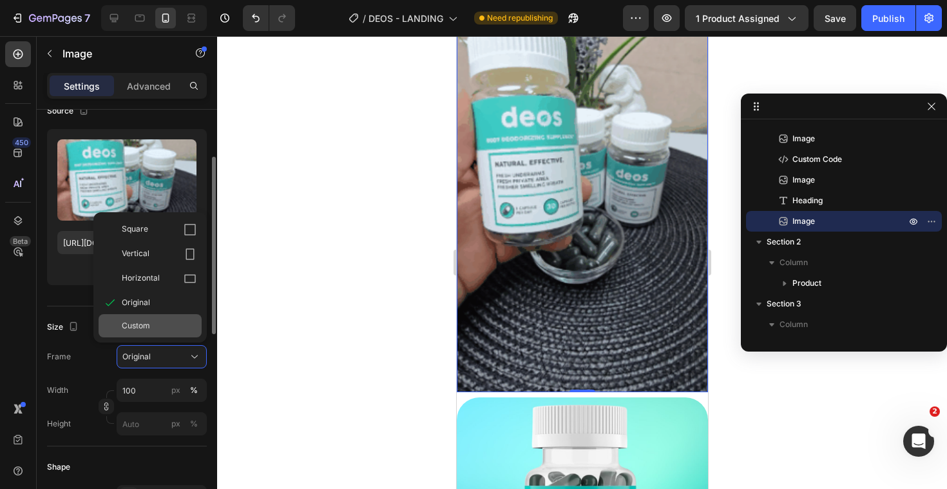
click at [145, 327] on span "Custom" at bounding box center [136, 326] width 28 height 12
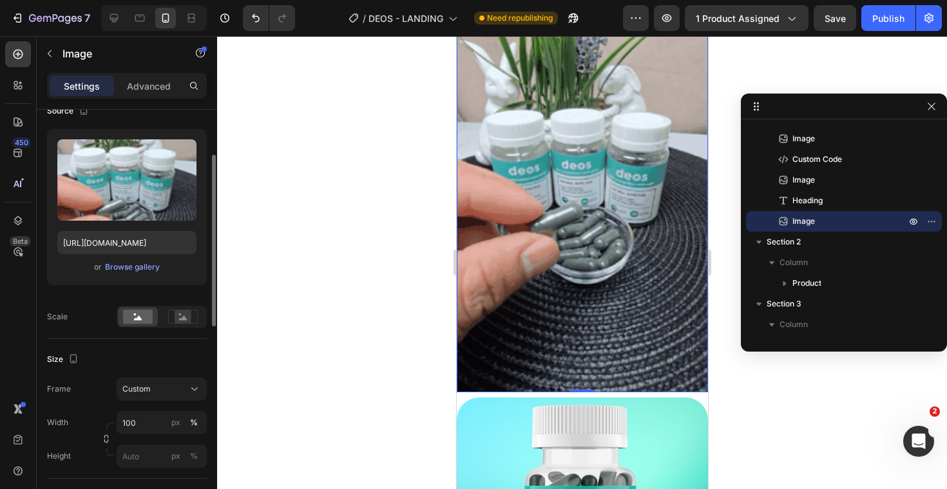
click at [152, 373] on div "Size Frame Custom Width 100 px % Height px %" at bounding box center [127, 408] width 160 height 140
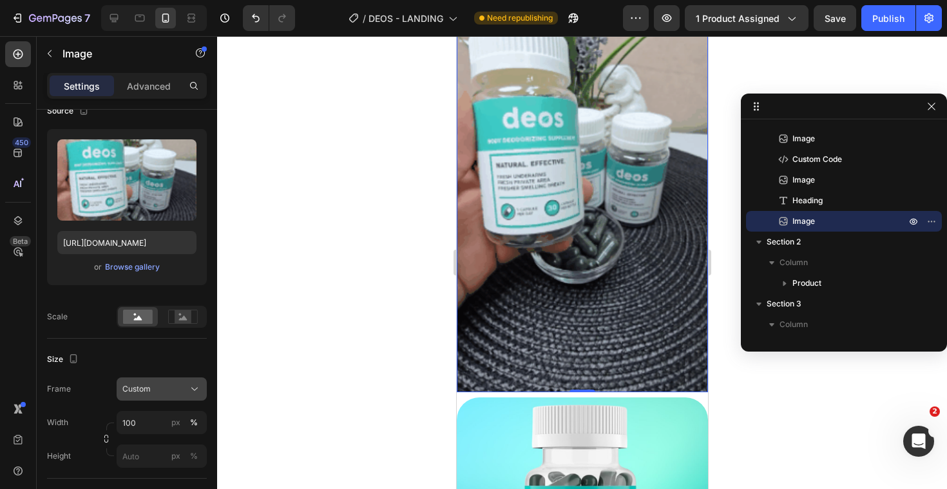
click at [144, 389] on span "Custom" at bounding box center [136, 389] width 28 height 12
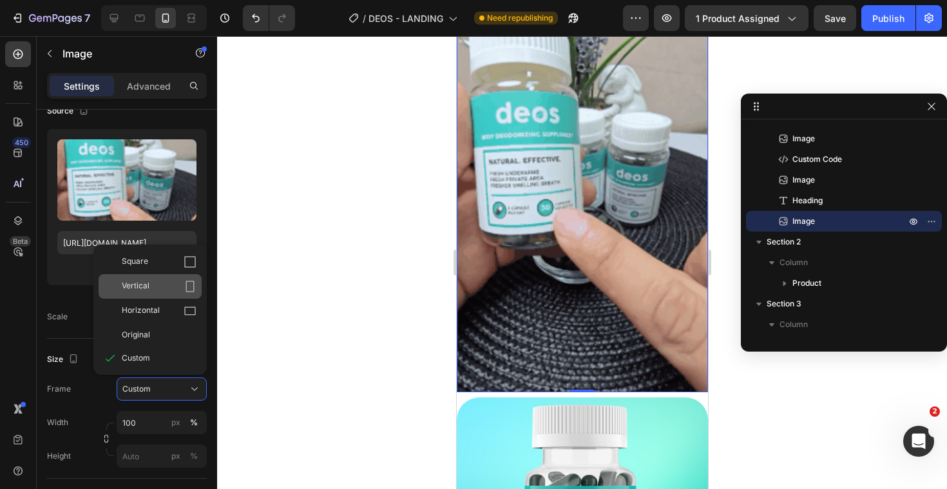
click at [146, 291] on span "Vertical" at bounding box center [136, 286] width 28 height 13
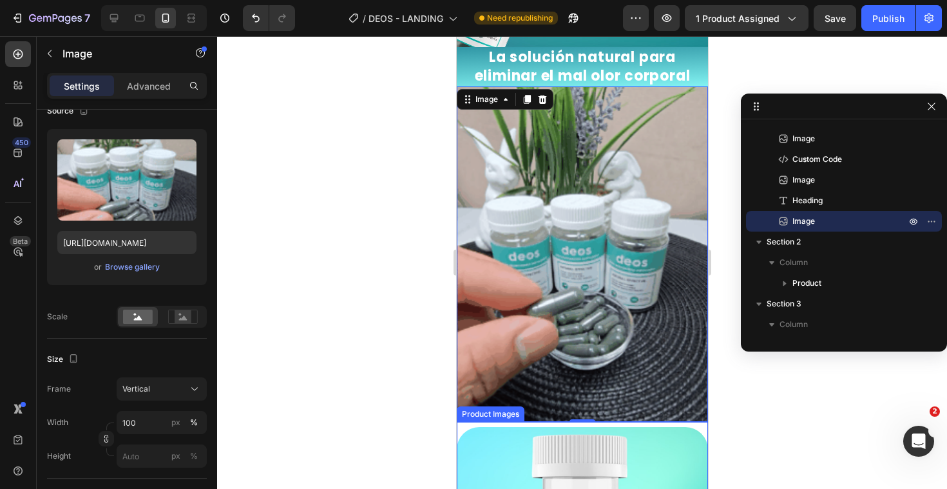
scroll to position [672, 0]
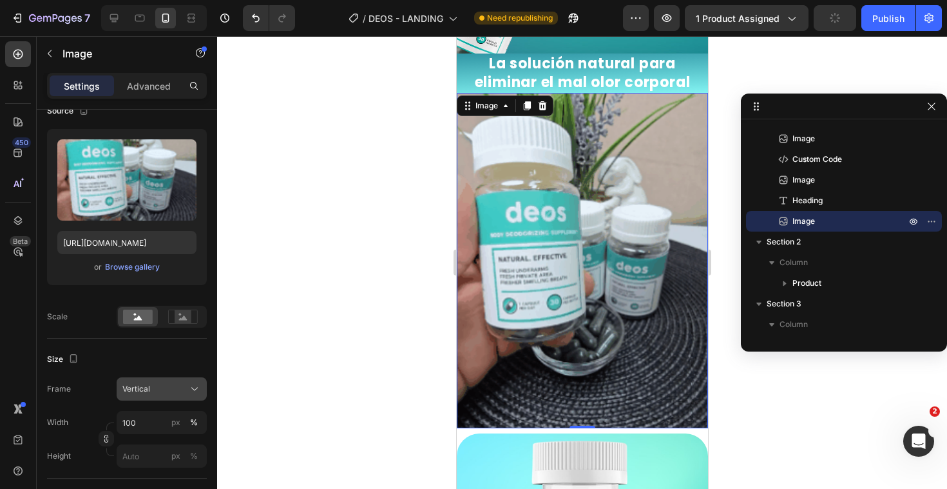
click at [178, 378] on button "Vertical" at bounding box center [162, 388] width 90 height 23
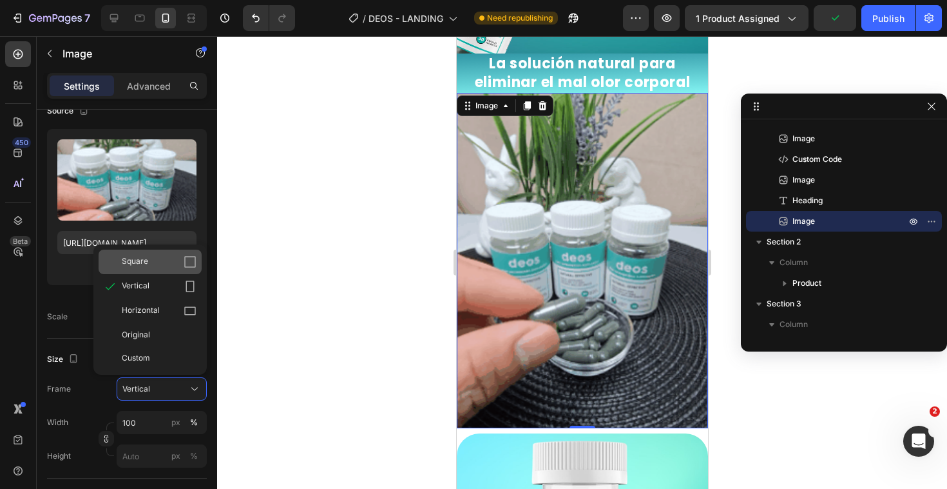
click at [162, 258] on div "Square" at bounding box center [159, 261] width 75 height 13
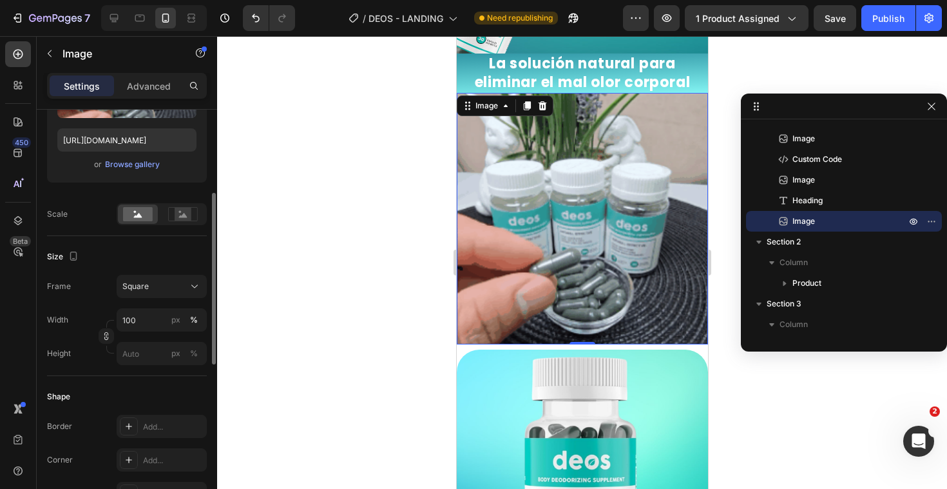
scroll to position [217, 0]
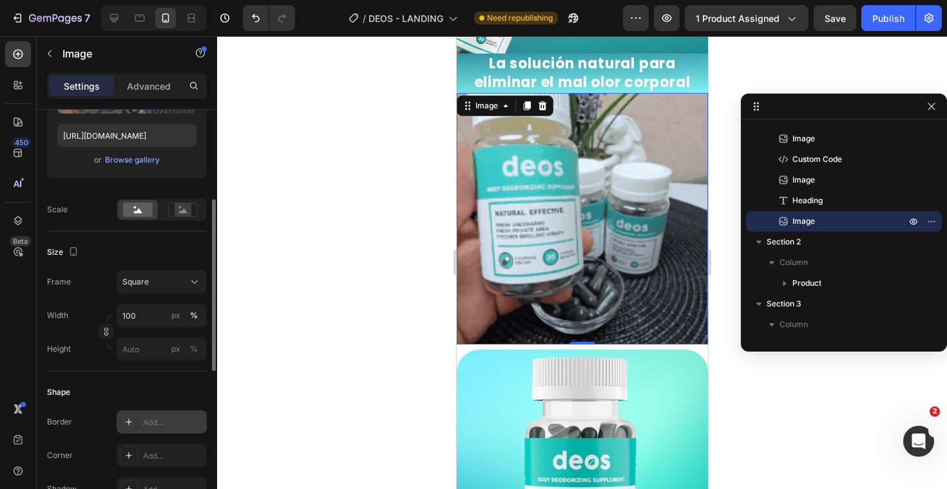
click at [131, 417] on icon at bounding box center [129, 421] width 10 height 10
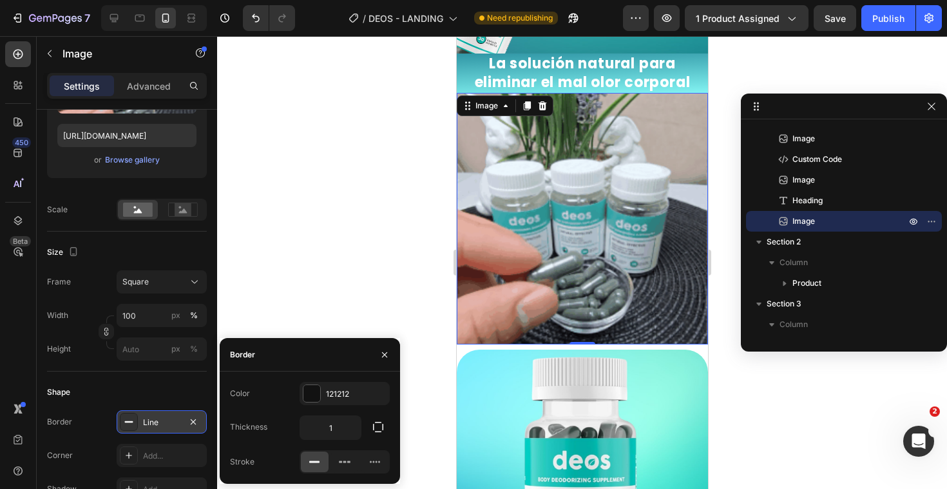
click at [287, 418] on div "Thickness 1" at bounding box center [310, 427] width 160 height 24
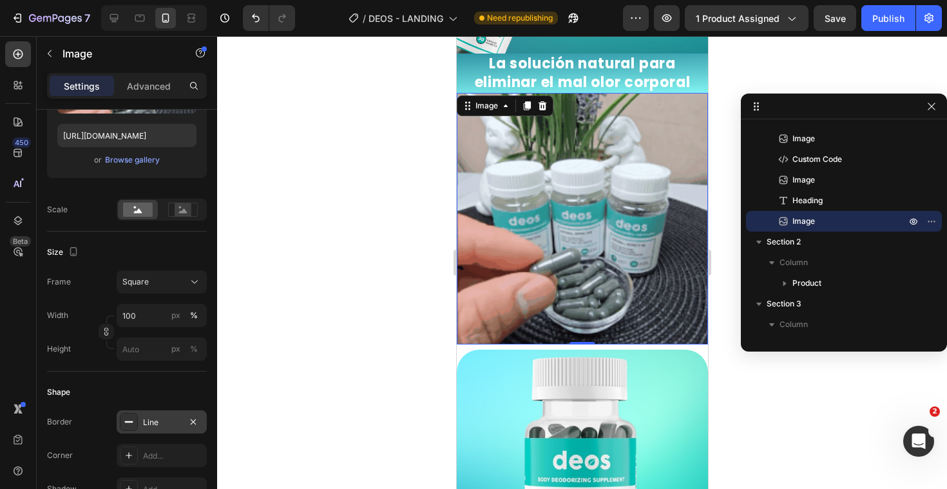
click at [142, 377] on div "Shape Border Line Corner Add... Shadow Add..." at bounding box center [127, 441] width 160 height 140
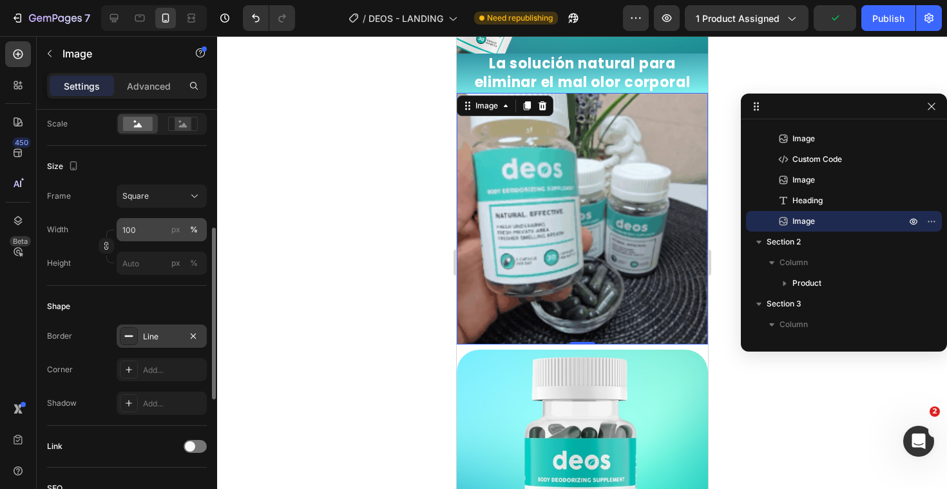
scroll to position [274, 0]
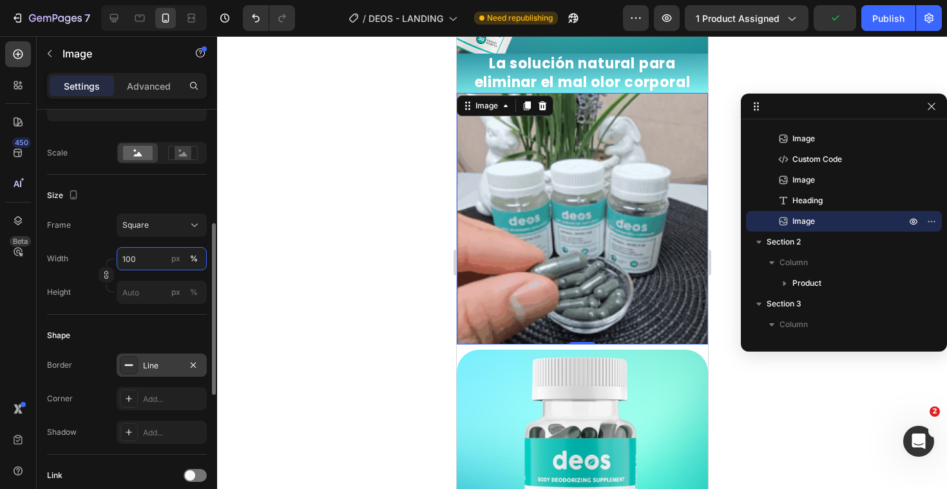
click at [141, 262] on input "100" at bounding box center [162, 258] width 90 height 23
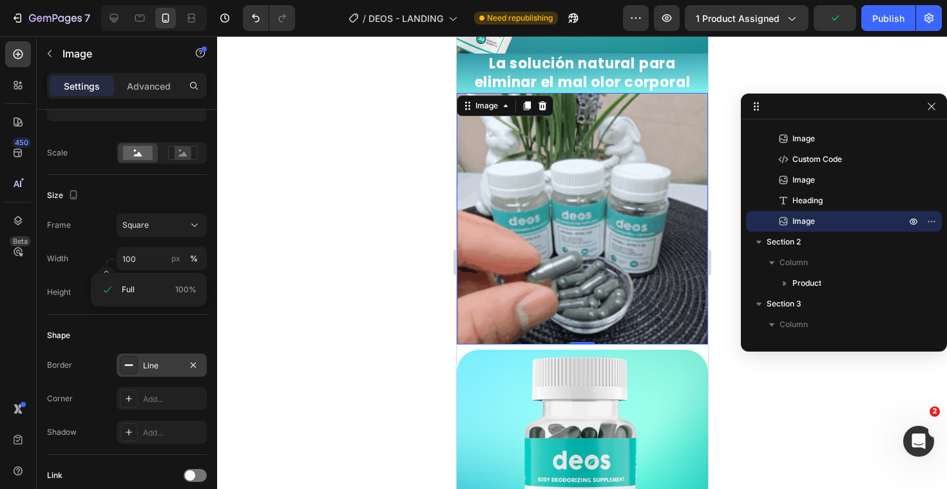
click at [81, 256] on div "Width 100 px %" at bounding box center [127, 258] width 160 height 23
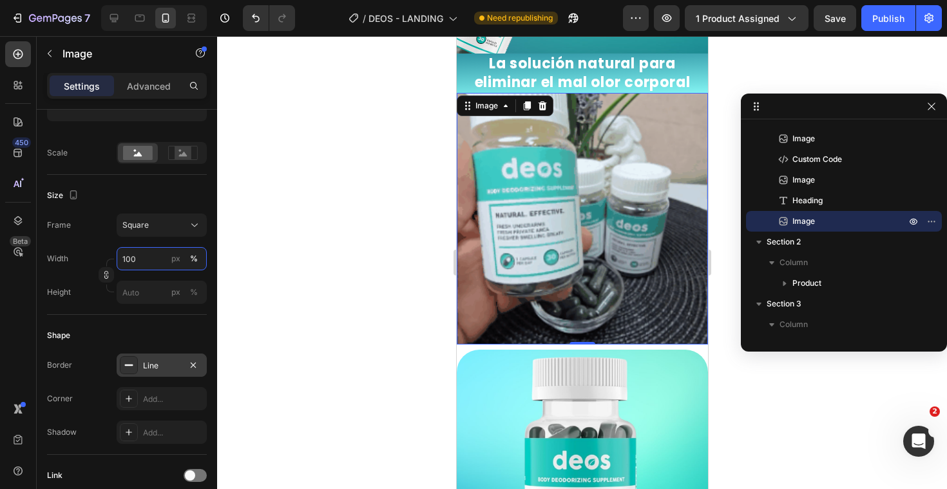
click at [148, 262] on input "100" at bounding box center [162, 258] width 90 height 23
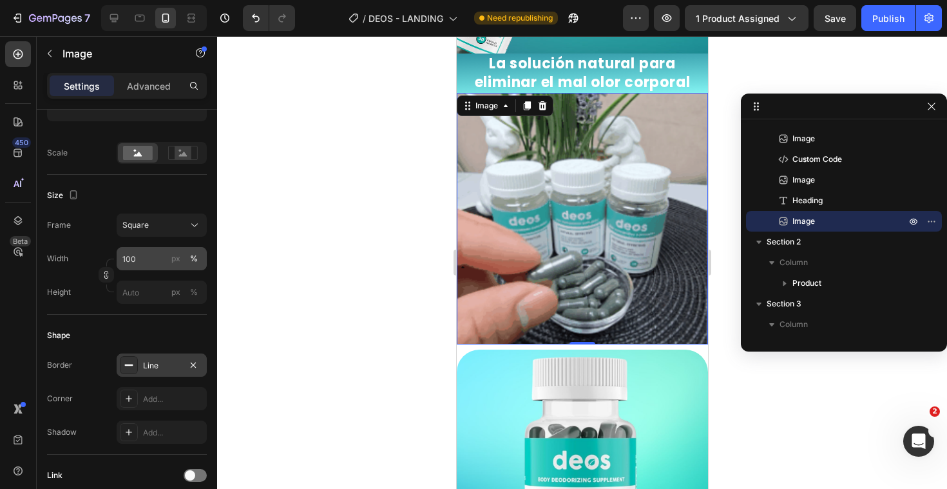
drag, startPoint x: 199, startPoint y: 257, endPoint x: 186, endPoint y: 258, distance: 12.3
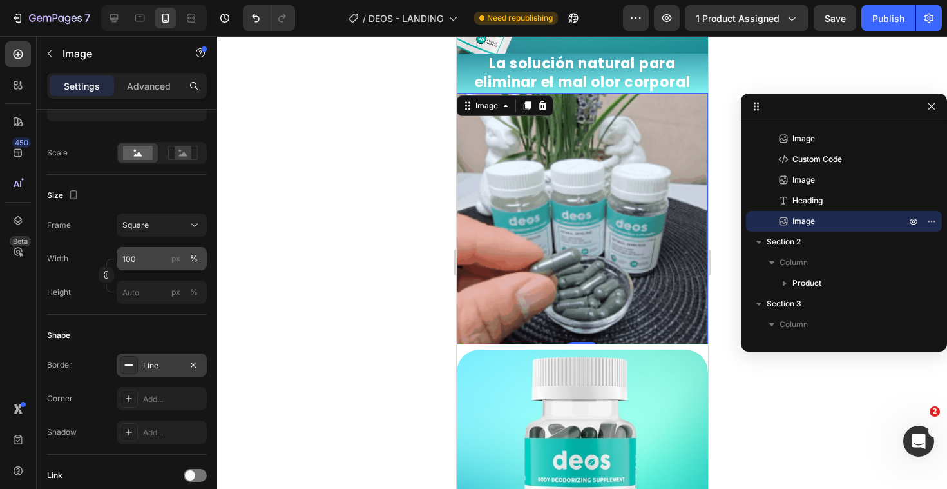
click at [186, 258] on button "%" at bounding box center [193, 258] width 15 height 15
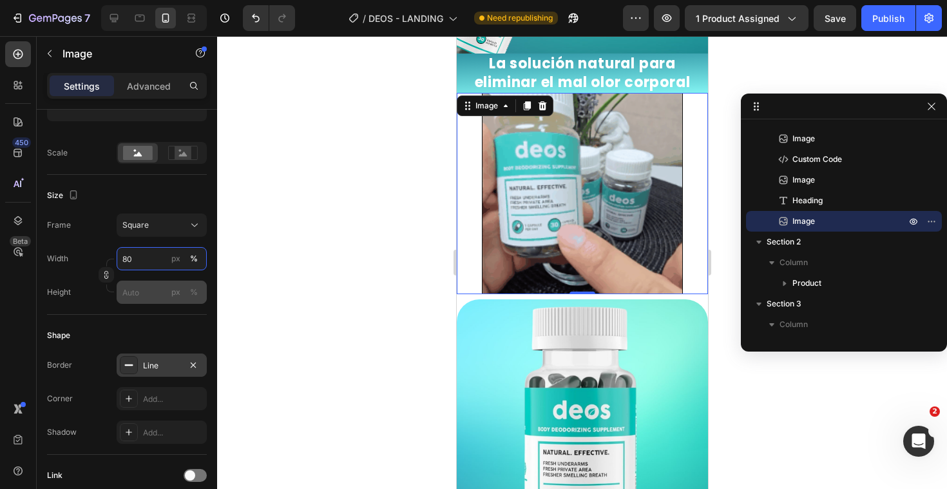
type input "80"
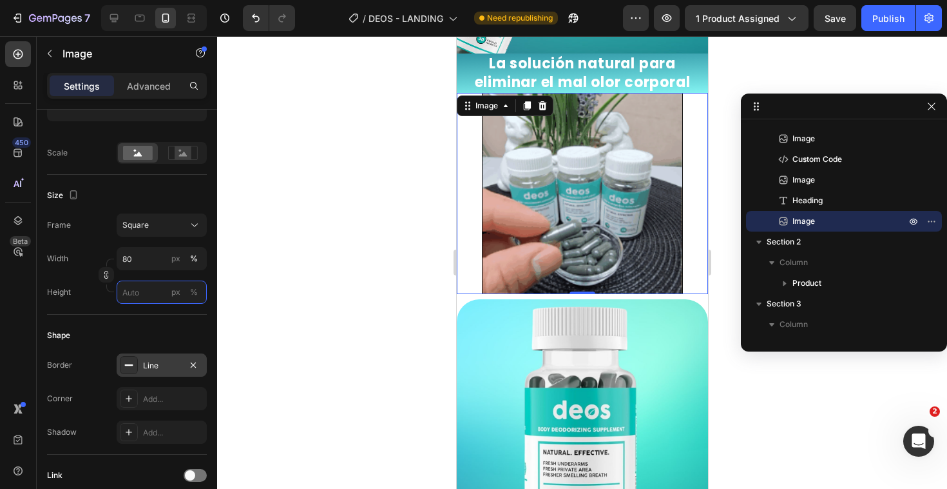
click at [151, 287] on input "px %" at bounding box center [162, 291] width 90 height 23
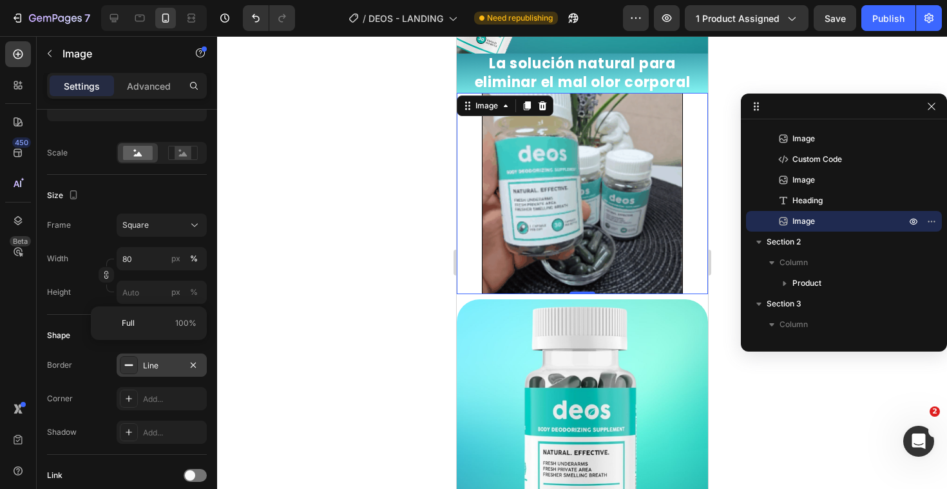
click at [73, 282] on div "Height px %" at bounding box center [127, 291] width 160 height 23
click at [142, 375] on div "Line" at bounding box center [162, 364] width 90 height 23
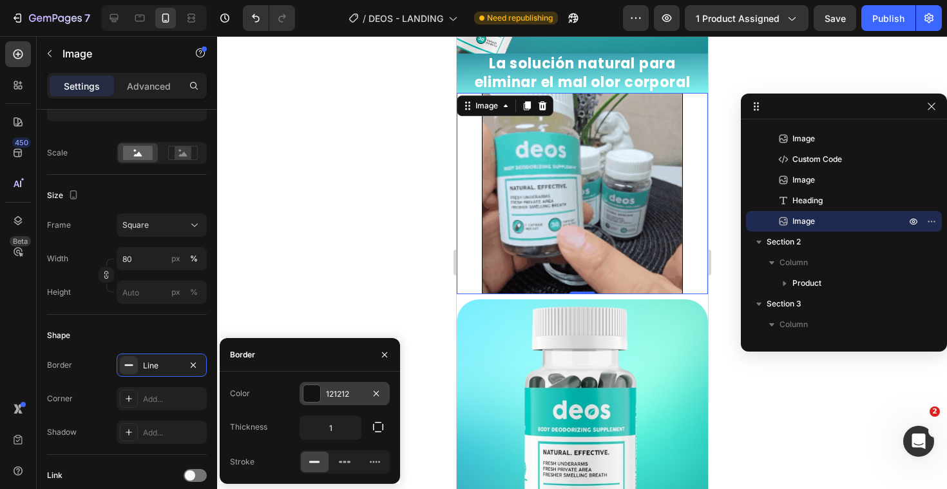
click at [328, 389] on div "121212" at bounding box center [344, 394] width 37 height 12
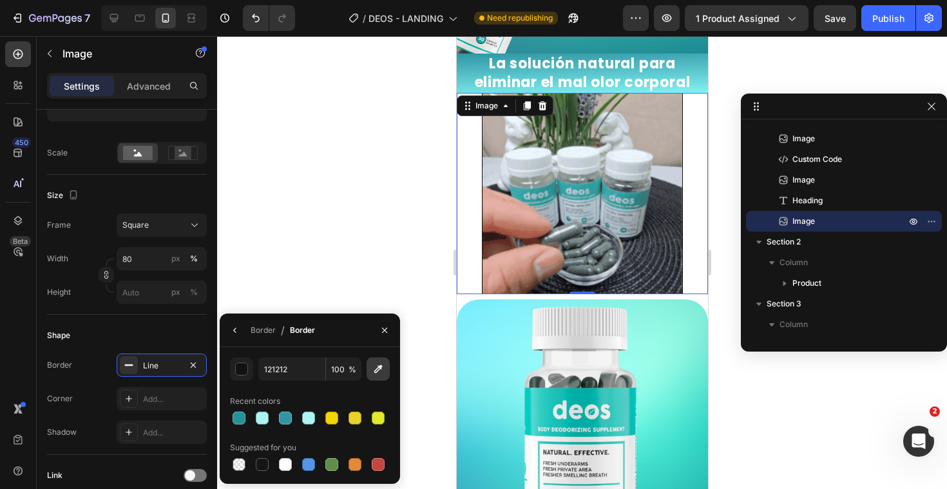
click at [375, 370] on icon "button" at bounding box center [378, 369] width 8 height 8
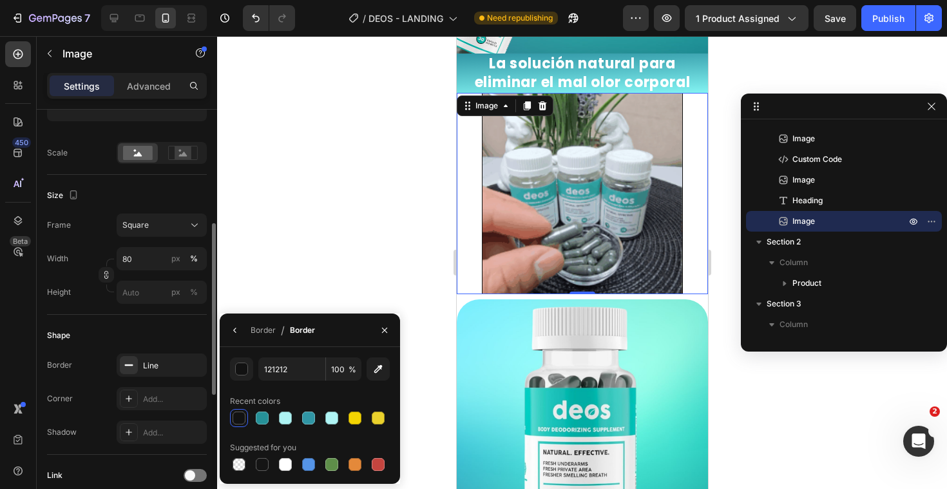
click at [147, 337] on div "Shape" at bounding box center [127, 335] width 160 height 21
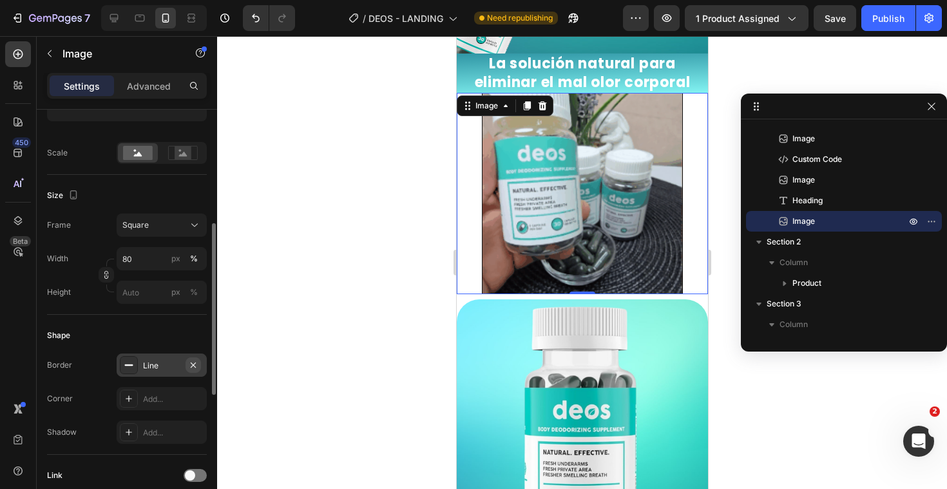
click at [194, 366] on icon "button" at bounding box center [193, 365] width 10 height 10
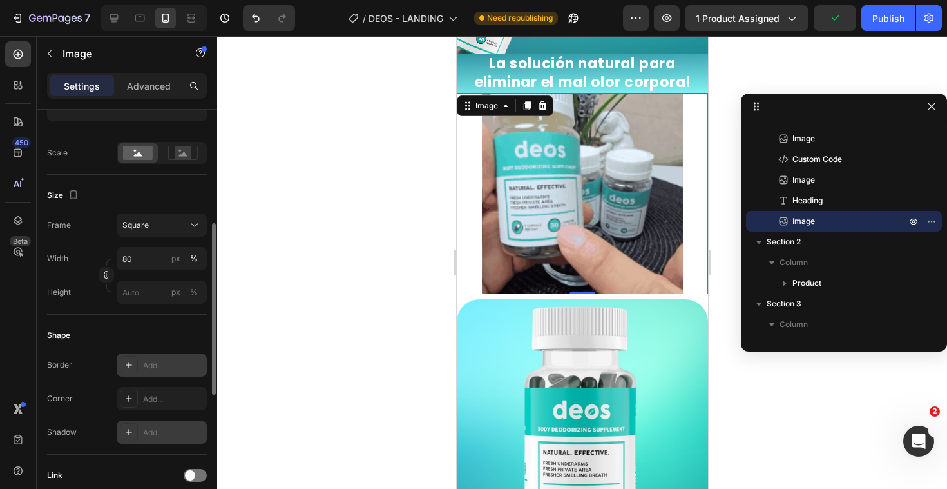
click at [197, 432] on div "Add..." at bounding box center [173, 433] width 61 height 12
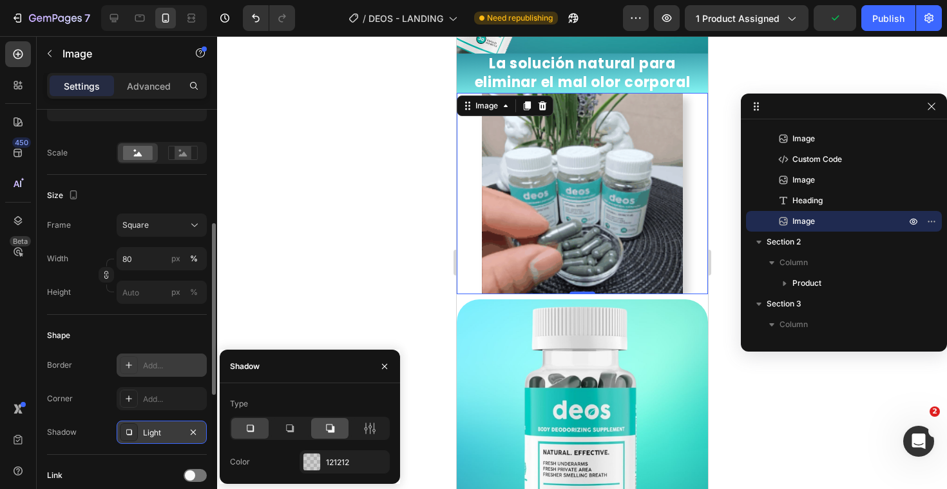
click at [329, 430] on icon at bounding box center [330, 428] width 8 height 8
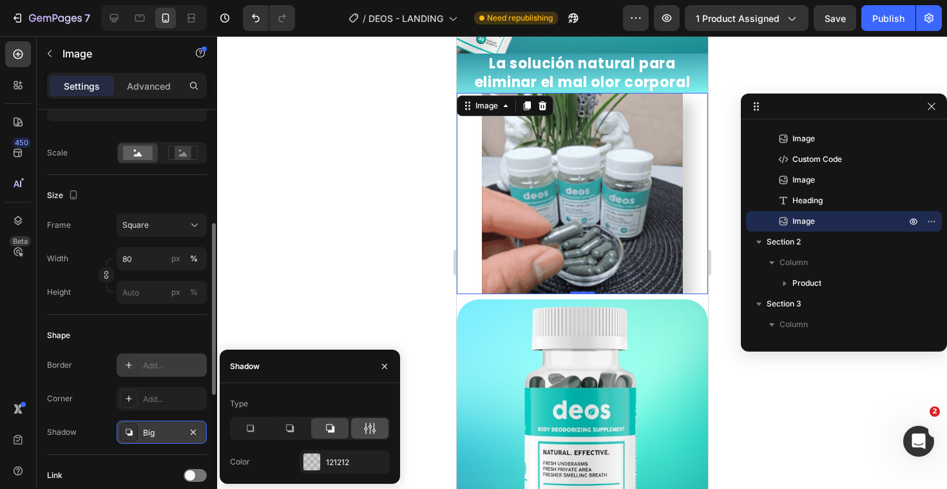
click at [364, 427] on icon at bounding box center [370, 428] width 13 height 13
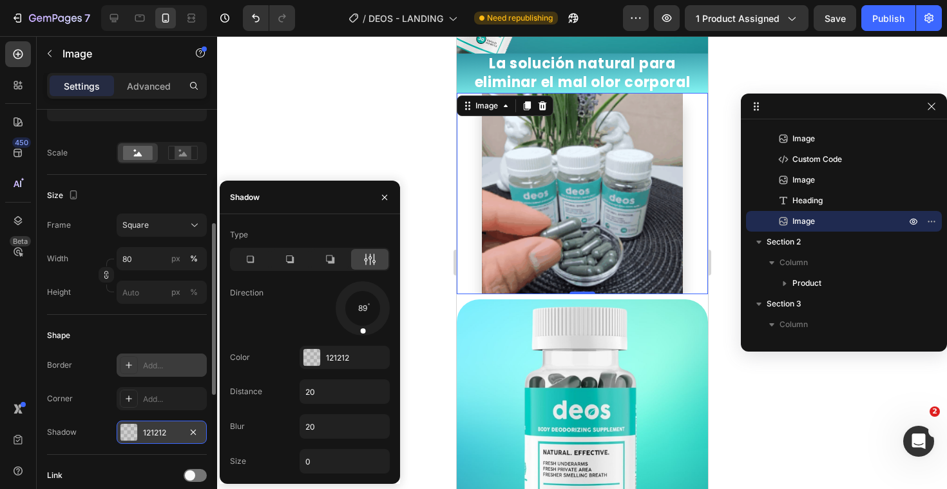
drag, startPoint x: 377, startPoint y: 324, endPoint x: 361, endPoint y: 324, distance: 16.1
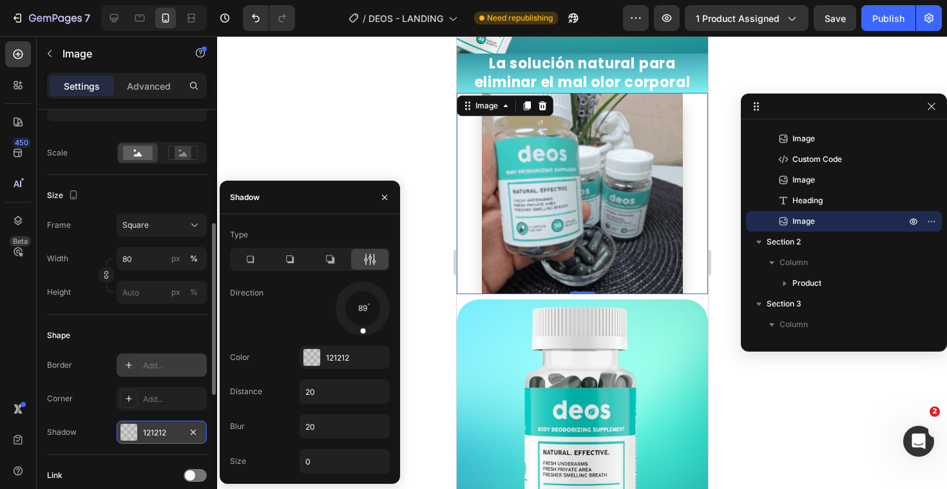
click at [361, 324] on div at bounding box center [363, 321] width 8 height 29
click at [307, 354] on div at bounding box center [312, 357] width 17 height 17
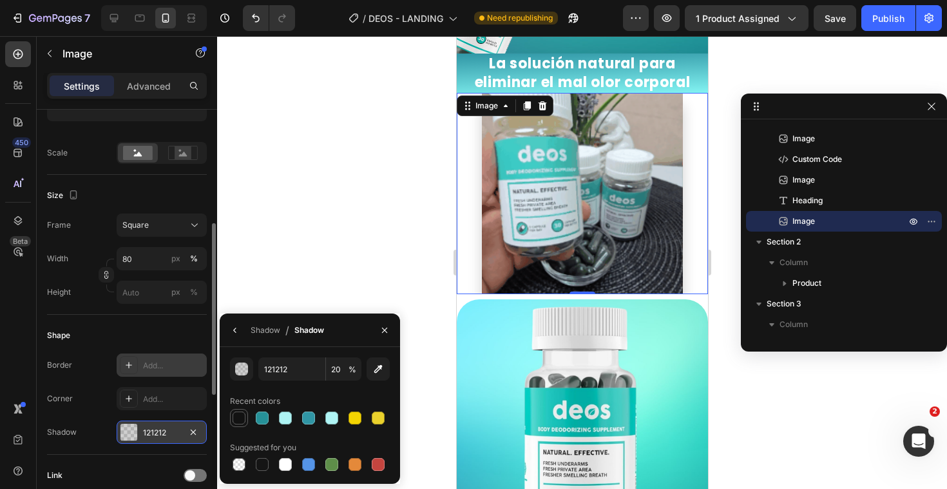
click at [242, 425] on div at bounding box center [239, 418] width 18 height 18
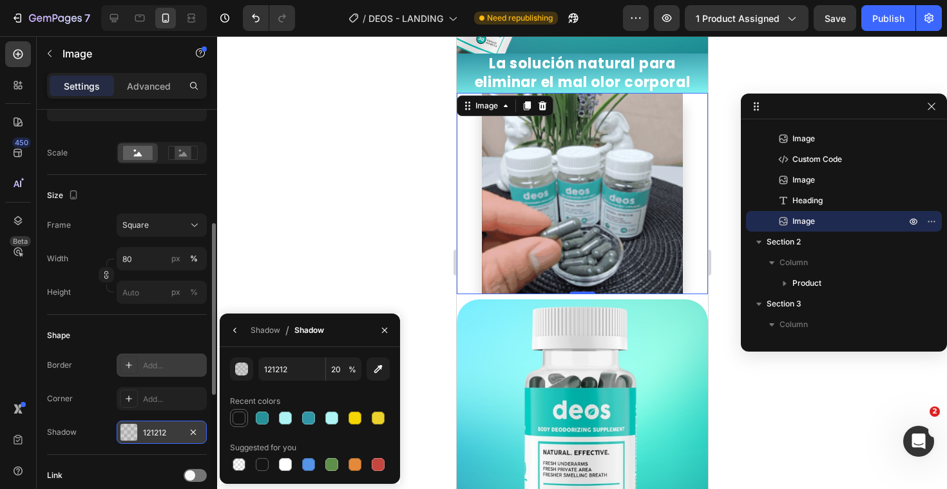
type input "100"
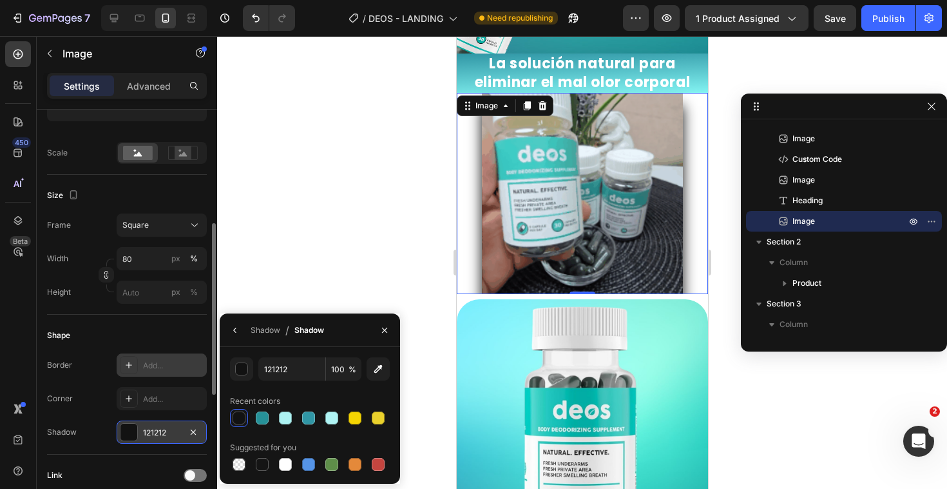
click at [313, 226] on div at bounding box center [582, 262] width 730 height 452
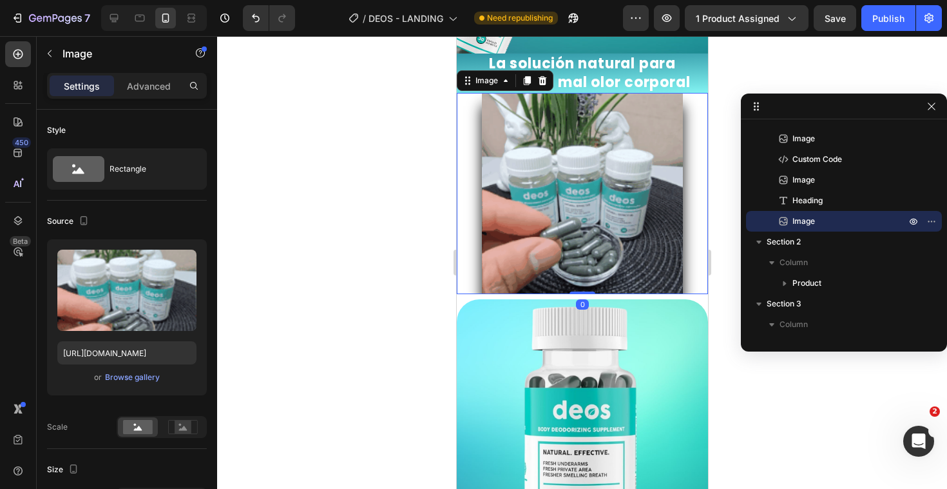
click at [463, 247] on div at bounding box center [581, 193] width 251 height 201
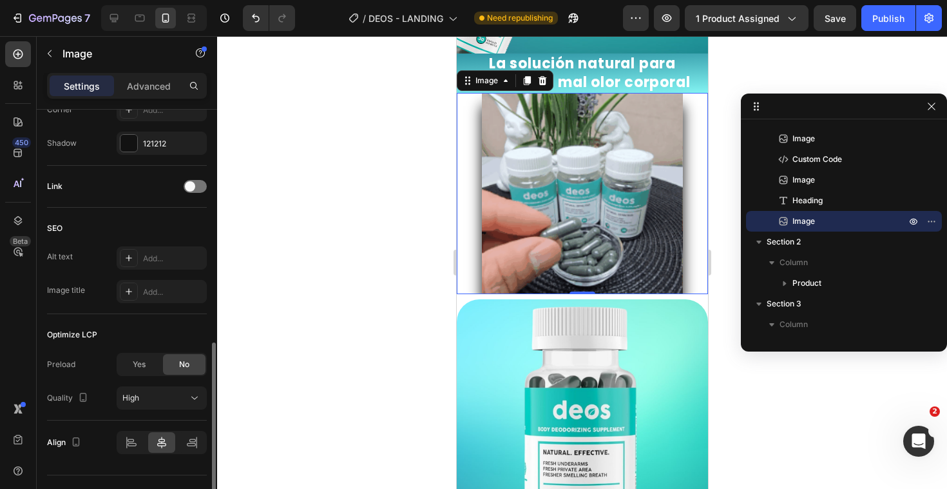
scroll to position [590, 0]
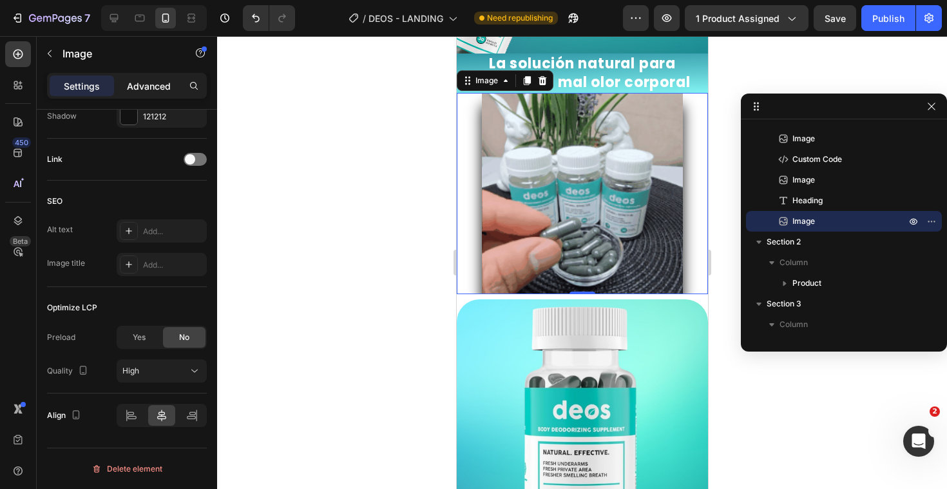
click at [139, 91] on p "Advanced" at bounding box center [149, 86] width 44 height 14
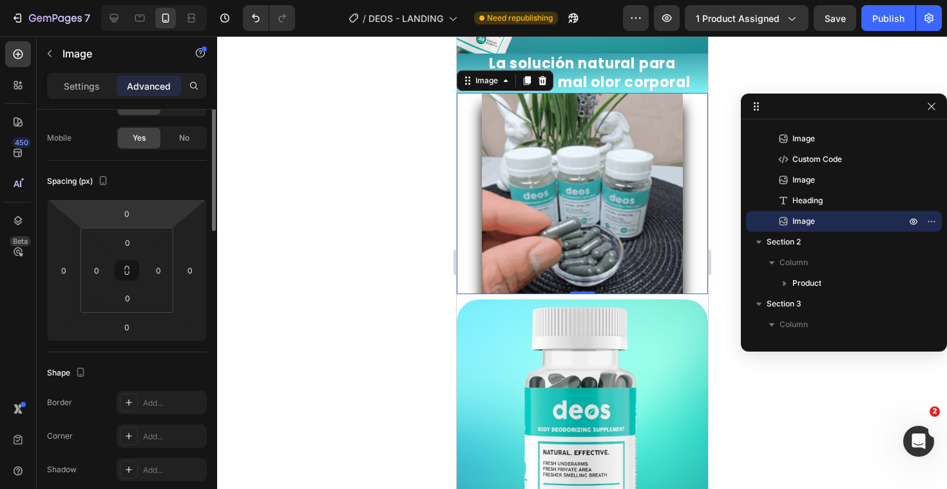
scroll to position [0, 0]
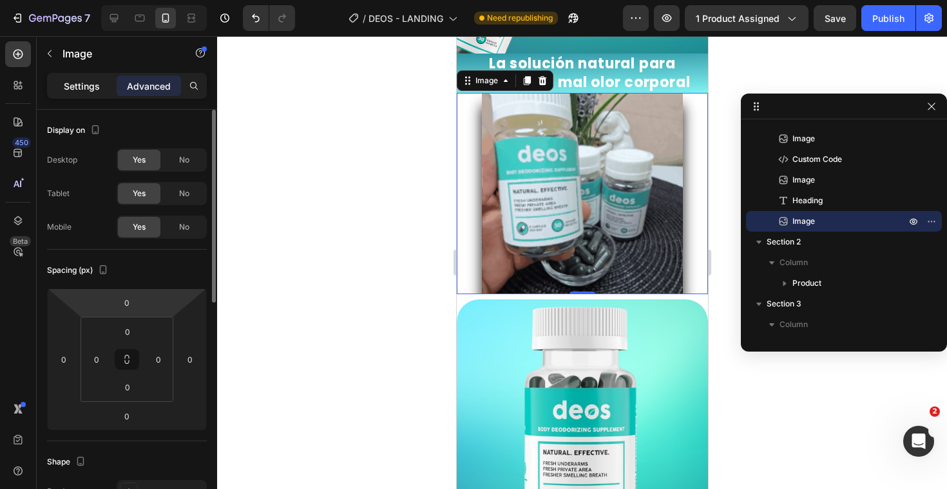
click at [79, 87] on p "Settings" at bounding box center [82, 86] width 36 height 14
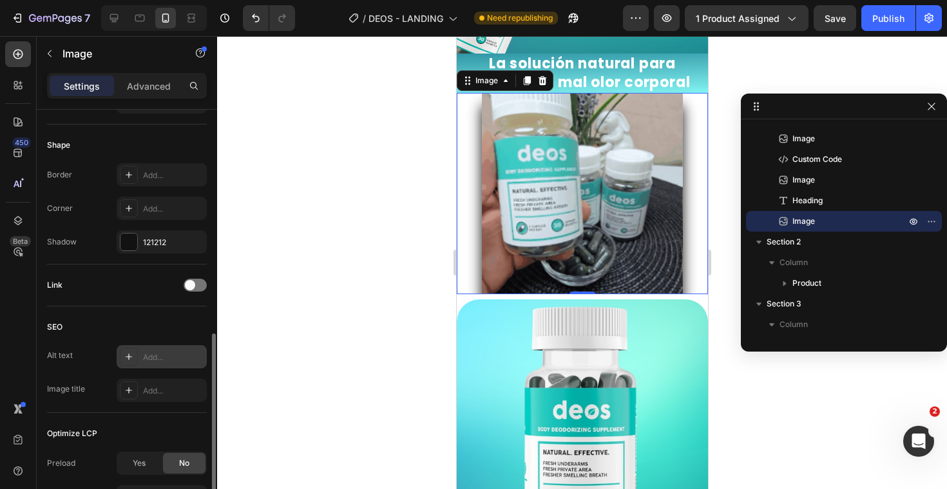
scroll to position [511, 0]
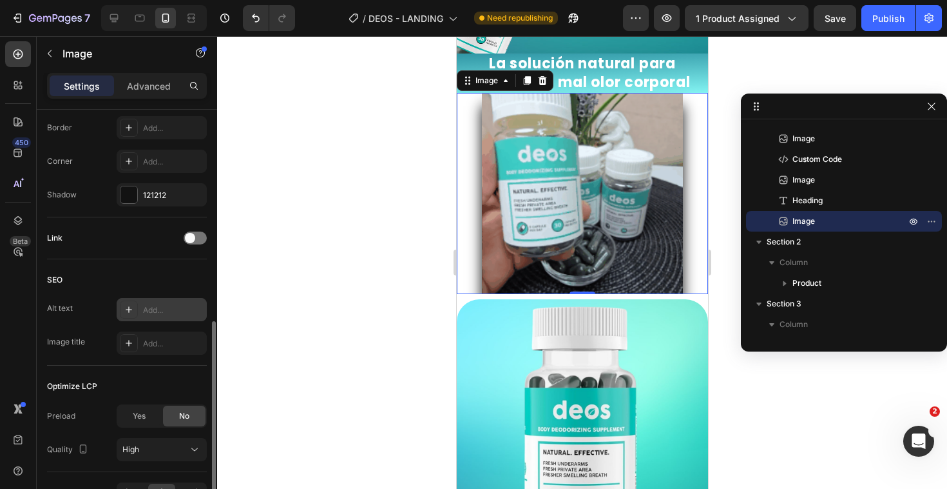
click at [141, 307] on div "Add..." at bounding box center [162, 309] width 90 height 23
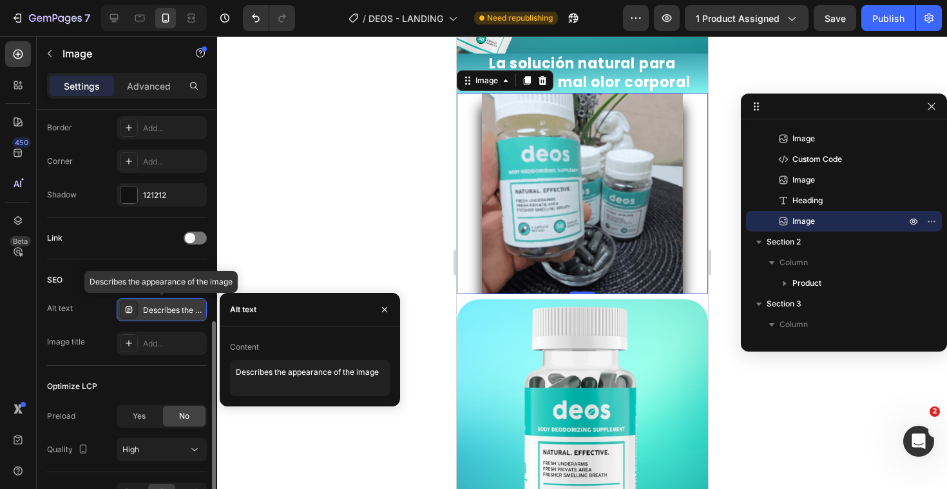
click at [141, 307] on div "Describes the appearance of the image" at bounding box center [162, 309] width 90 height 23
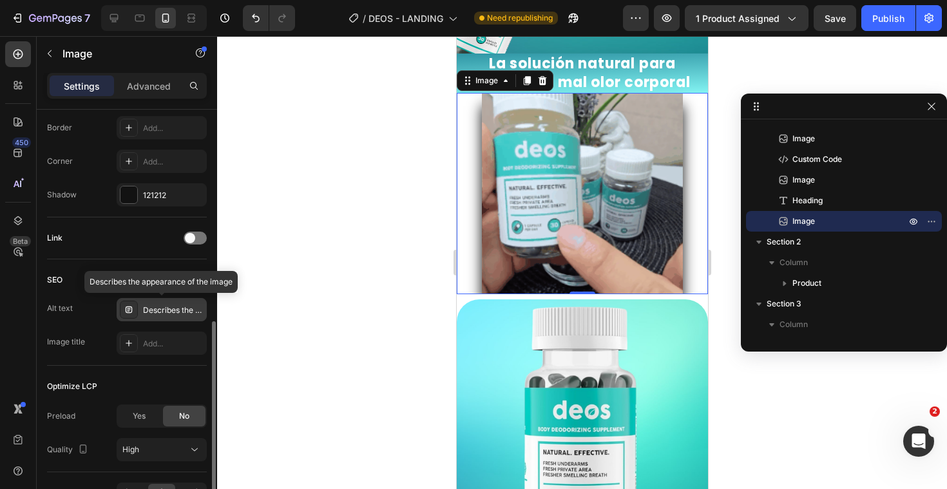
click at [200, 307] on div "Describes the appearance of the image" at bounding box center [173, 310] width 61 height 12
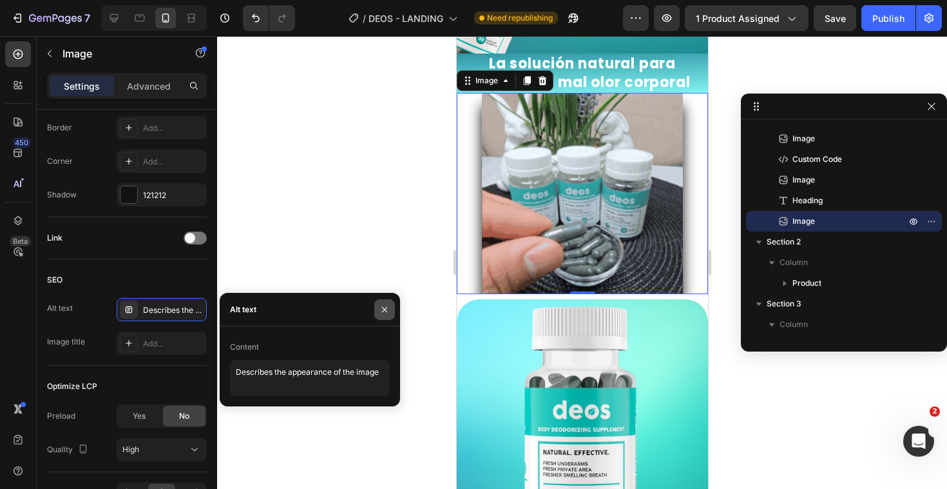
click at [380, 304] on icon "button" at bounding box center [385, 309] width 10 height 10
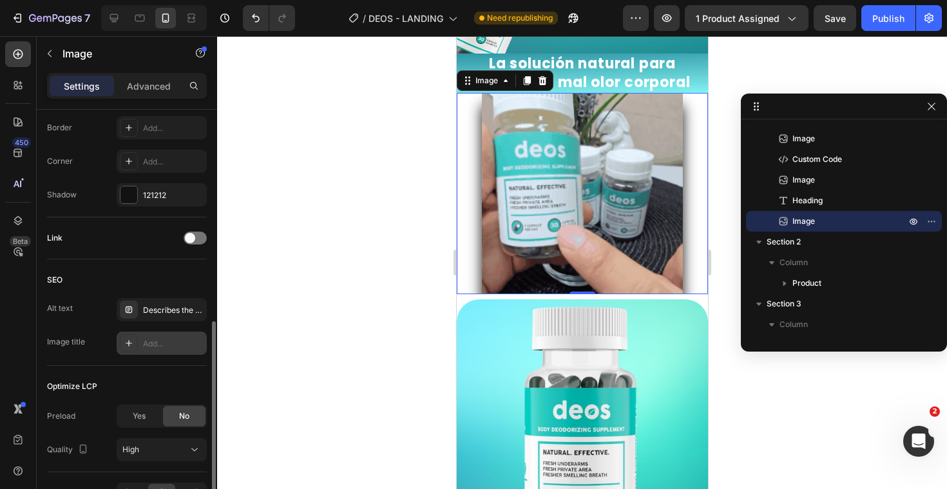
click at [162, 352] on div "Add..." at bounding box center [162, 342] width 90 height 23
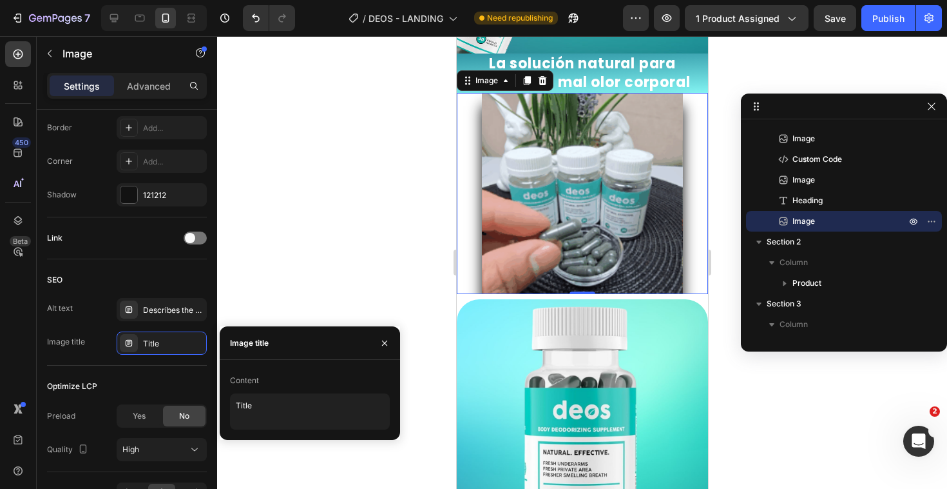
click at [382, 335] on button "button" at bounding box center [384, 343] width 21 height 21
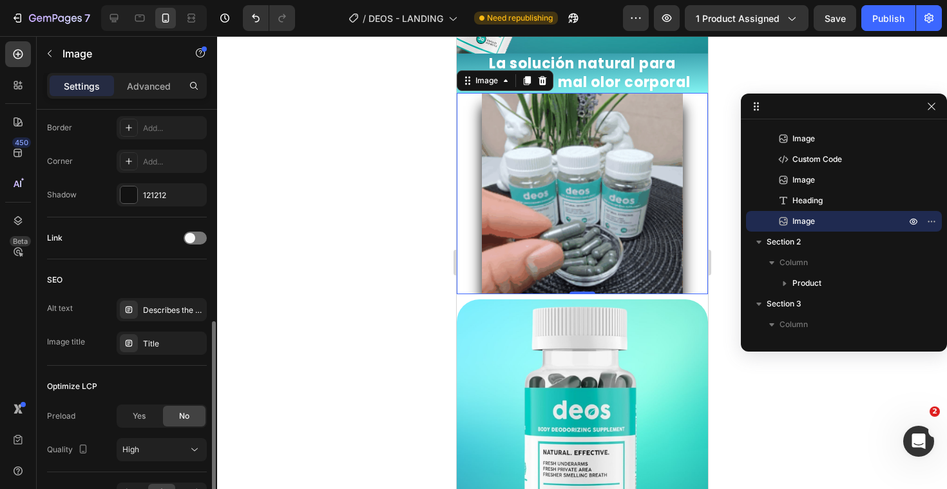
click at [129, 389] on div "Optimize LCP" at bounding box center [127, 386] width 160 height 21
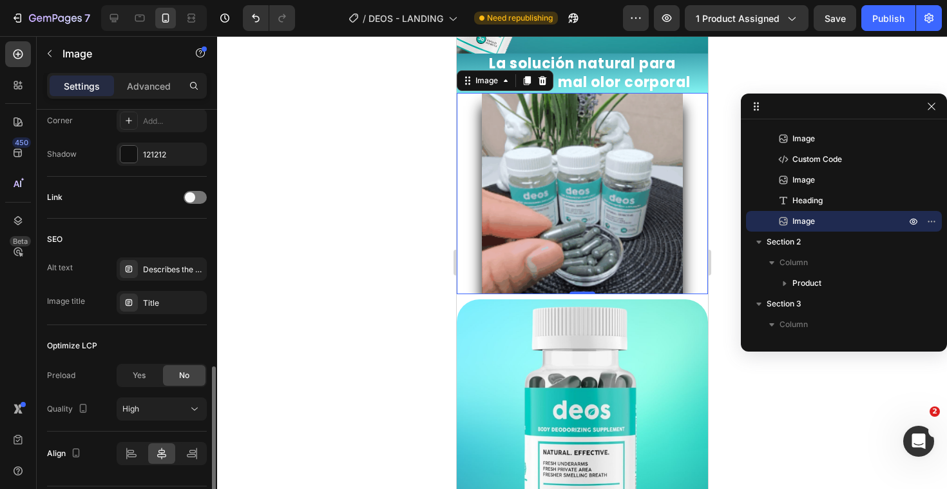
scroll to position [590, 0]
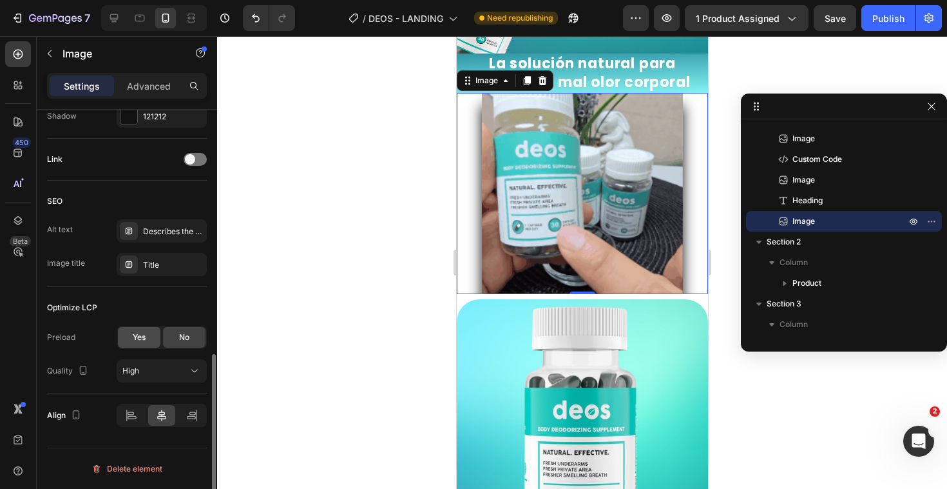
click at [133, 335] on span "Yes" at bounding box center [139, 337] width 13 height 12
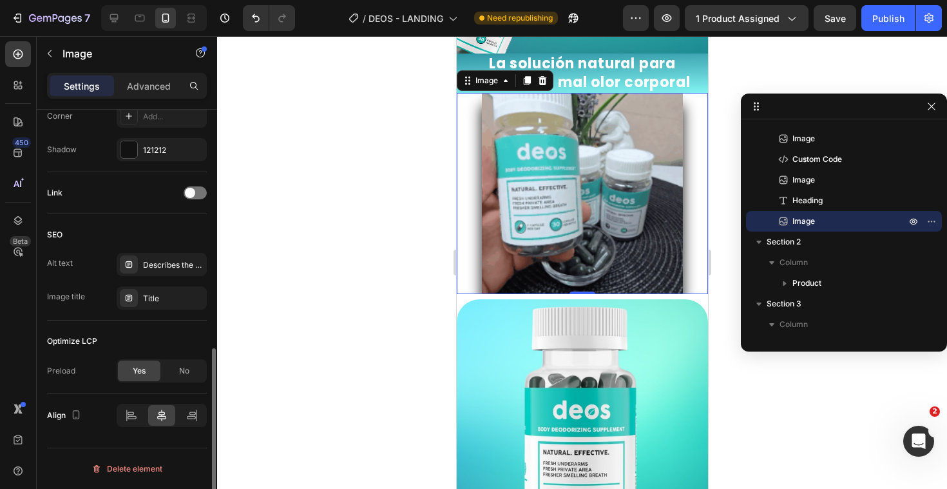
scroll to position [556, 0]
click at [182, 369] on span "No" at bounding box center [184, 371] width 10 height 12
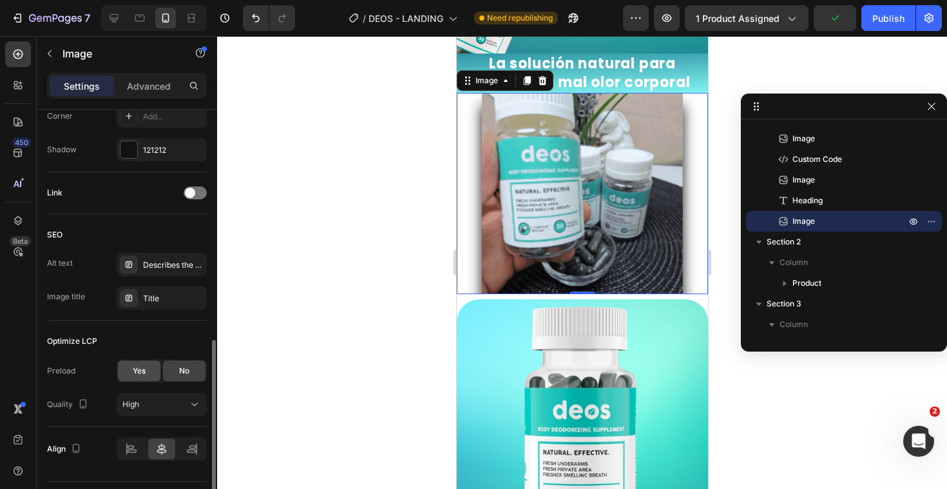
click at [148, 374] on div "Yes" at bounding box center [139, 370] width 43 height 21
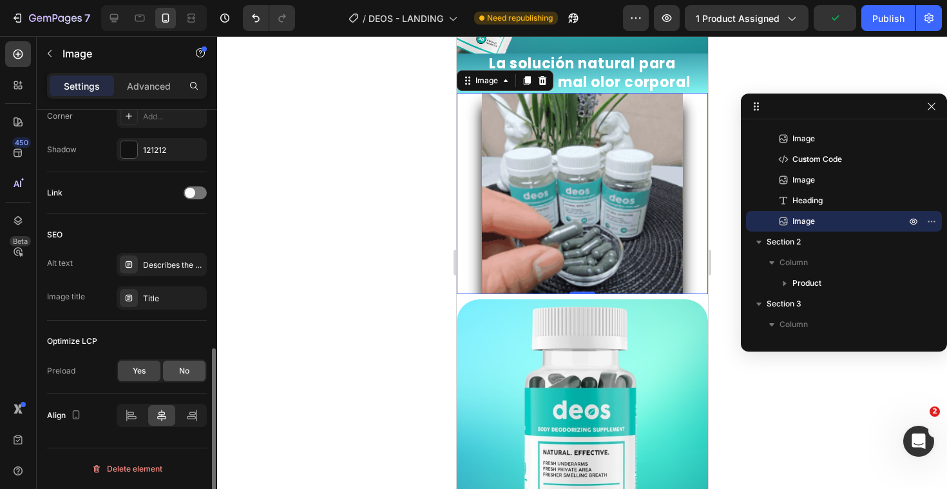
click at [171, 375] on div "No" at bounding box center [184, 370] width 43 height 21
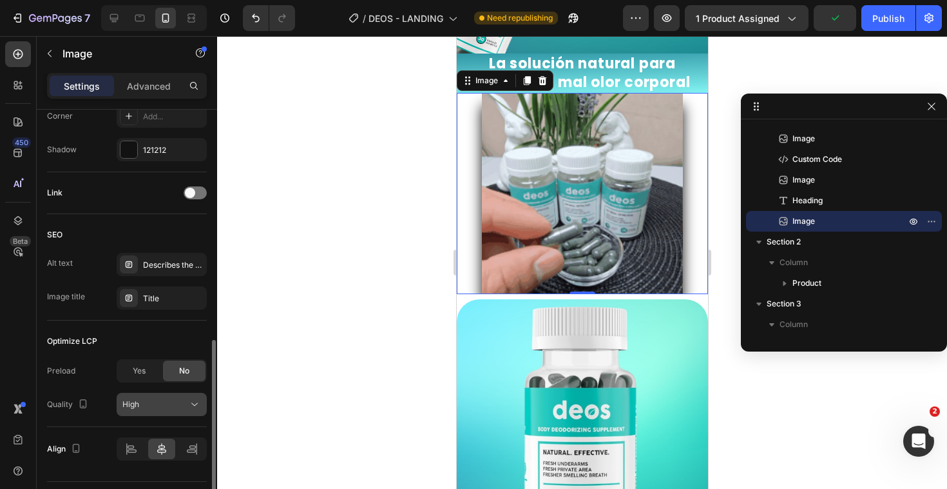
click at [163, 405] on div "High" at bounding box center [155, 404] width 66 height 12
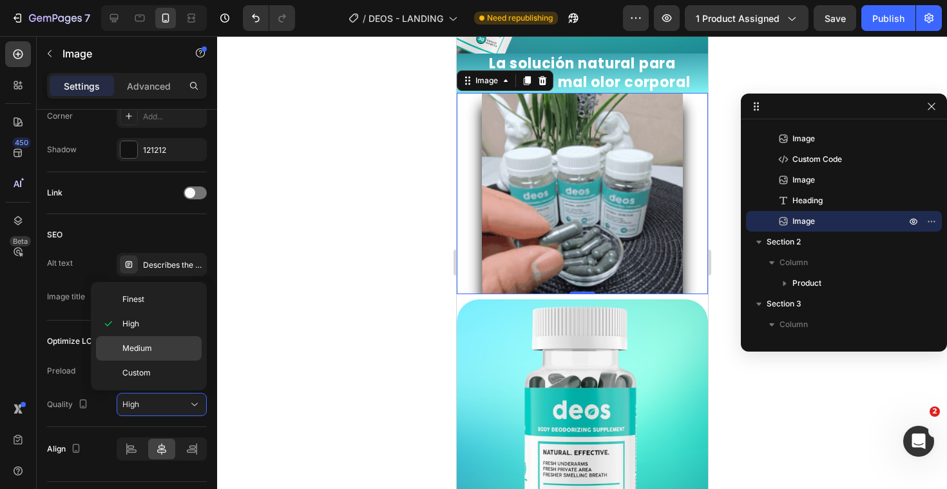
click at [146, 345] on span "Medium" at bounding box center [137, 348] width 30 height 12
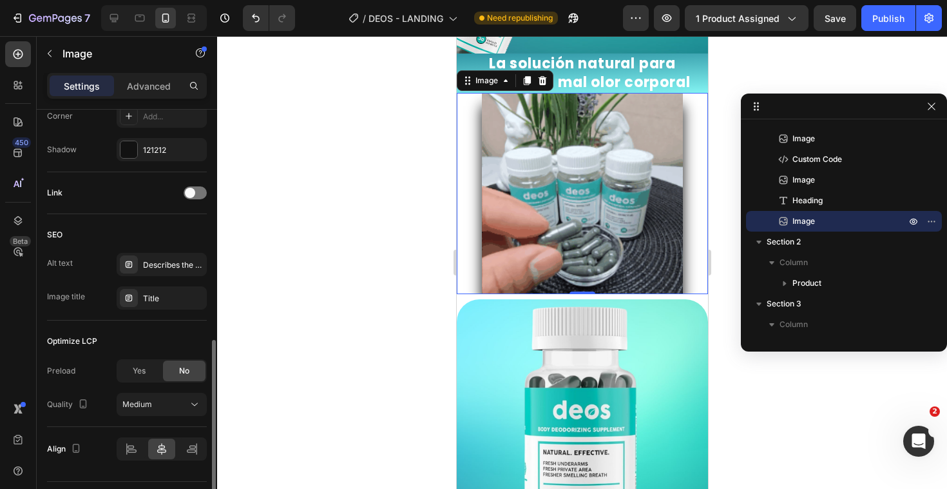
click at [108, 367] on div "Preload Yes No" at bounding box center [127, 370] width 160 height 23
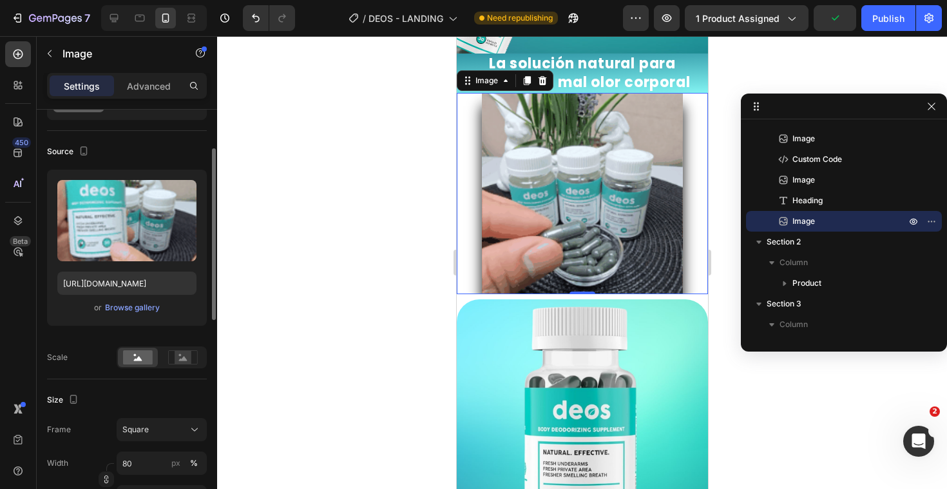
scroll to position [68, 0]
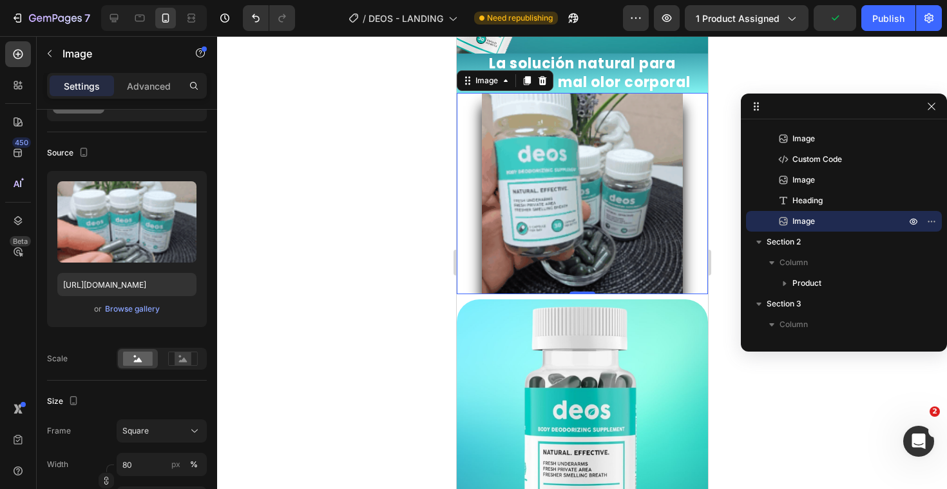
click at [463, 164] on div at bounding box center [581, 193] width 251 height 201
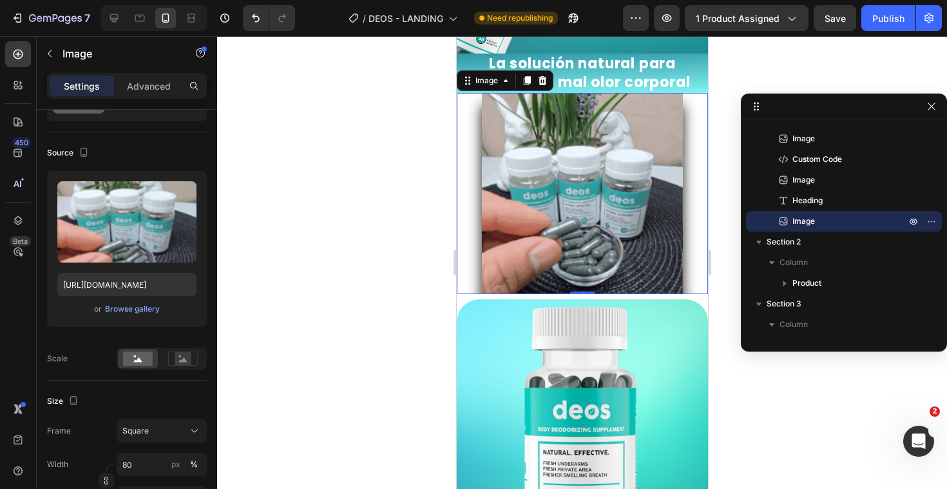
click at [463, 164] on div at bounding box center [581, 193] width 251 height 201
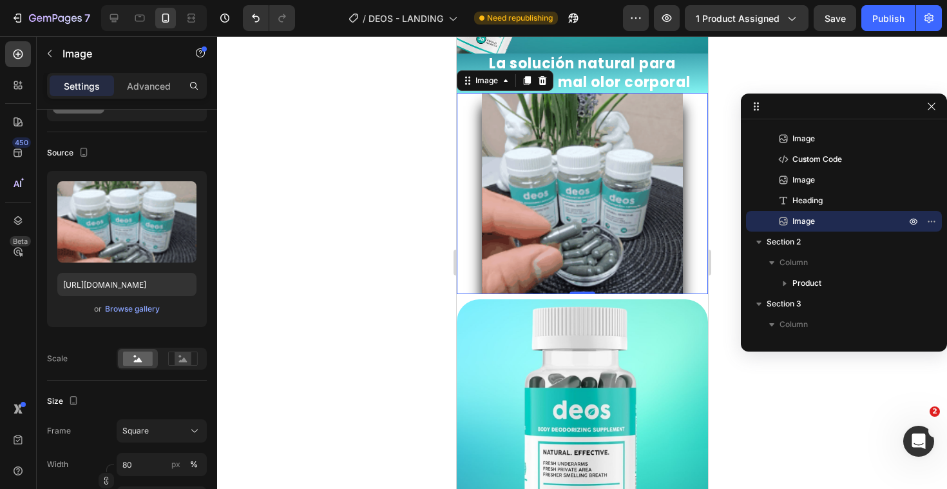
click at [463, 164] on div at bounding box center [581, 193] width 251 height 201
click at [179, 357] on rect at bounding box center [183, 358] width 17 height 13
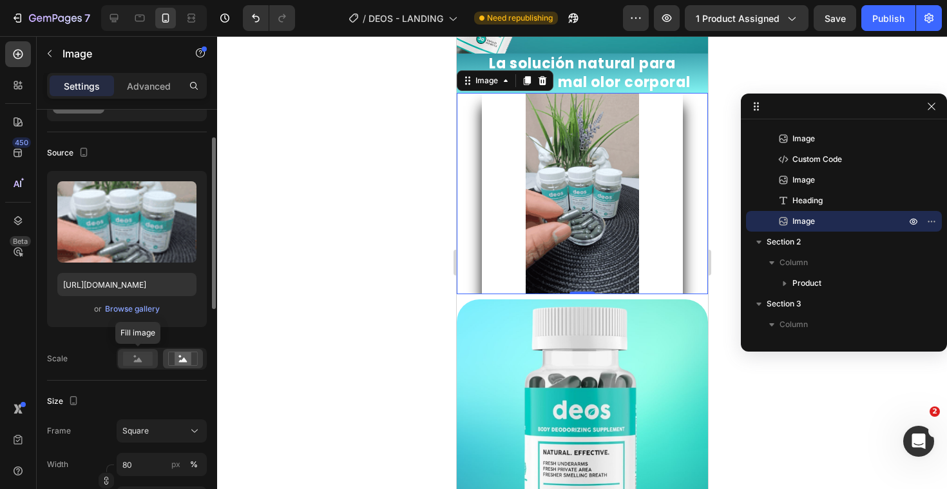
click at [146, 358] on rect at bounding box center [138, 358] width 30 height 14
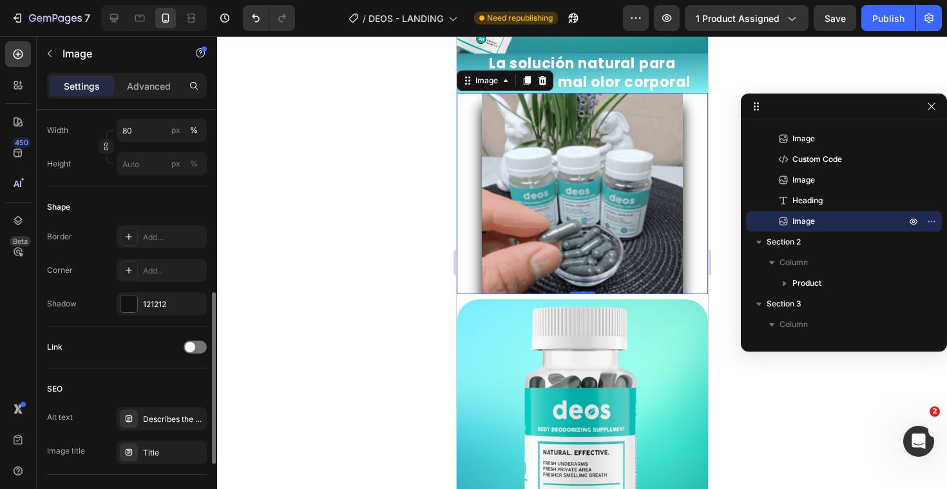
scroll to position [426, 0]
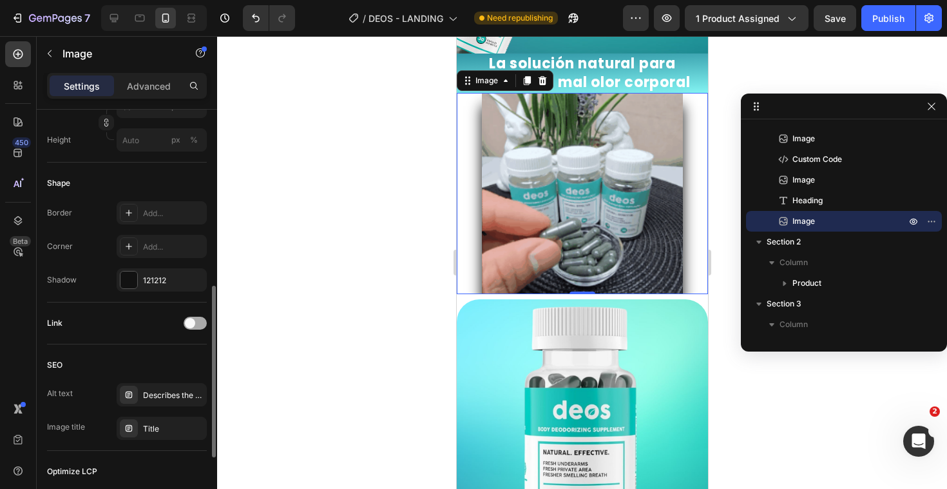
click at [191, 318] on span at bounding box center [190, 323] width 10 height 10
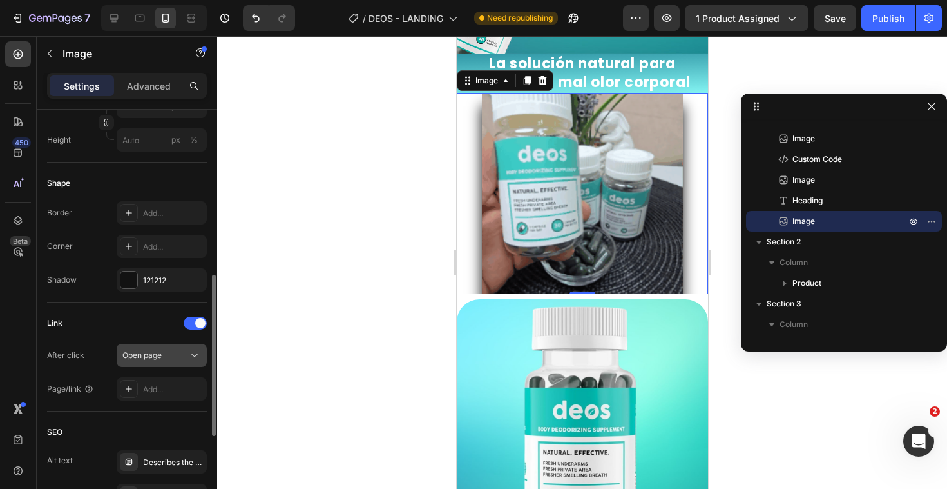
click at [159, 362] on button "Open page" at bounding box center [162, 355] width 90 height 23
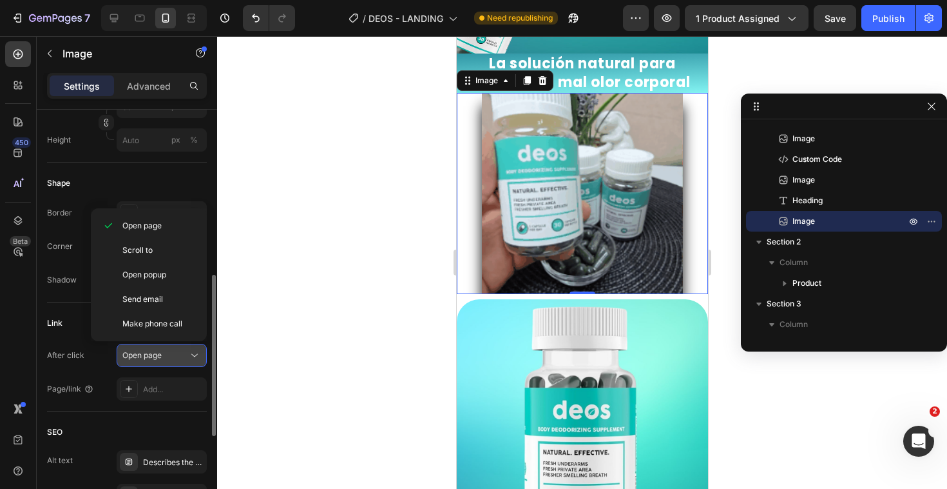
click at [159, 362] on button "Open page" at bounding box center [162, 355] width 90 height 23
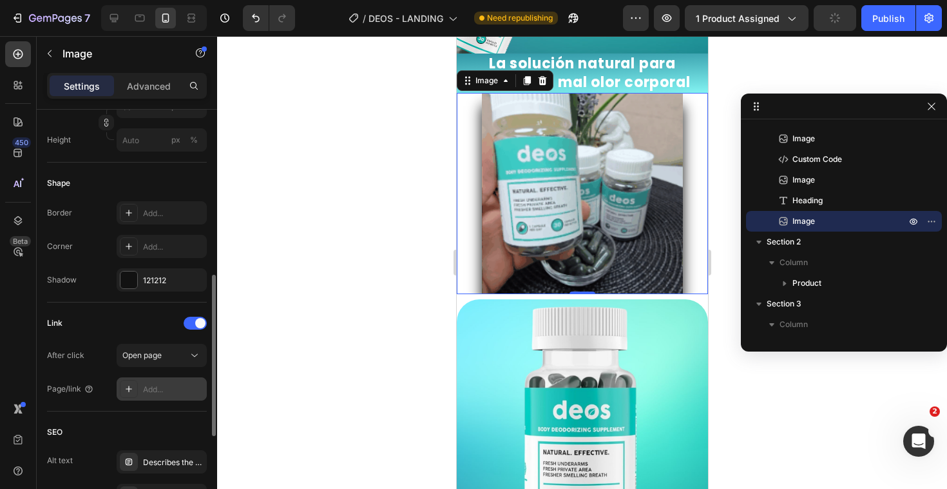
click at [146, 381] on div "Add..." at bounding box center [162, 388] width 90 height 23
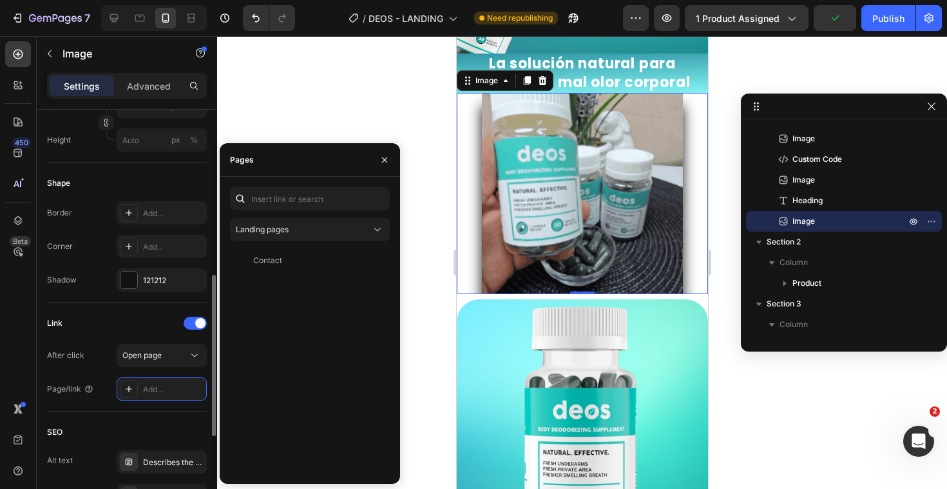
click at [102, 365] on div "After click Open page" at bounding box center [127, 355] width 160 height 23
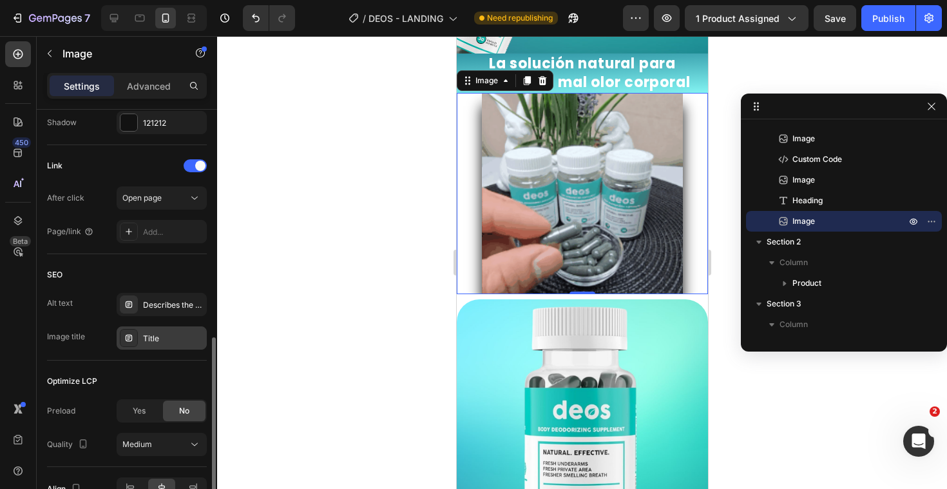
scroll to position [585, 0]
click at [190, 167] on div at bounding box center [195, 164] width 23 height 13
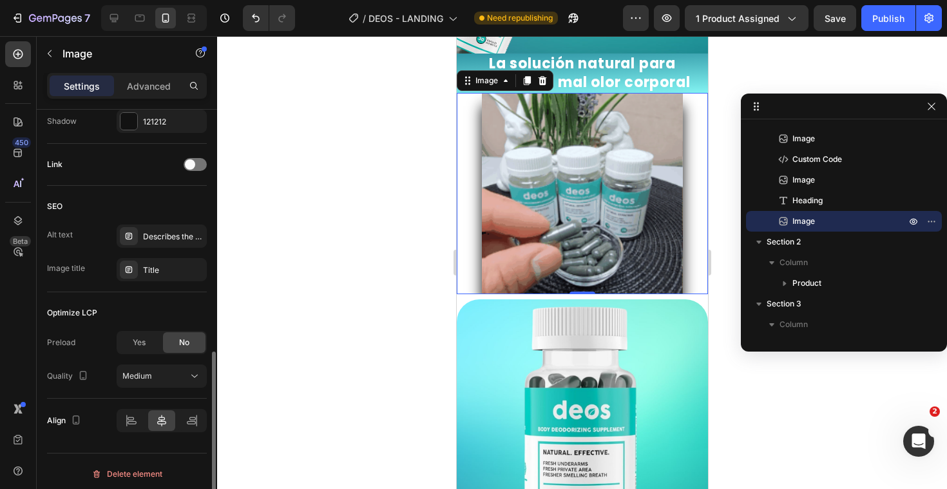
scroll to position [590, 0]
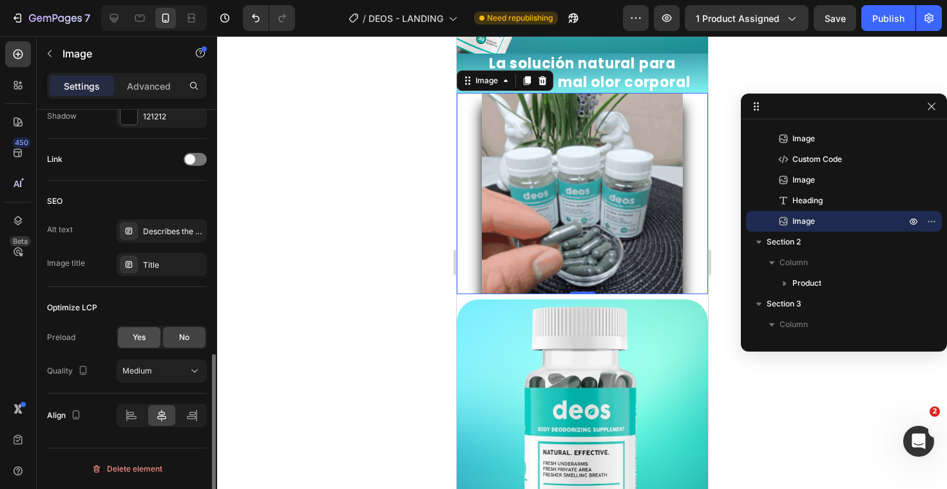
click at [148, 341] on div "Yes" at bounding box center [139, 337] width 43 height 21
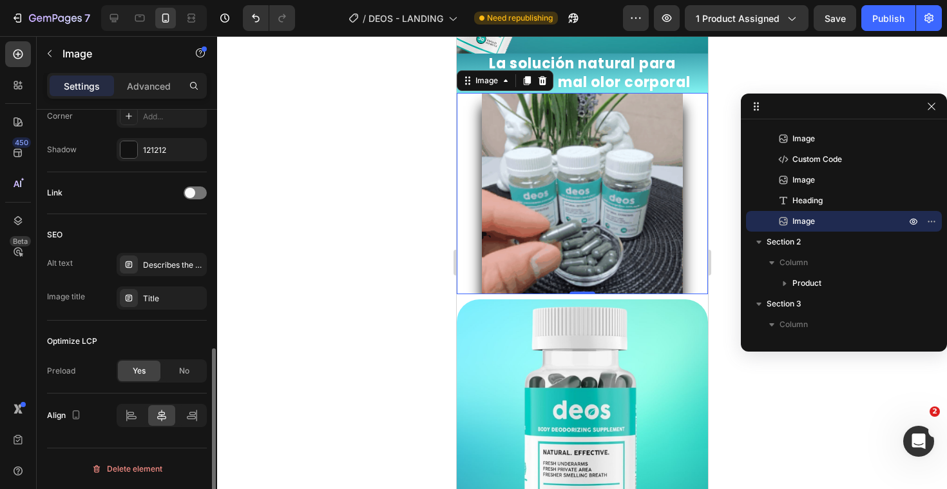
scroll to position [556, 0]
click at [170, 359] on div "Yes No" at bounding box center [162, 370] width 90 height 23
click at [170, 369] on div "No" at bounding box center [184, 370] width 43 height 21
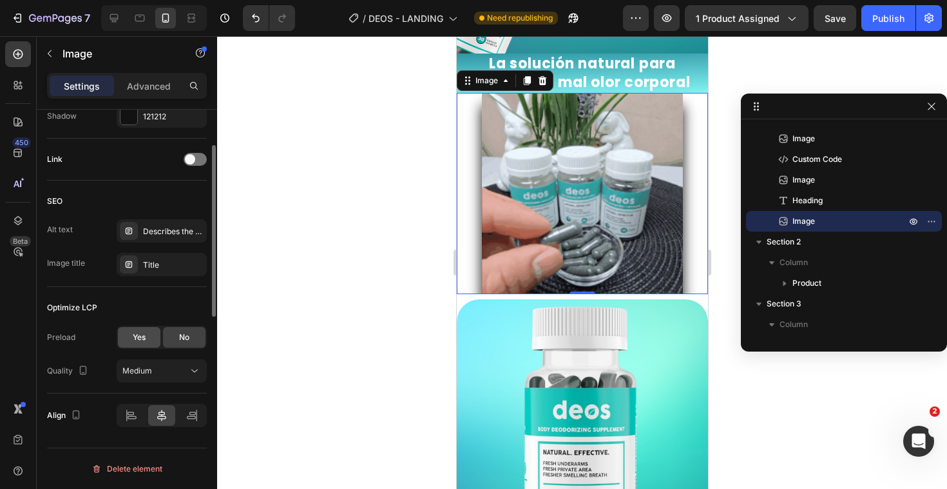
scroll to position [0, 0]
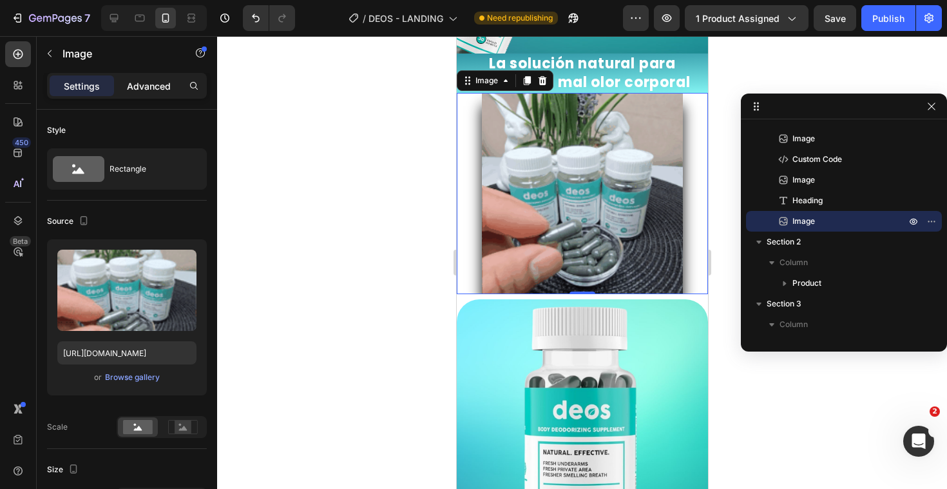
click at [151, 82] on p "Advanced" at bounding box center [149, 86] width 44 height 14
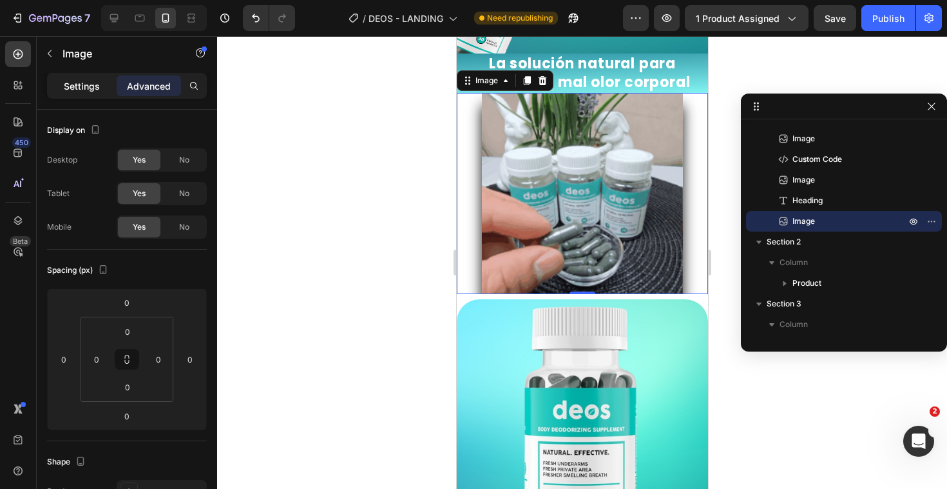
click at [97, 82] on p "Settings" at bounding box center [82, 86] width 36 height 14
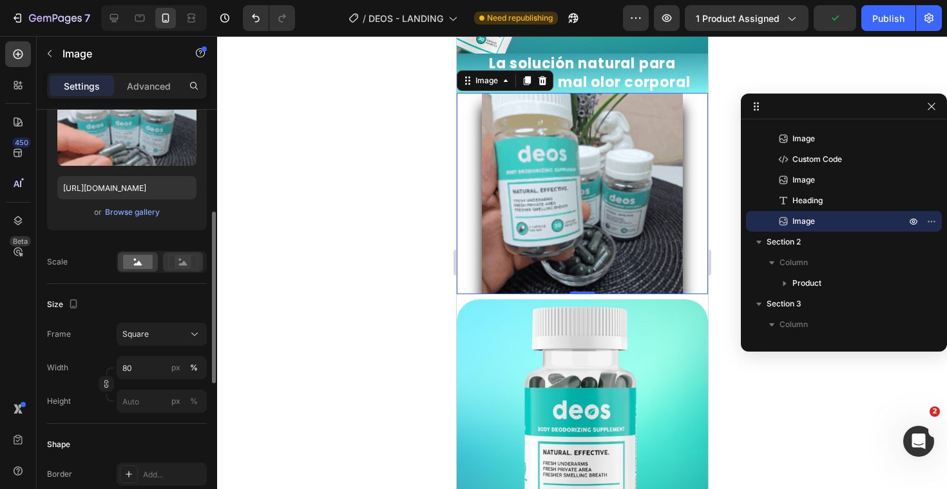
scroll to position [189, 0]
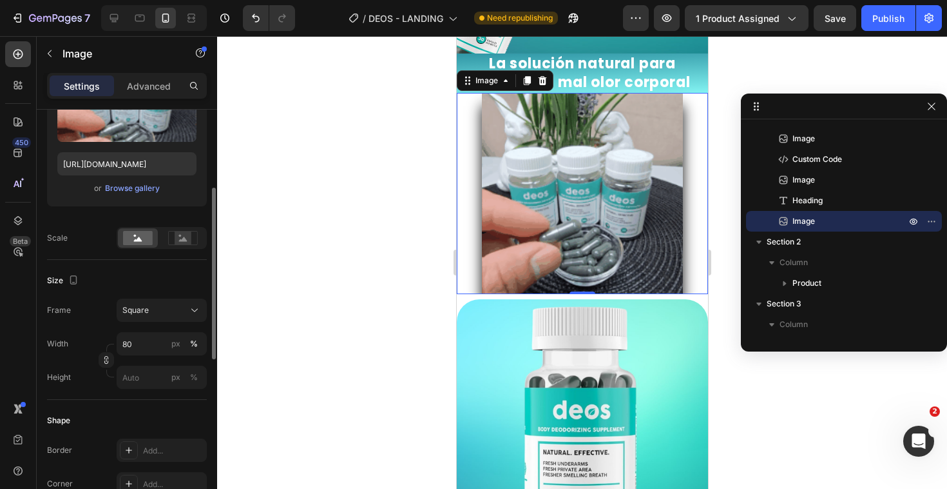
click at [386, 299] on div at bounding box center [582, 262] width 730 height 452
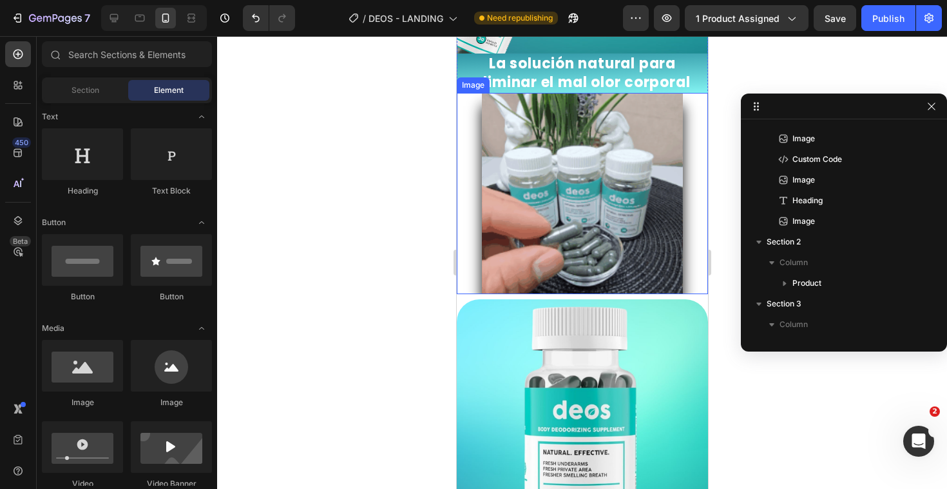
click at [461, 223] on div at bounding box center [581, 193] width 251 height 201
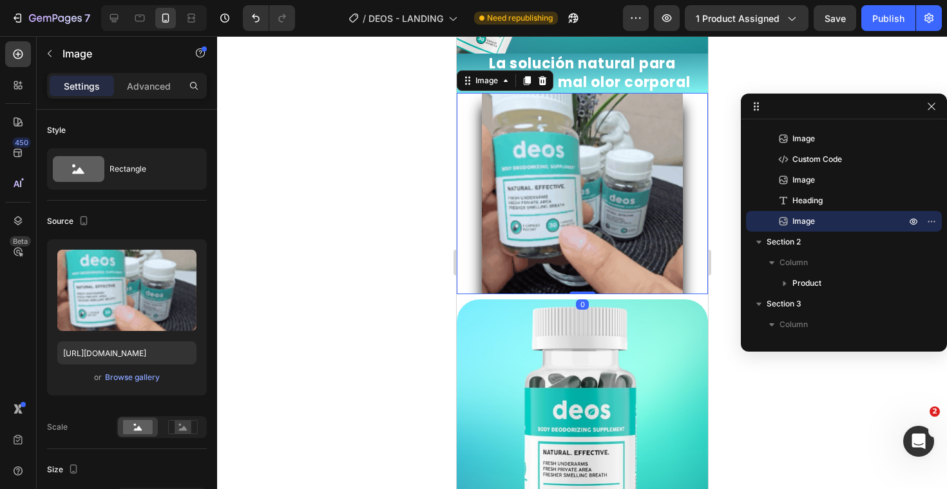
click at [461, 223] on div at bounding box center [581, 193] width 251 height 201
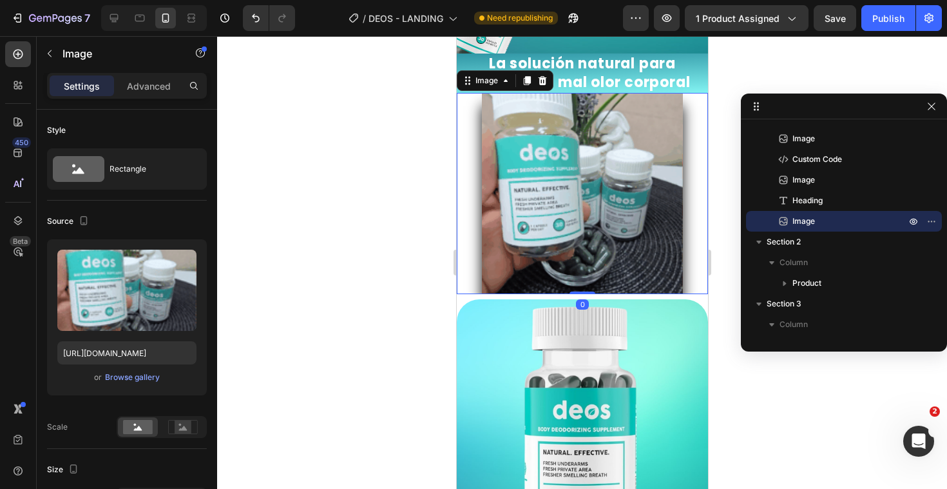
click at [461, 223] on div at bounding box center [581, 193] width 251 height 201
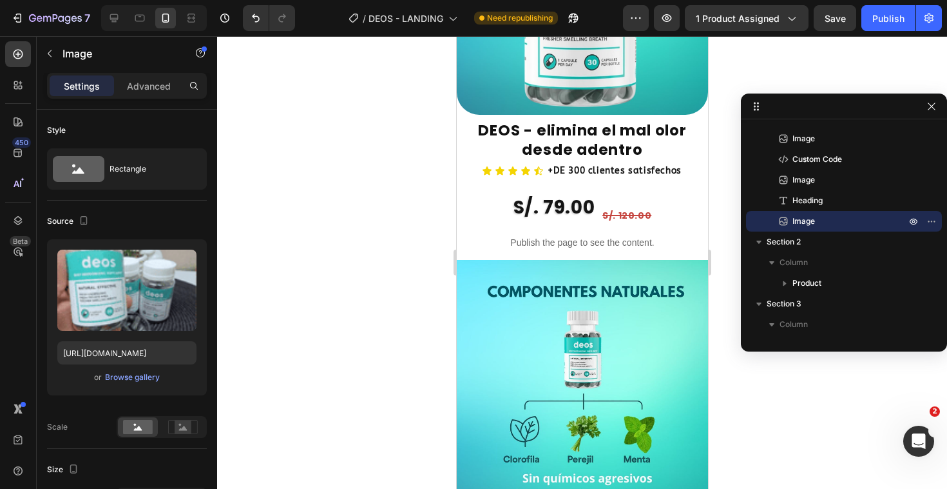
scroll to position [1086, 0]
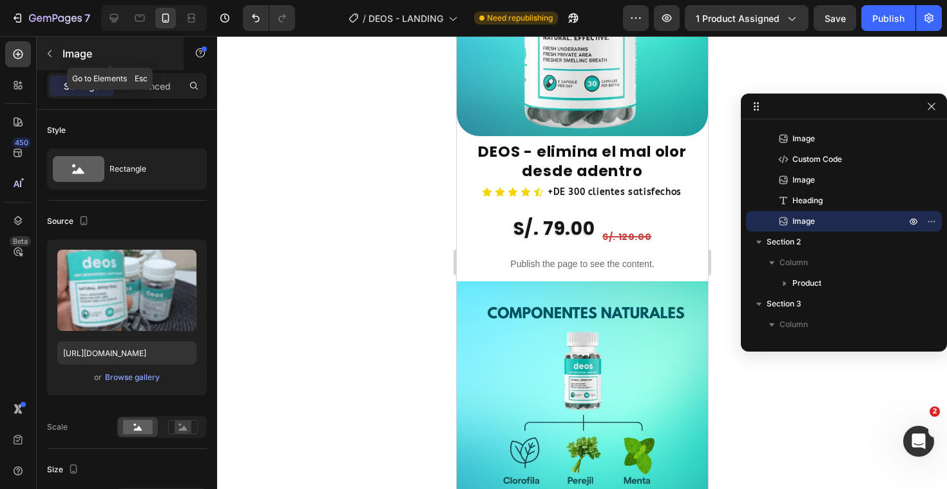
click at [50, 55] on icon "button" at bounding box center [50, 53] width 4 height 7
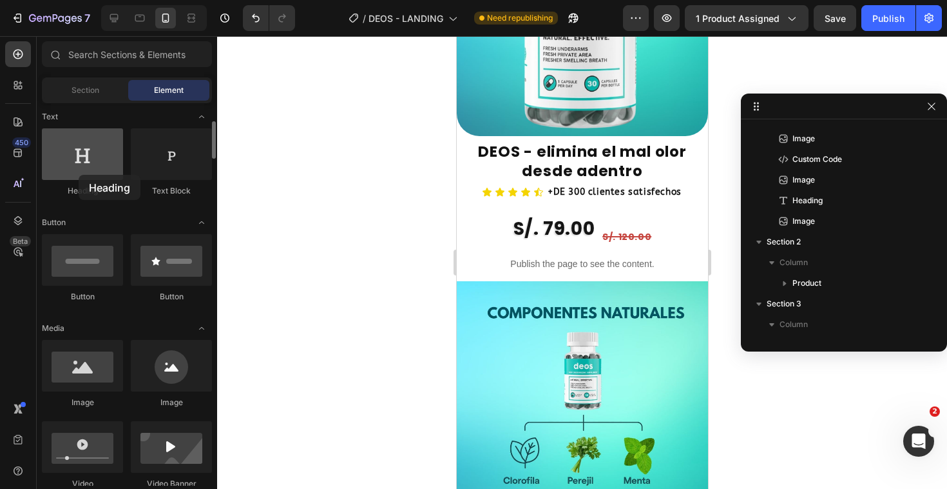
click at [79, 175] on div at bounding box center [82, 154] width 81 height 52
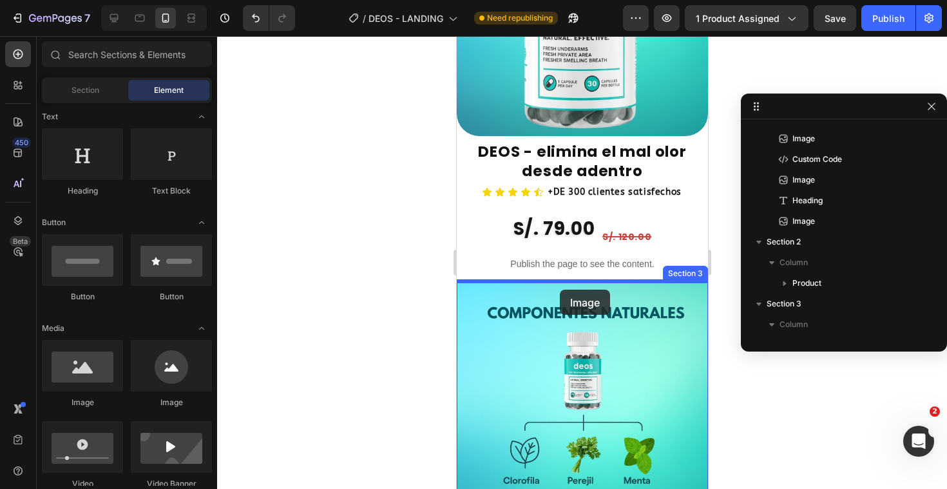
drag, startPoint x: 547, startPoint y: 403, endPoint x: 559, endPoint y: 289, distance: 114.7
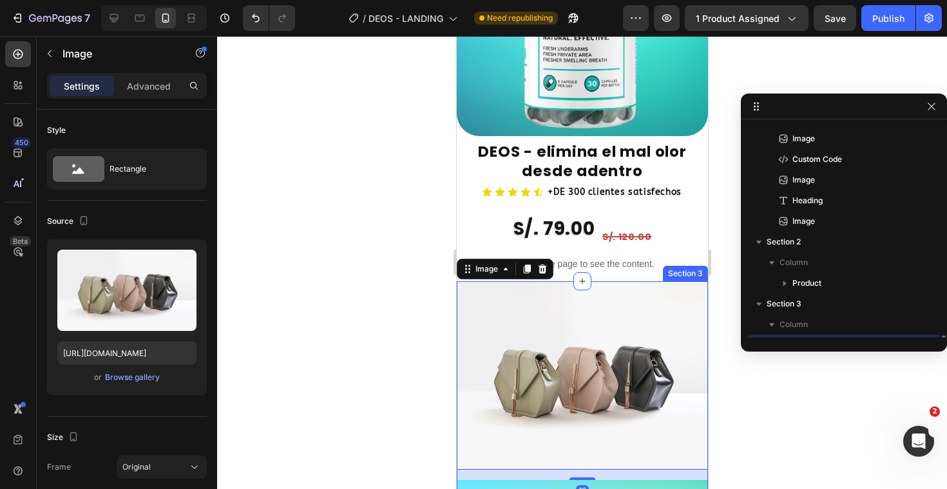
scroll to position [161, 0]
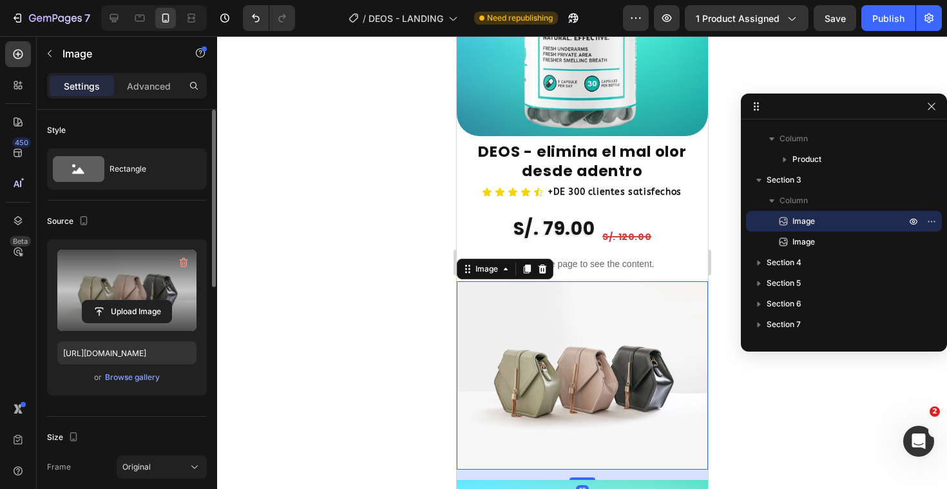
click at [117, 283] on label at bounding box center [126, 289] width 139 height 81
click at [117, 300] on input "file" at bounding box center [126, 311] width 89 height 22
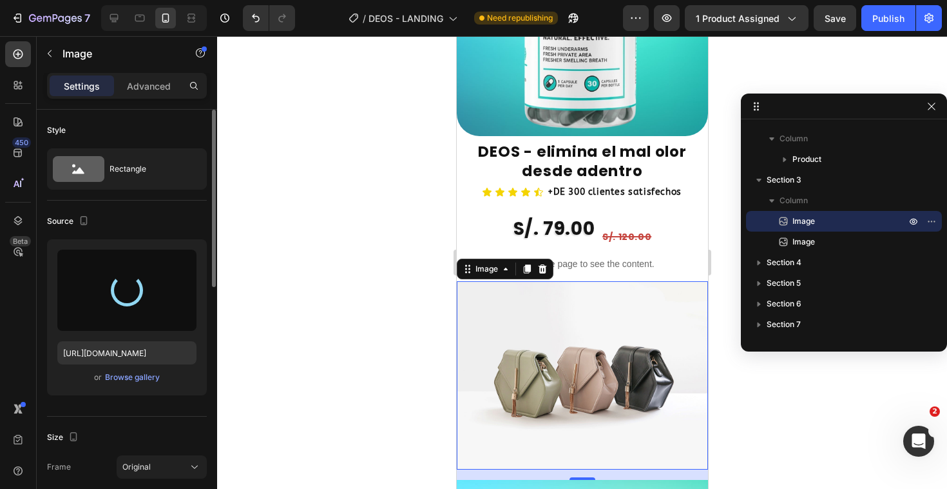
type input "[URL][DOMAIN_NAME]"
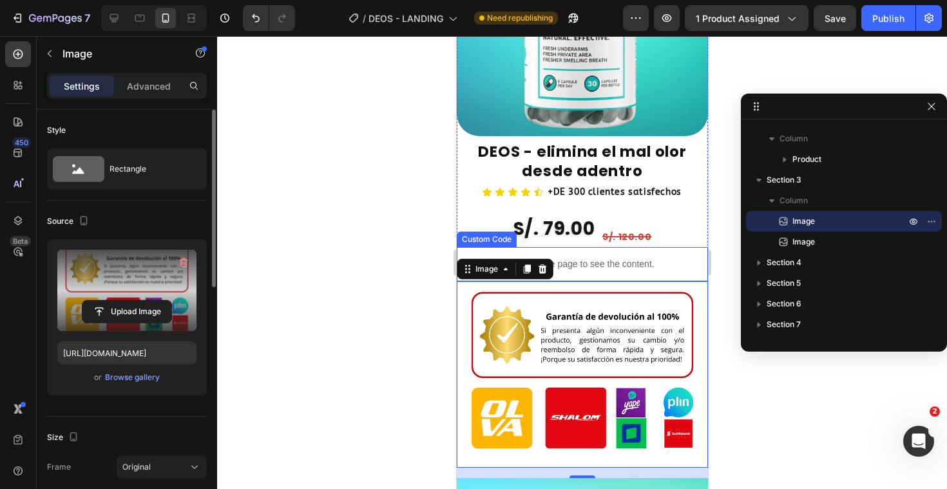
click at [726, 342] on div at bounding box center [582, 262] width 730 height 452
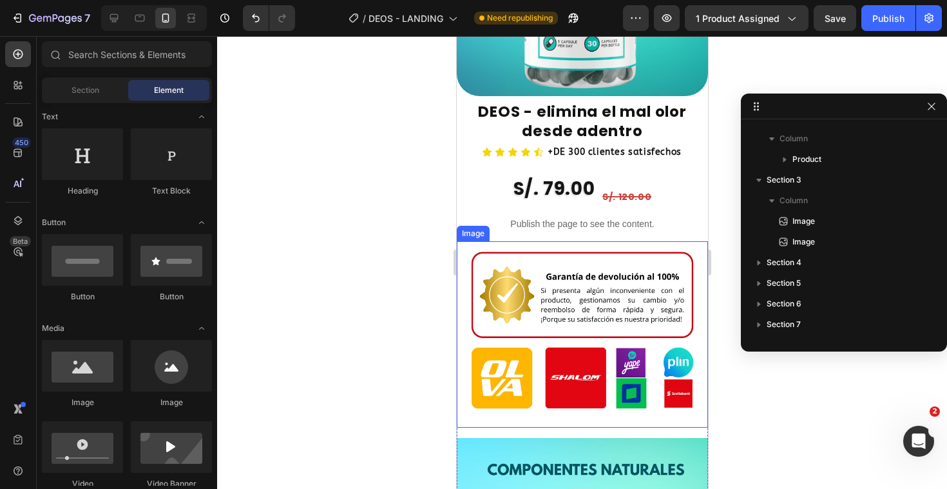
scroll to position [487, 0]
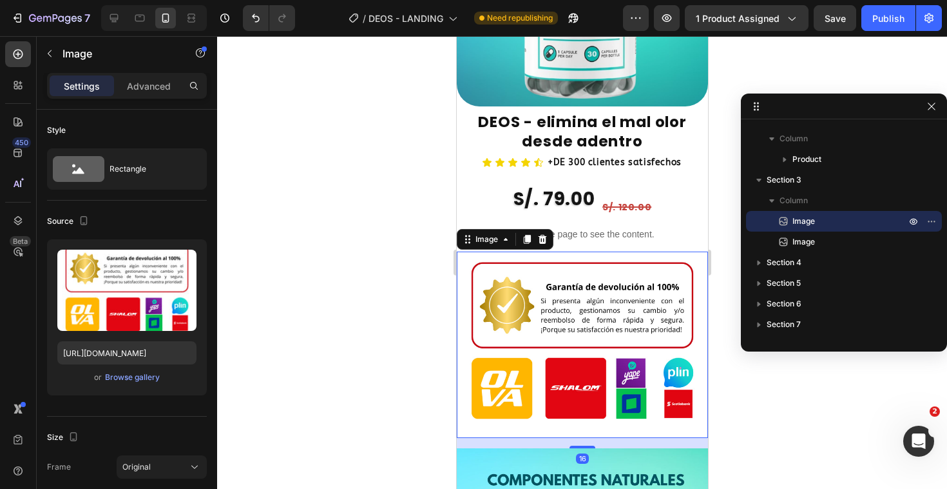
click at [615, 414] on img at bounding box center [581, 344] width 251 height 186
click at [605, 432] on img at bounding box center [581, 344] width 251 height 186
click at [605, 442] on div "16" at bounding box center [581, 443] width 251 height 10
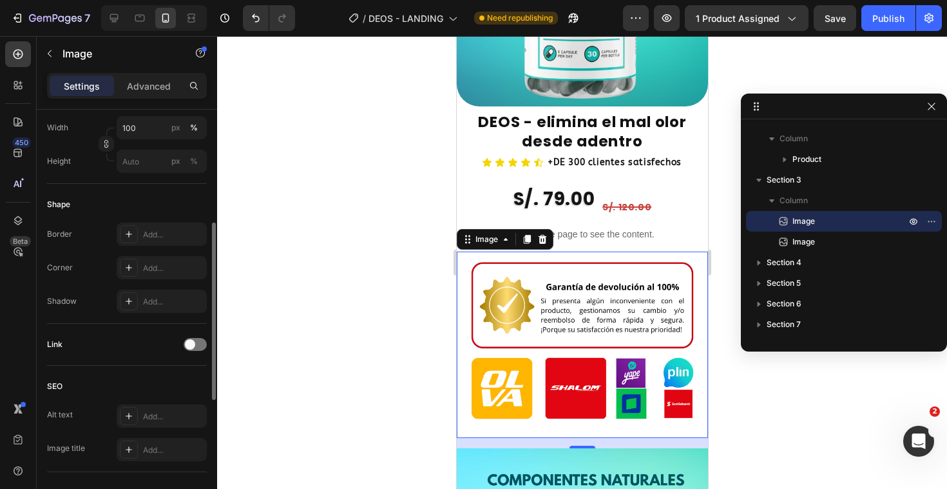
scroll to position [453, 0]
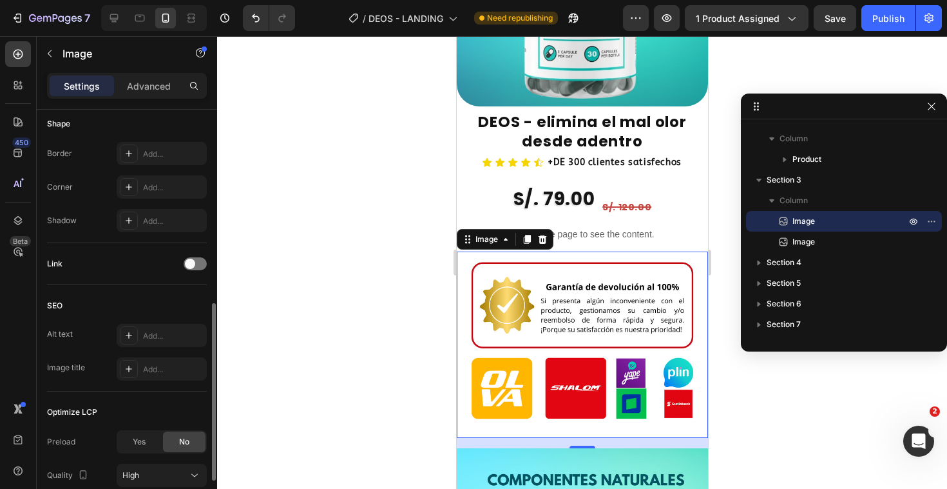
click at [465, 441] on div "16" at bounding box center [581, 443] width 251 height 10
click at [474, 252] on img at bounding box center [581, 344] width 251 height 186
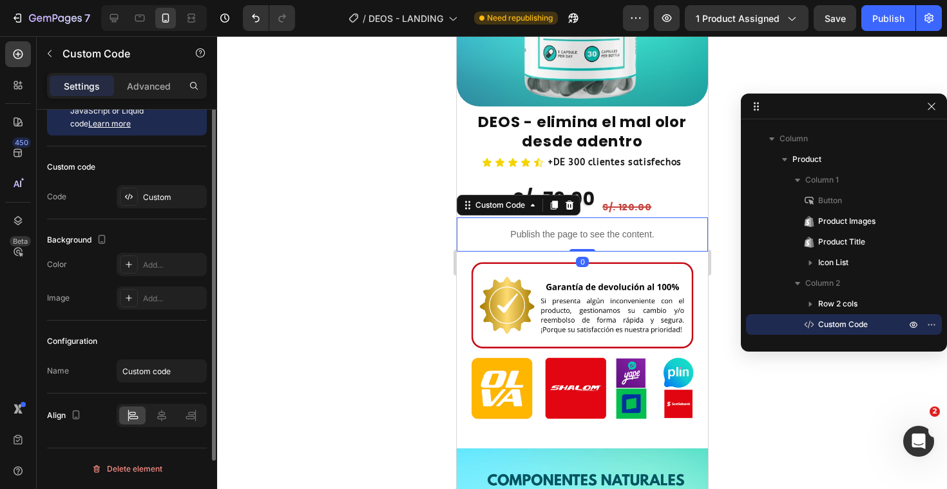
scroll to position [0, 0]
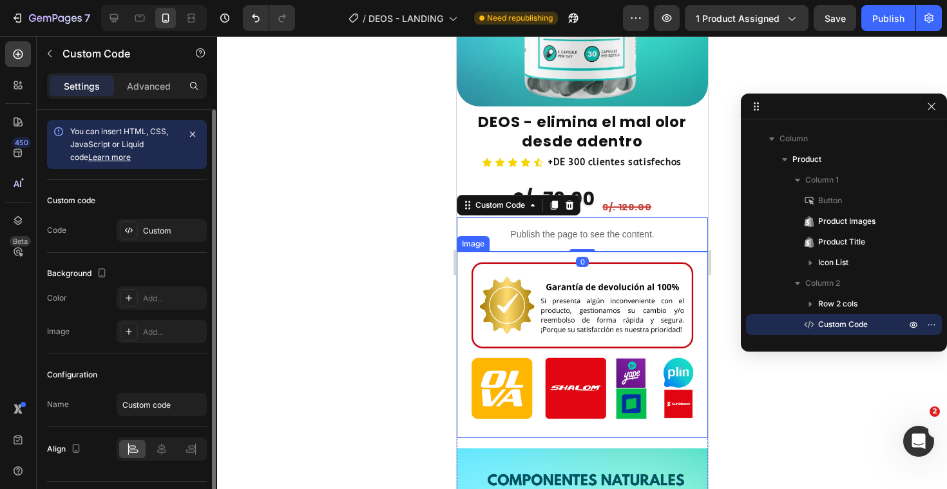
click at [603, 258] on img at bounding box center [581, 344] width 251 height 186
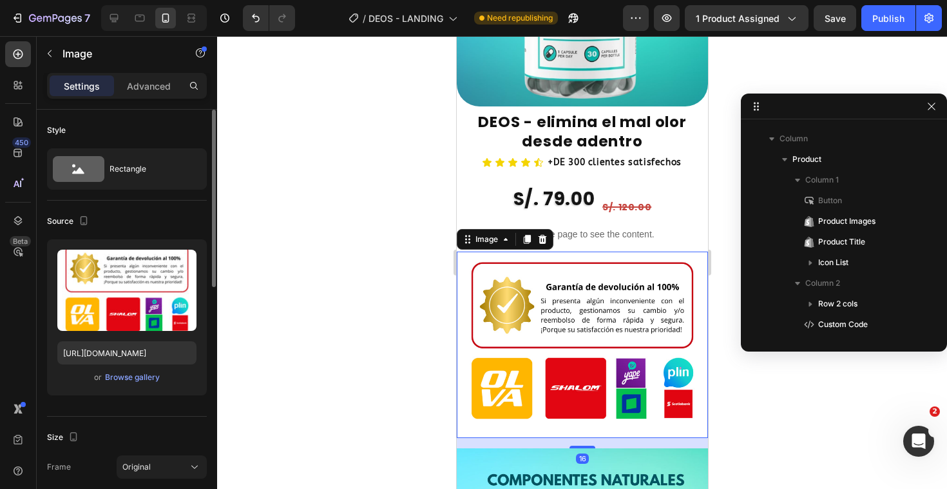
scroll to position [326, 0]
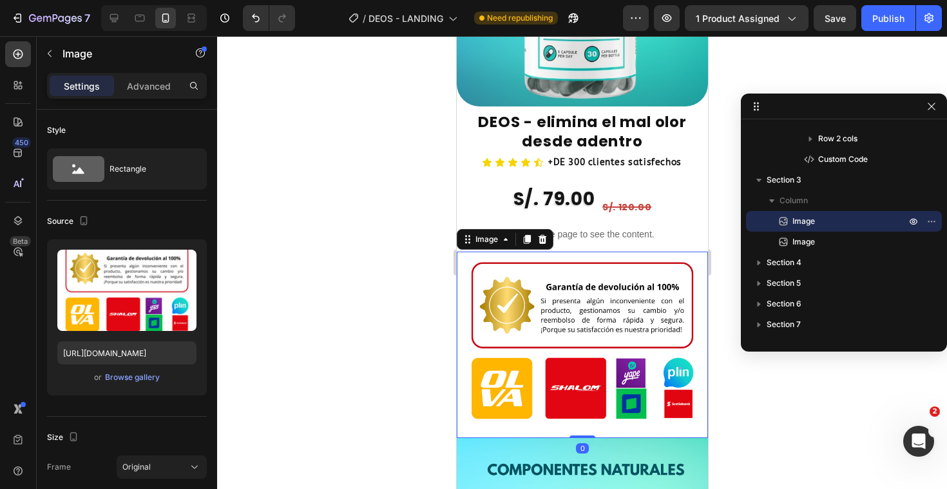
drag, startPoint x: 584, startPoint y: 445, endPoint x: 590, endPoint y: 417, distance: 29.1
click at [590, 417] on div "Image 0" at bounding box center [581, 344] width 251 height 186
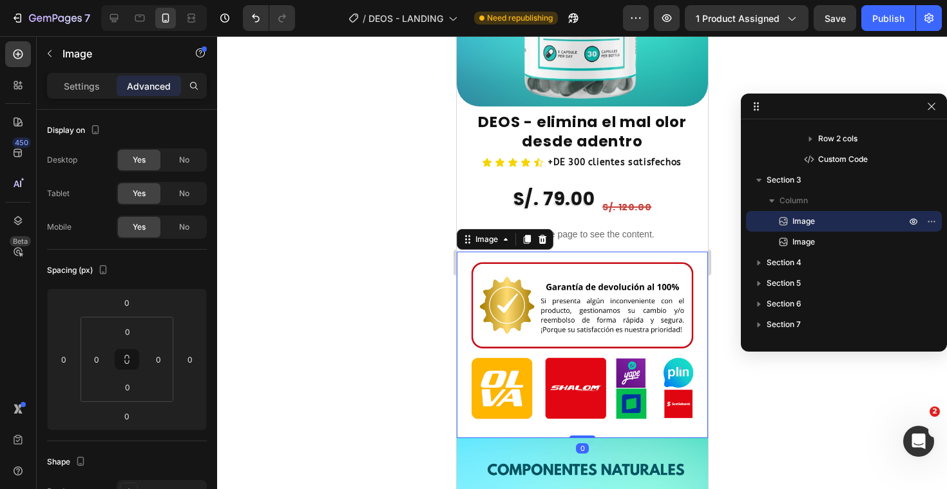
click at [777, 419] on div at bounding box center [582, 262] width 730 height 452
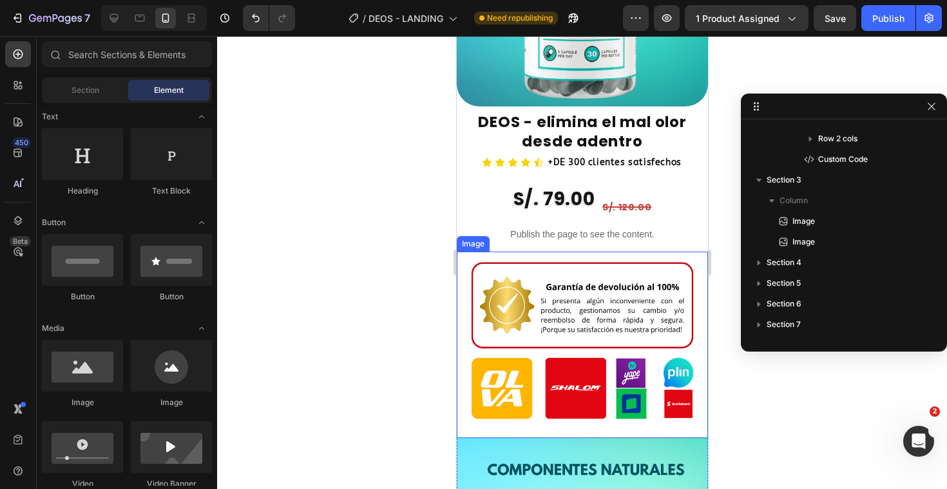
click at [579, 256] on img at bounding box center [581, 344] width 251 height 186
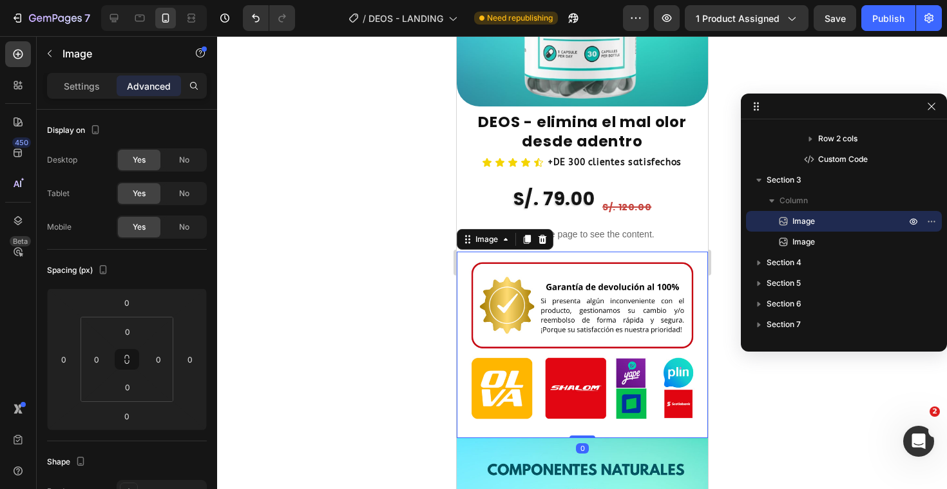
click at [765, 409] on div at bounding box center [582, 262] width 730 height 452
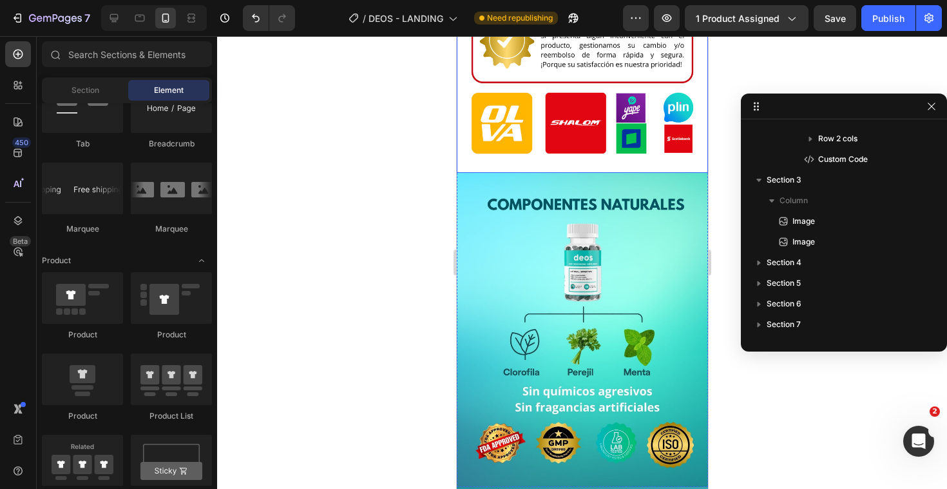
scroll to position [1380, 0]
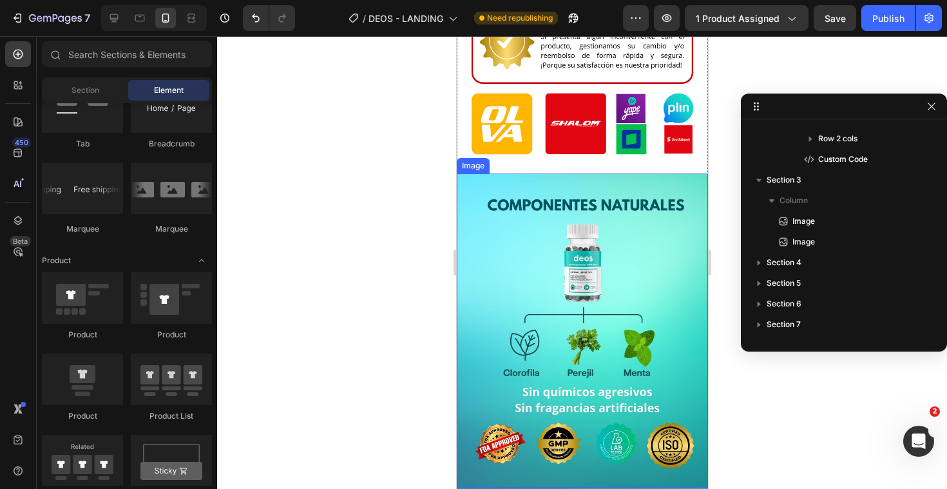
click at [574, 250] on img at bounding box center [581, 330] width 251 height 315
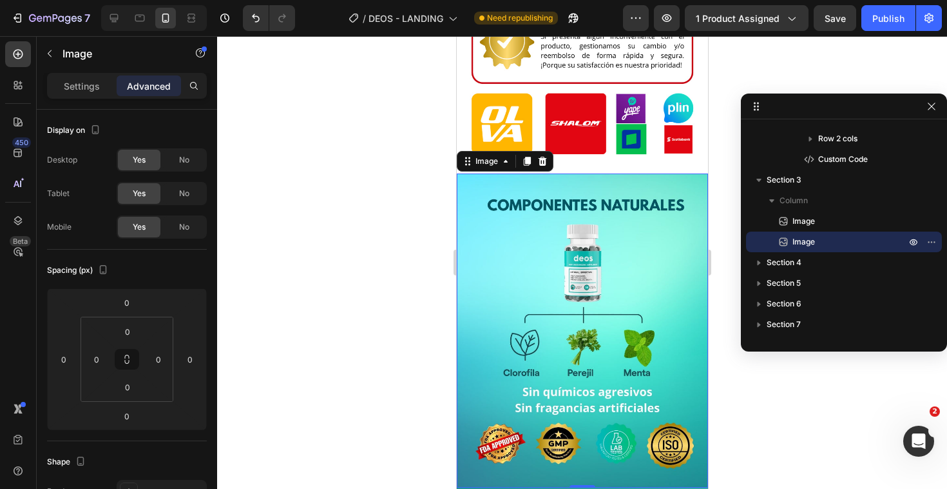
click at [559, 181] on img at bounding box center [581, 330] width 251 height 315
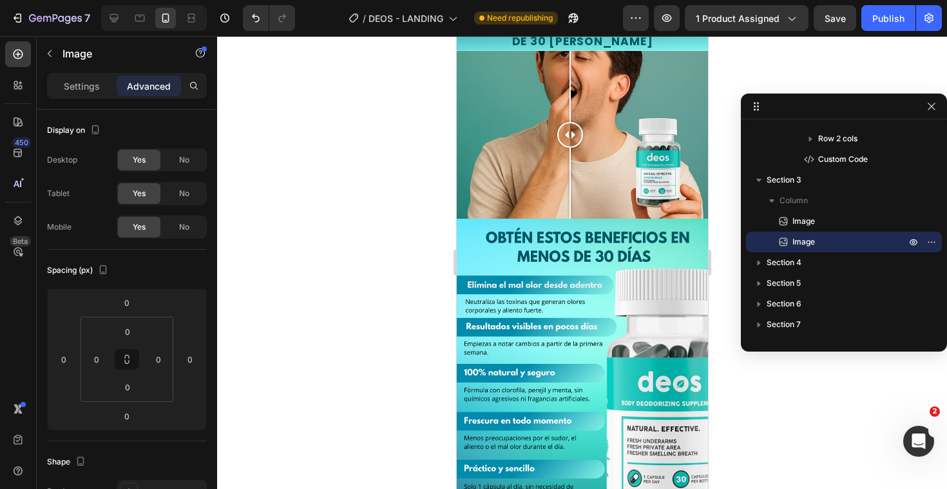
scroll to position [1848, 0]
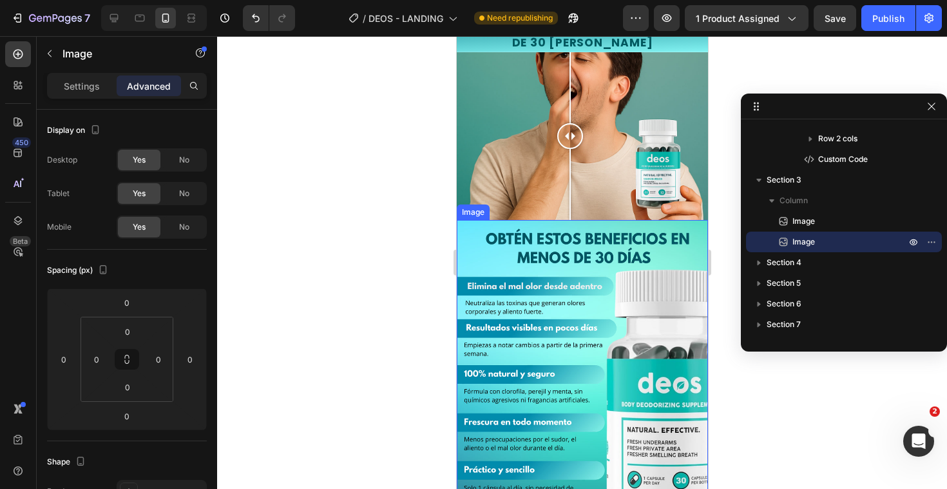
click at [590, 256] on img at bounding box center [581, 377] width 251 height 315
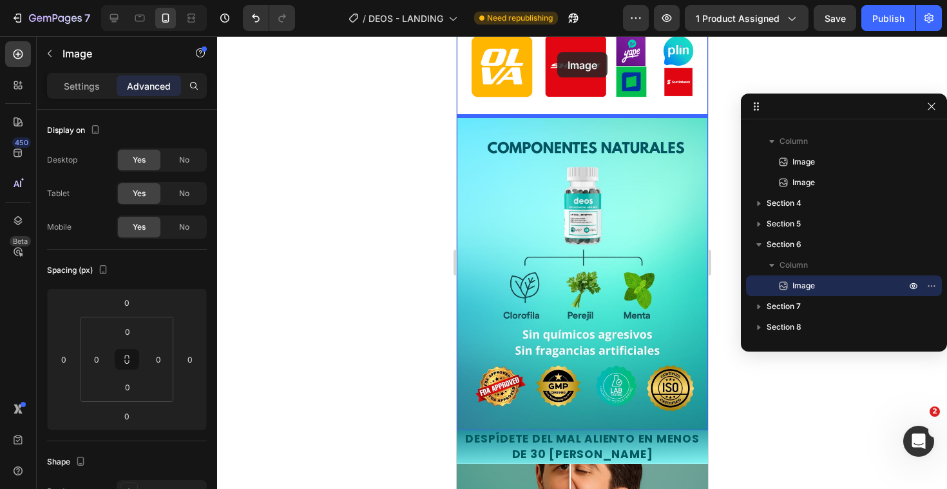
scroll to position [773, 0]
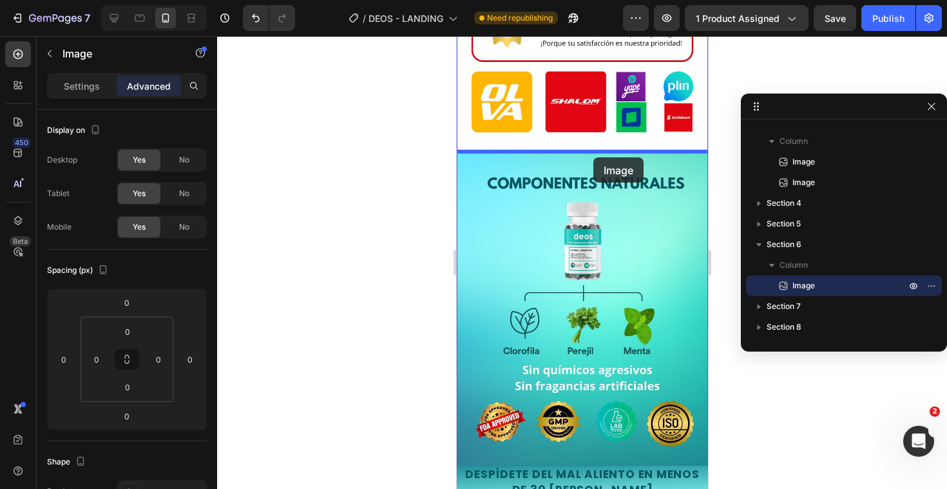
drag, startPoint x: 594, startPoint y: 242, endPoint x: 593, endPoint y: 156, distance: 86.4
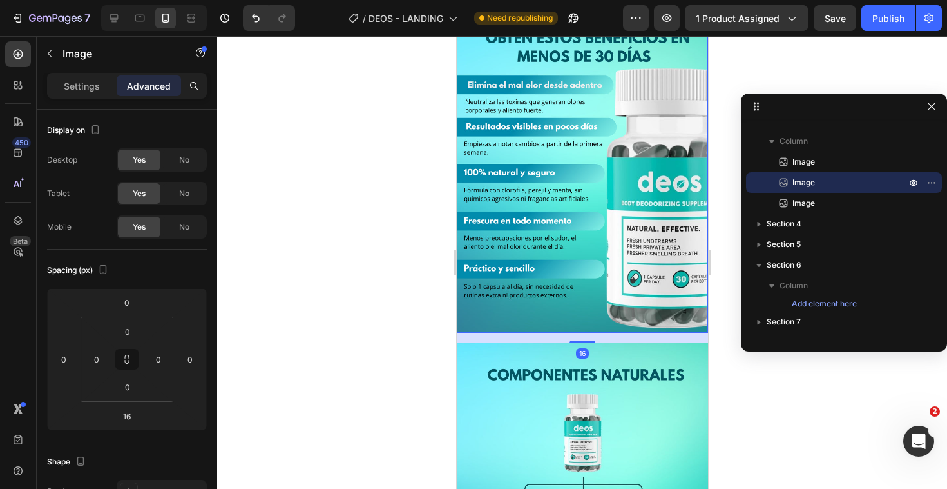
scroll to position [907, 0]
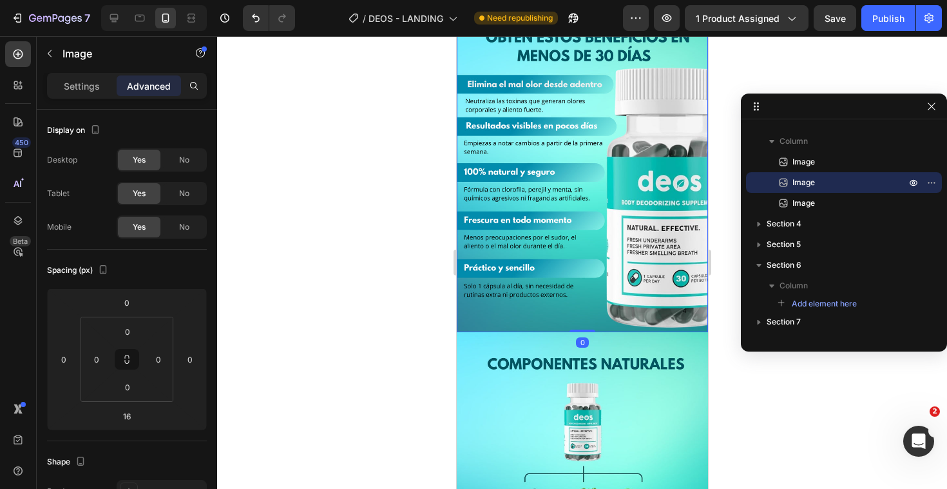
drag, startPoint x: 587, startPoint y: 339, endPoint x: 587, endPoint y: 318, distance: 20.6
click at [587, 318] on div "Image 0" at bounding box center [581, 175] width 251 height 315
type input "0"
click at [592, 311] on img at bounding box center [581, 175] width 251 height 315
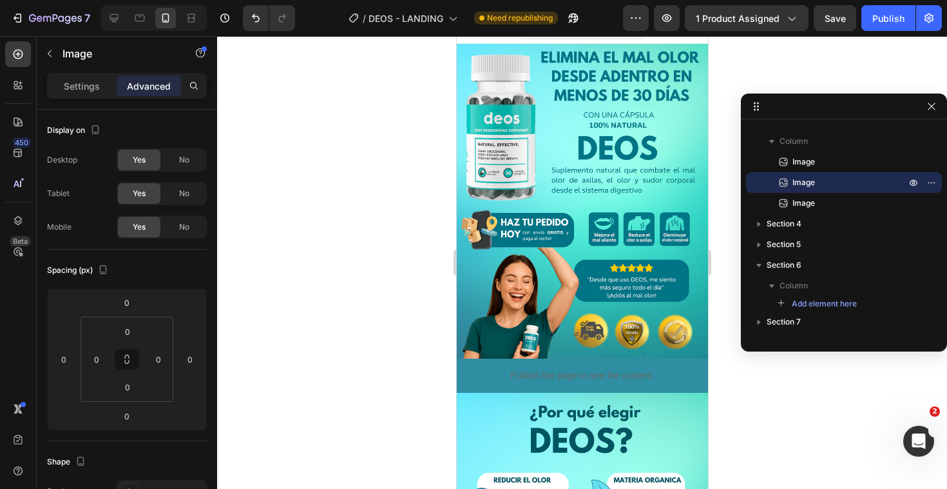
scroll to position [0, 0]
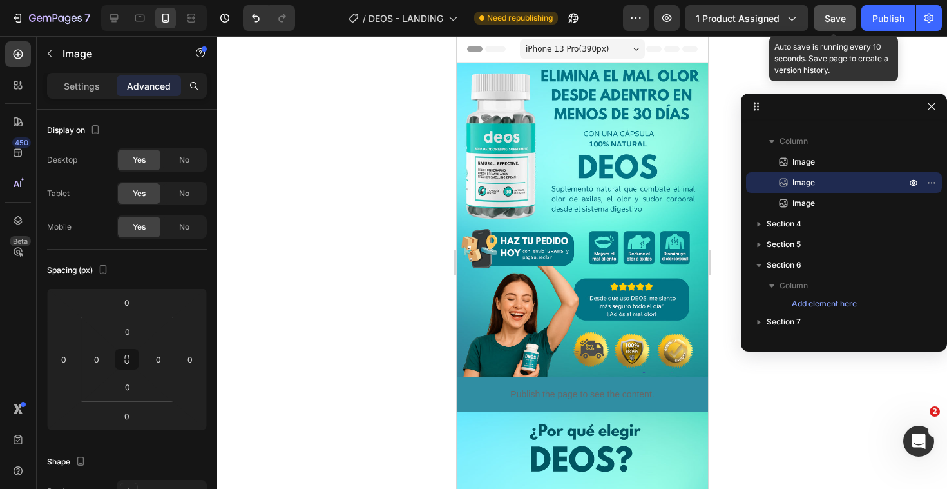
click at [833, 13] on span "Save" at bounding box center [835, 18] width 21 height 11
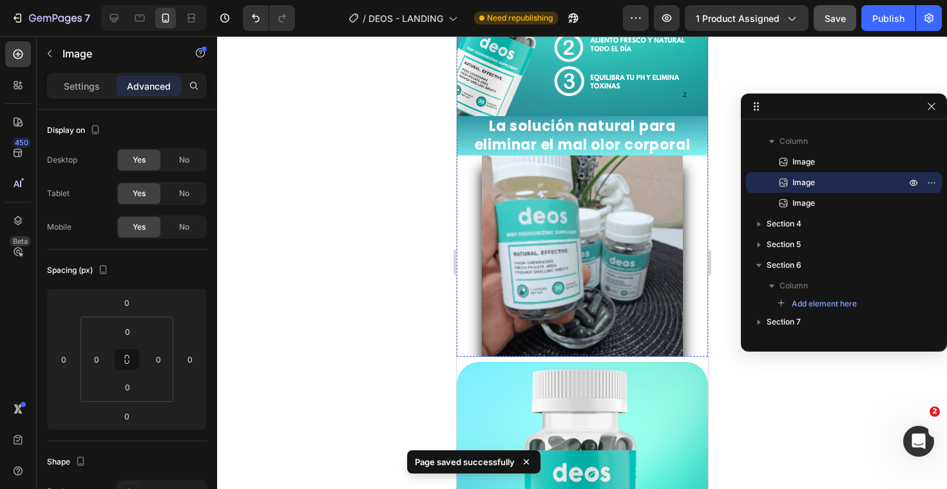
scroll to position [643, 0]
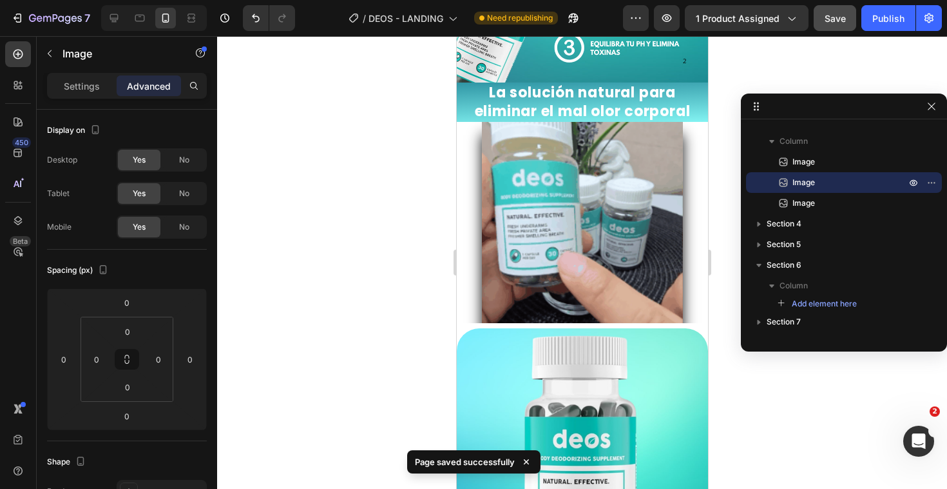
click at [741, 382] on div at bounding box center [582, 262] width 730 height 452
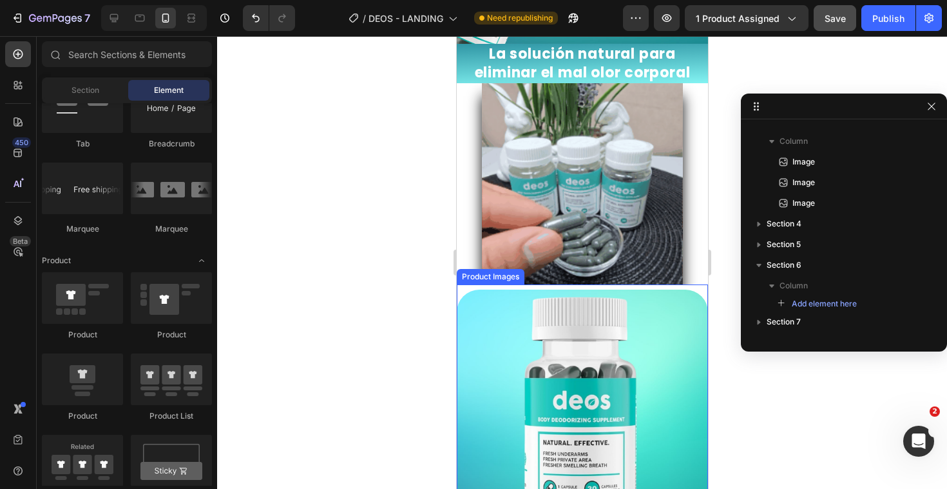
scroll to position [769, 0]
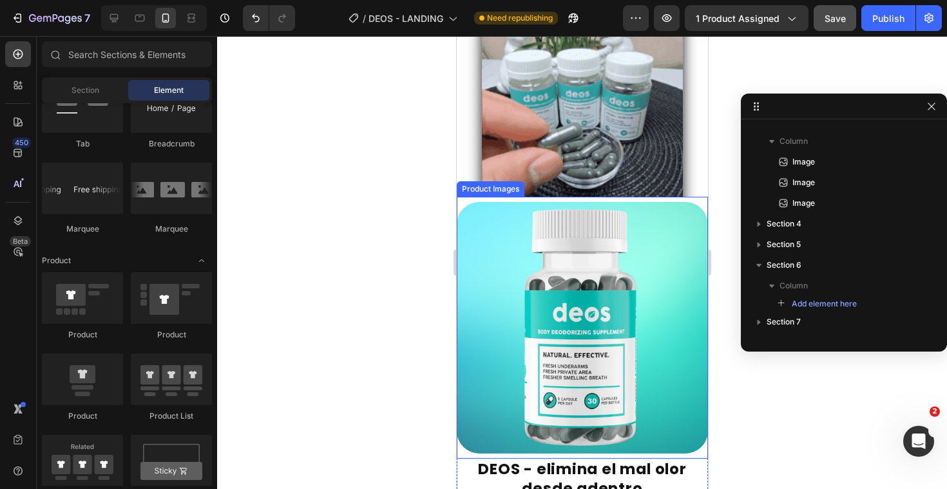
click at [608, 273] on img at bounding box center [581, 327] width 251 height 251
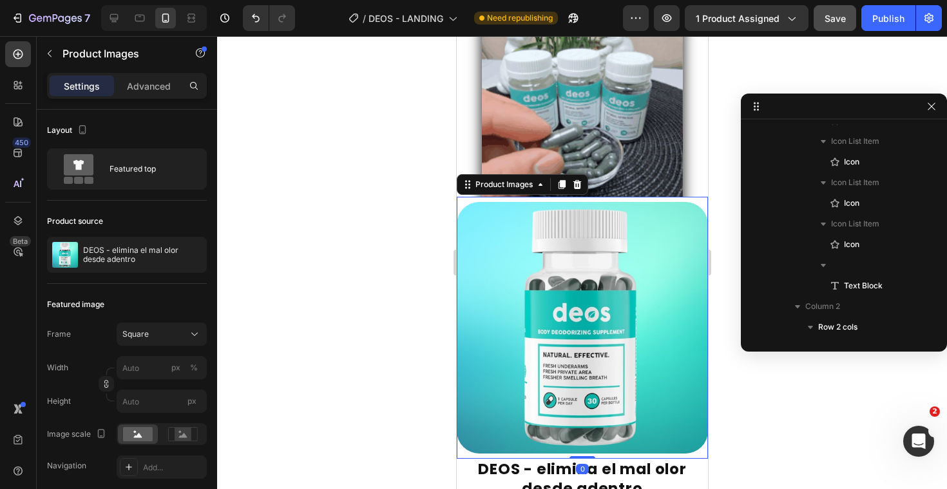
scroll to position [161, 0]
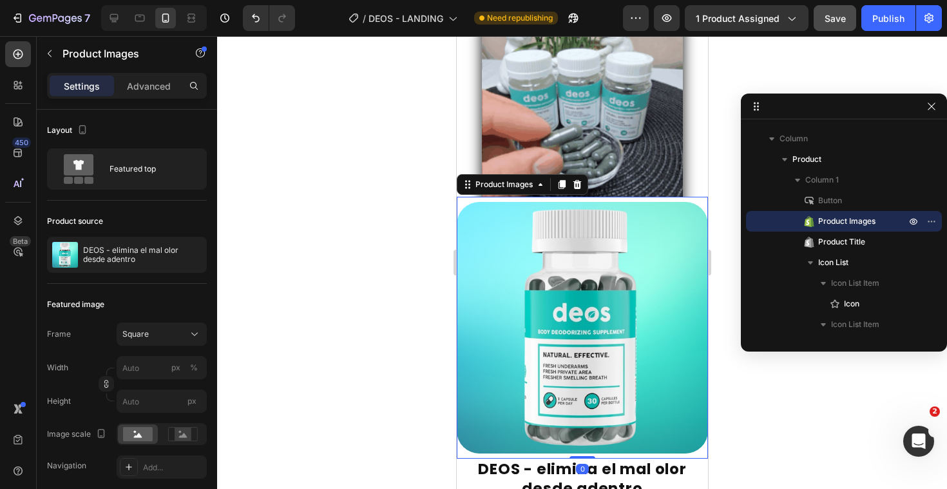
click at [725, 296] on div at bounding box center [582, 262] width 730 height 452
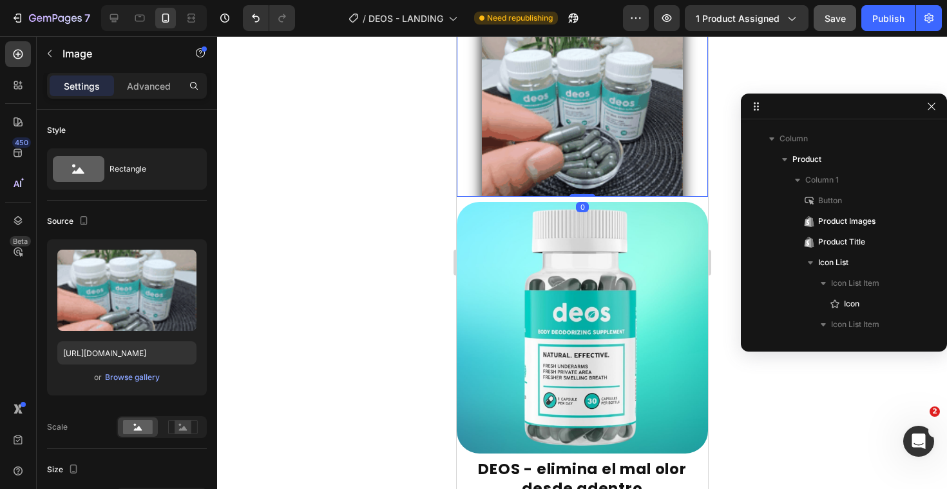
click at [693, 124] on div at bounding box center [581, 95] width 251 height 201
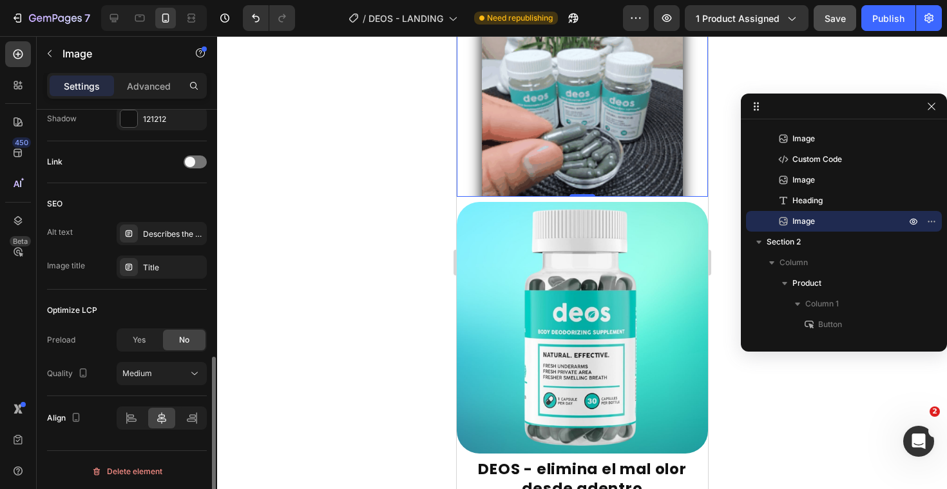
scroll to position [590, 0]
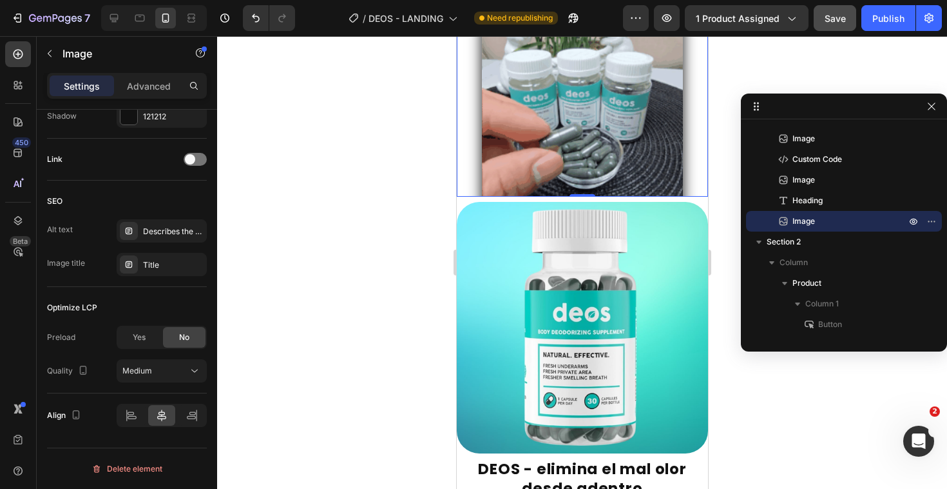
click at [464, 158] on div at bounding box center [581, 95] width 251 height 201
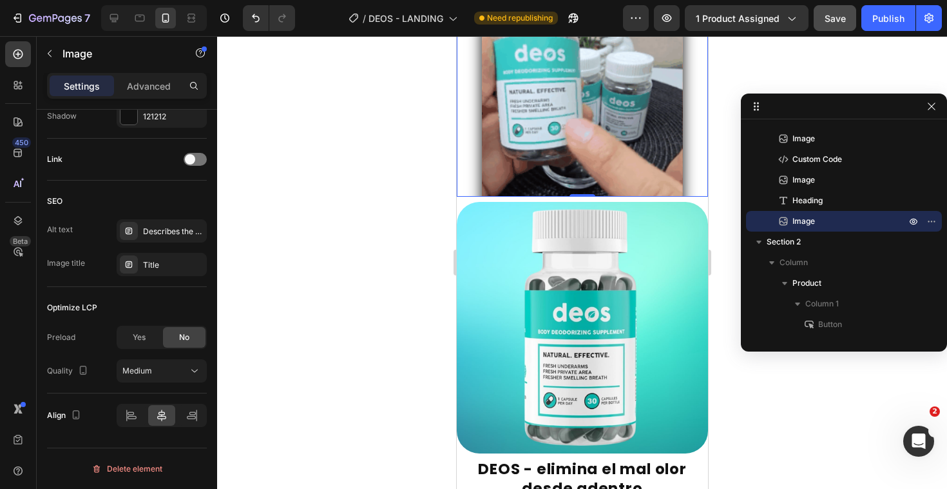
click at [458, 160] on div at bounding box center [581, 95] width 251 height 201
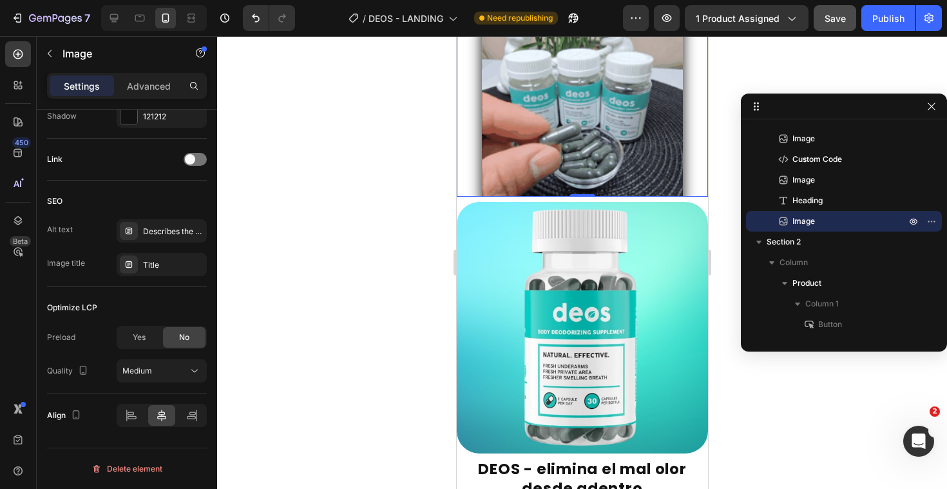
click at [458, 160] on div at bounding box center [581, 95] width 251 height 201
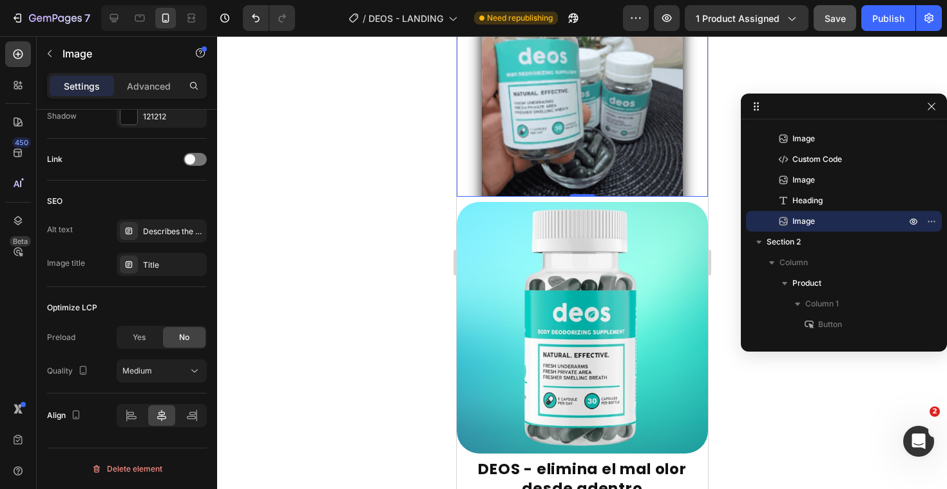
click at [458, 160] on div at bounding box center [581, 95] width 251 height 201
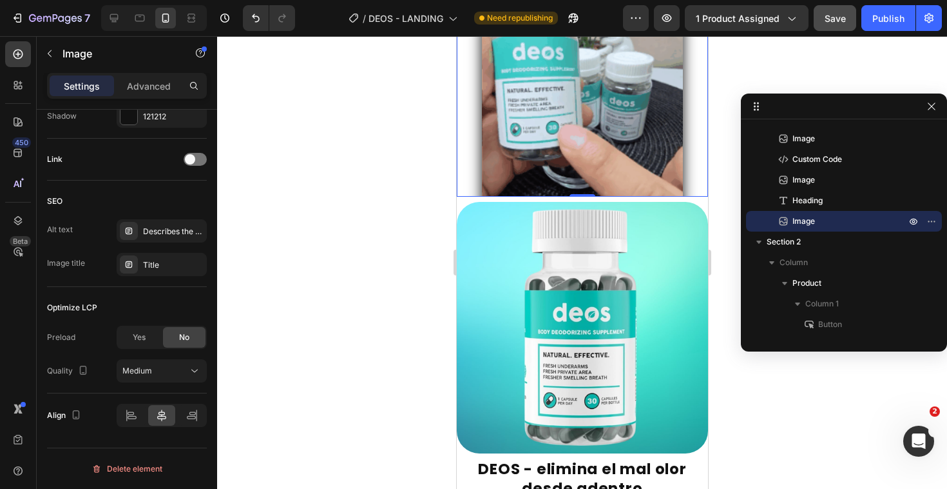
click at [458, 160] on div at bounding box center [581, 95] width 251 height 201
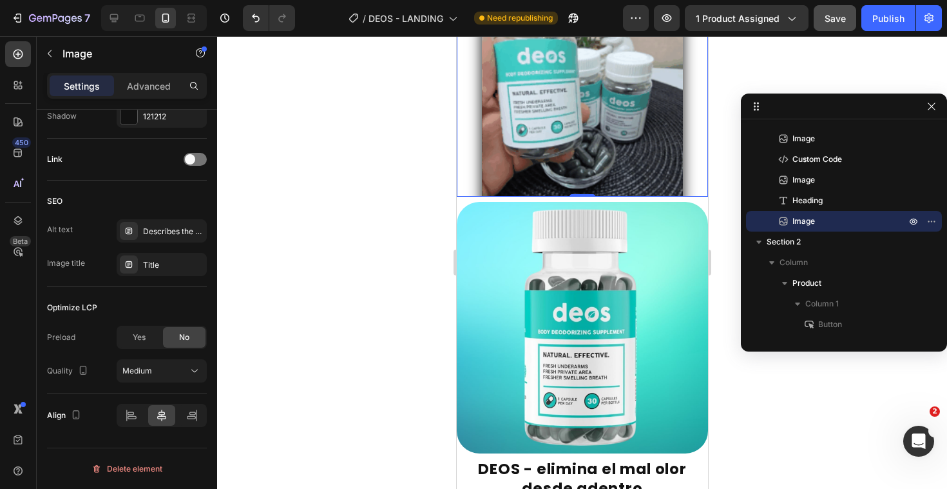
click at [458, 160] on div at bounding box center [581, 95] width 251 height 201
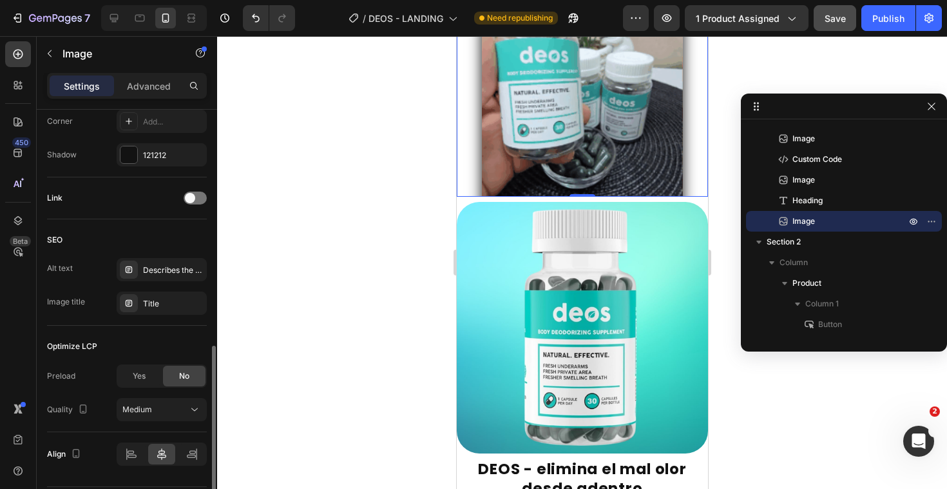
scroll to position [535, 0]
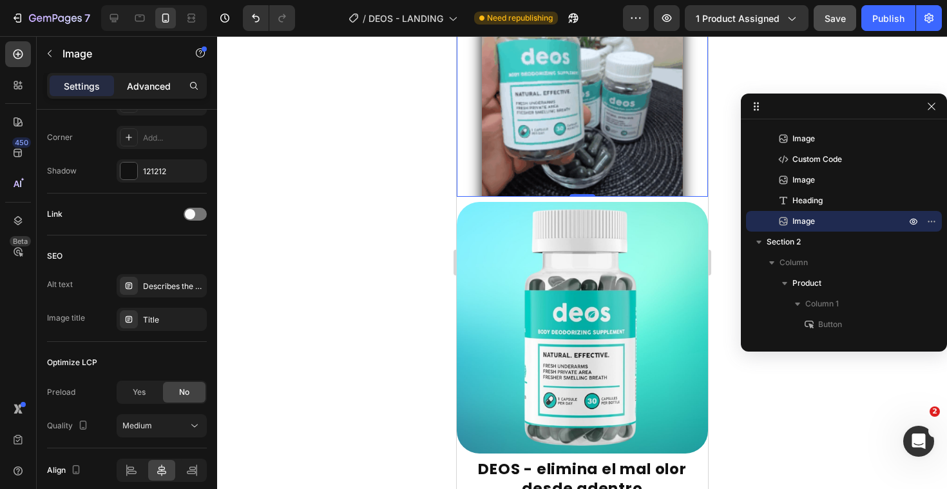
click at [151, 85] on p "Advanced" at bounding box center [149, 86] width 44 height 14
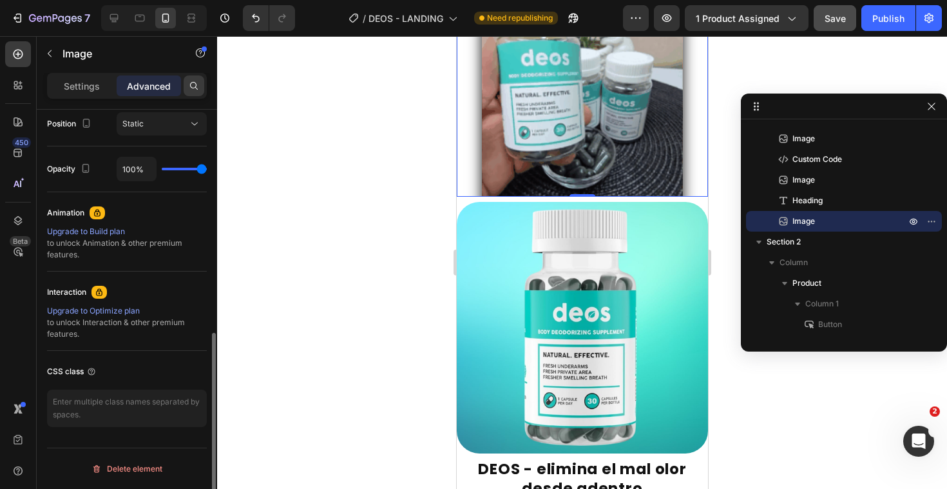
click at [195, 86] on icon at bounding box center [194, 86] width 8 height 8
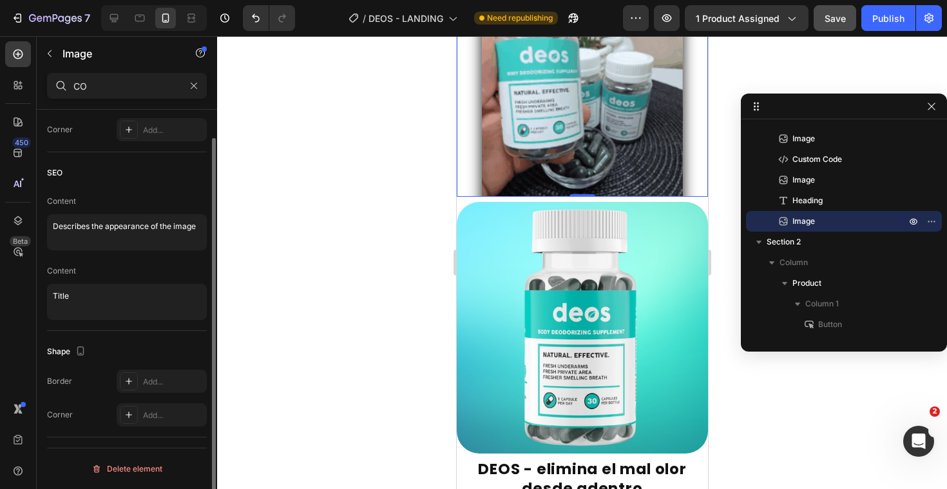
scroll to position [0, 0]
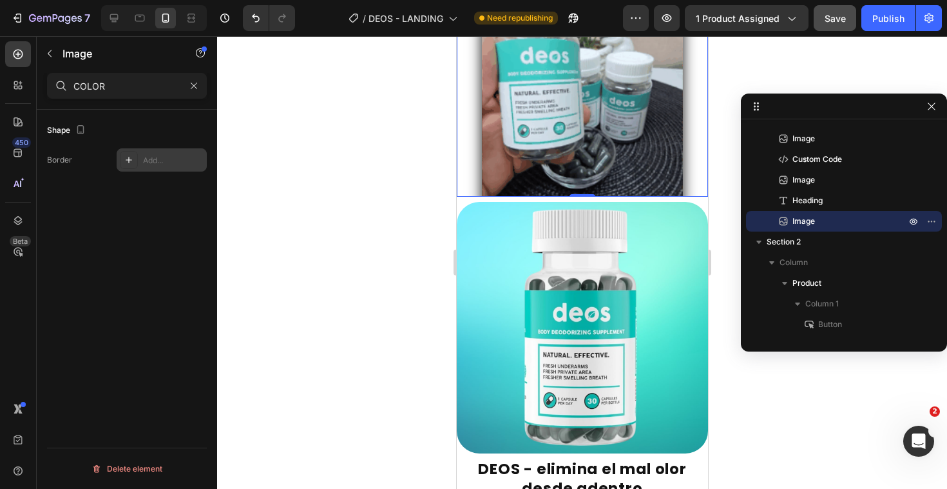
type input "COLOR"
click at [142, 166] on div "Add..." at bounding box center [162, 159] width 90 height 23
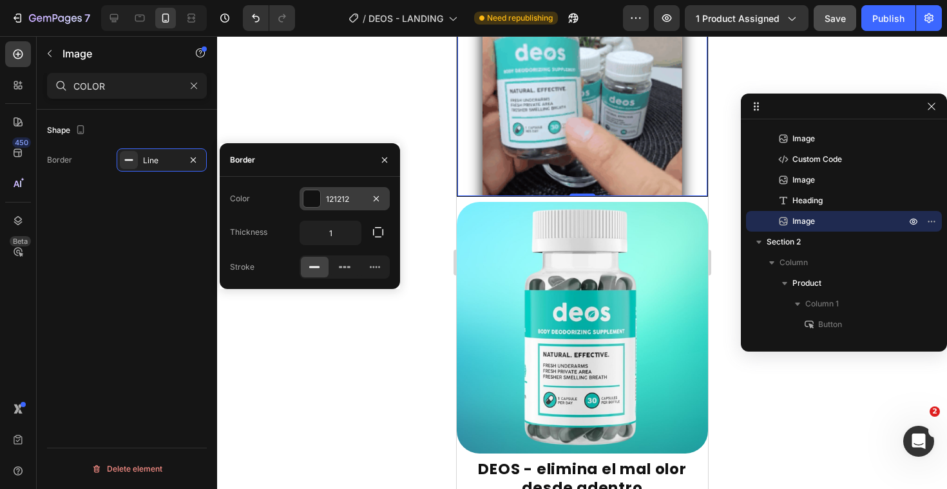
click at [311, 196] on div at bounding box center [312, 198] width 17 height 17
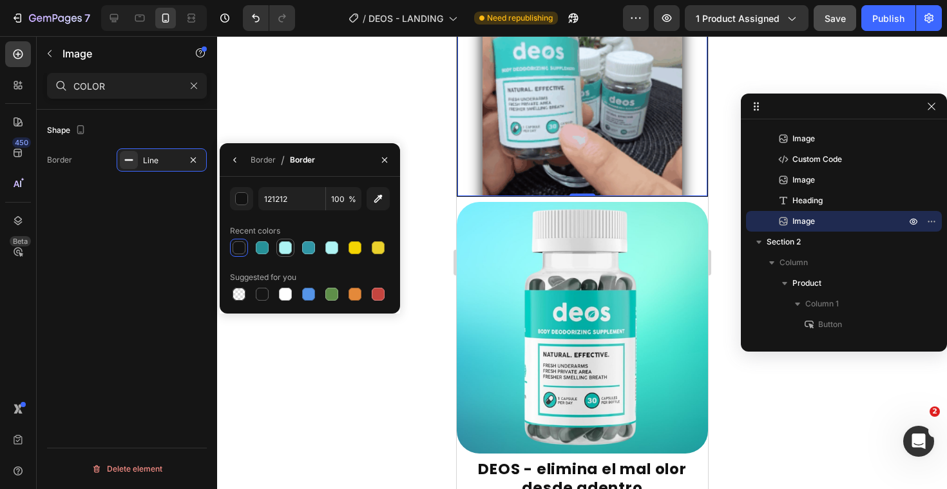
click at [279, 250] on div at bounding box center [285, 247] width 13 height 13
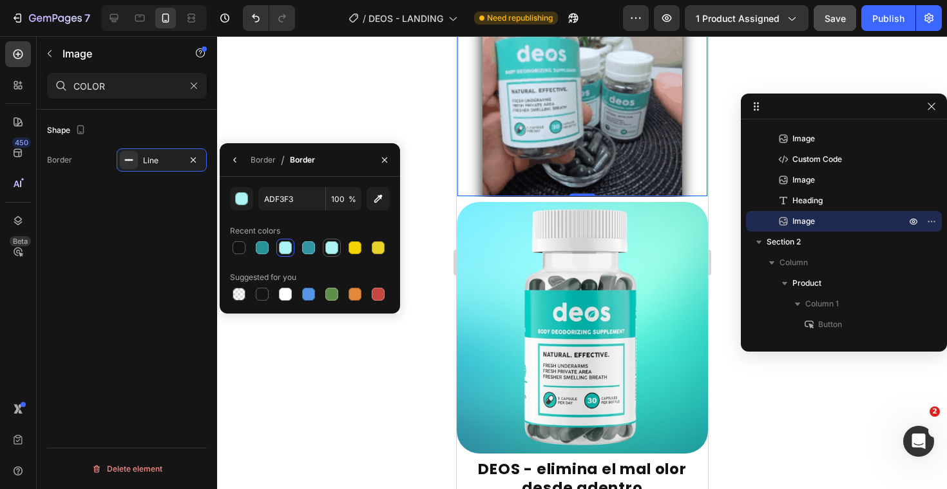
click at [325, 247] on div at bounding box center [331, 247] width 13 height 13
click at [233, 245] on div at bounding box center [239, 247] width 13 height 13
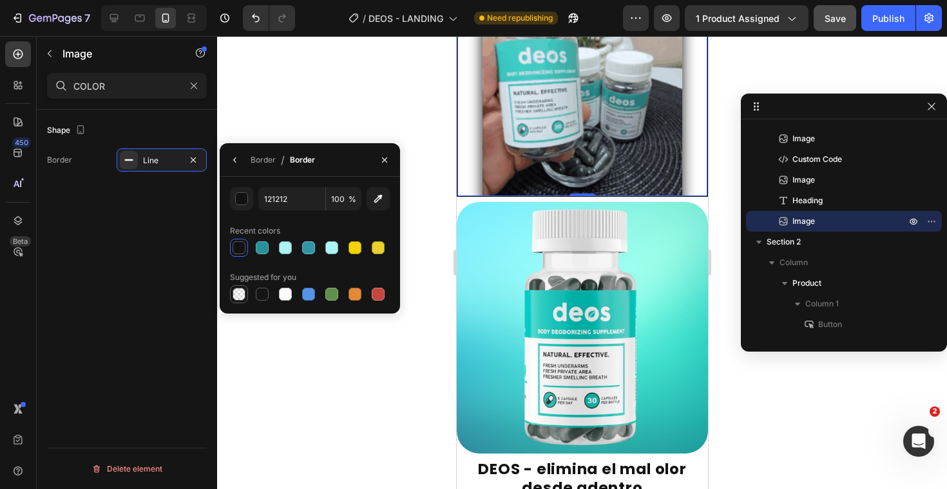
click at [246, 291] on div at bounding box center [238, 293] width 15 height 15
type input "000000"
type input "0"
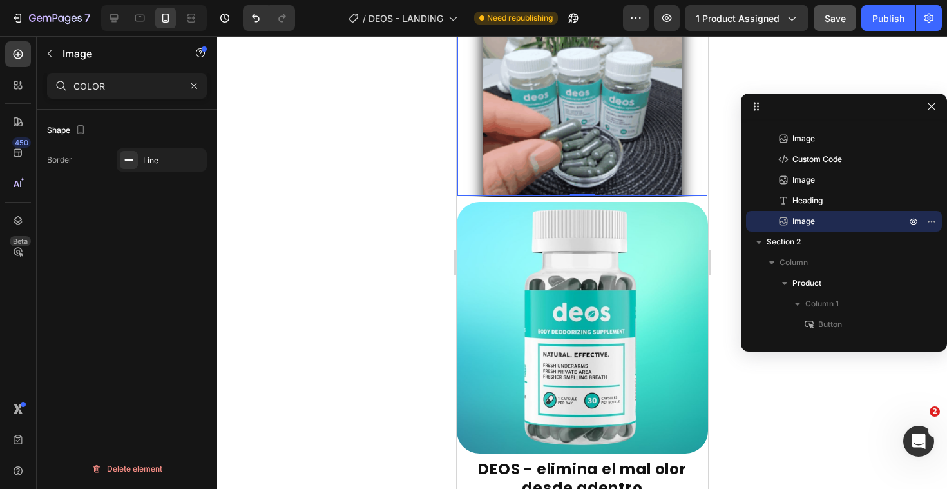
click at [291, 362] on div at bounding box center [582, 262] width 730 height 452
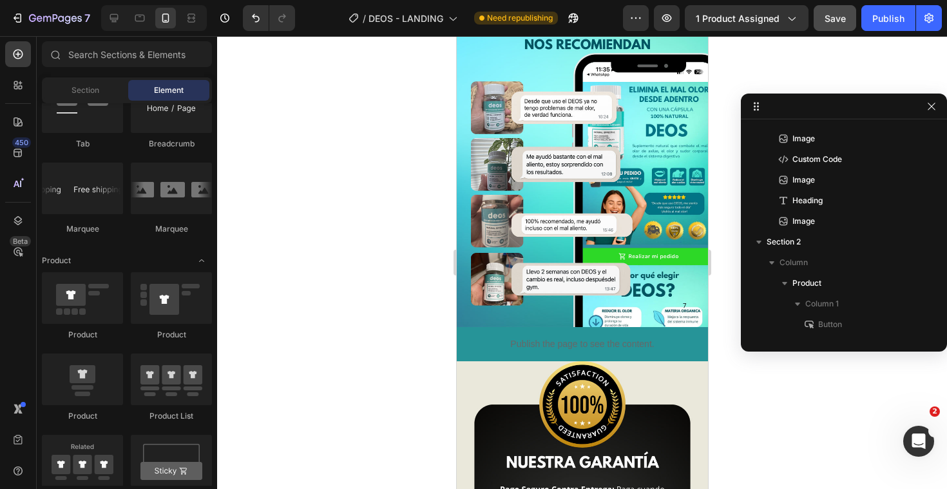
scroll to position [3152, 0]
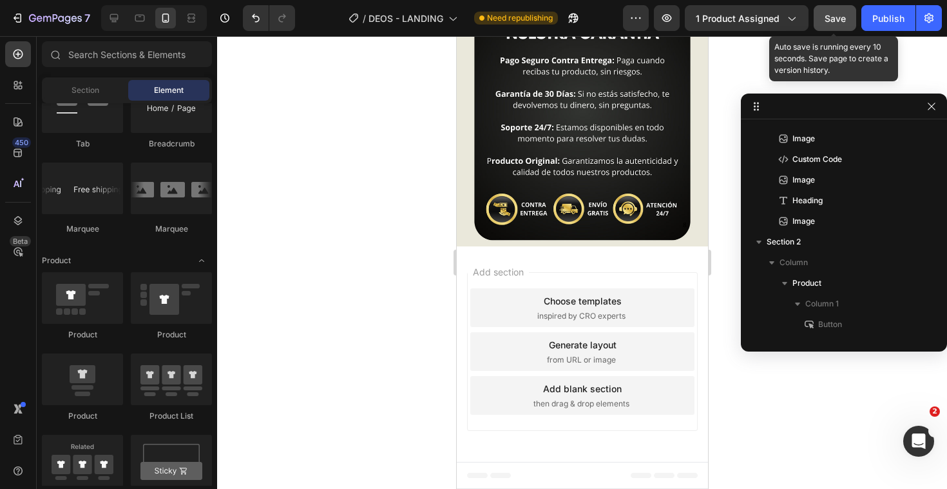
click at [827, 23] on span "Save" at bounding box center [835, 18] width 21 height 11
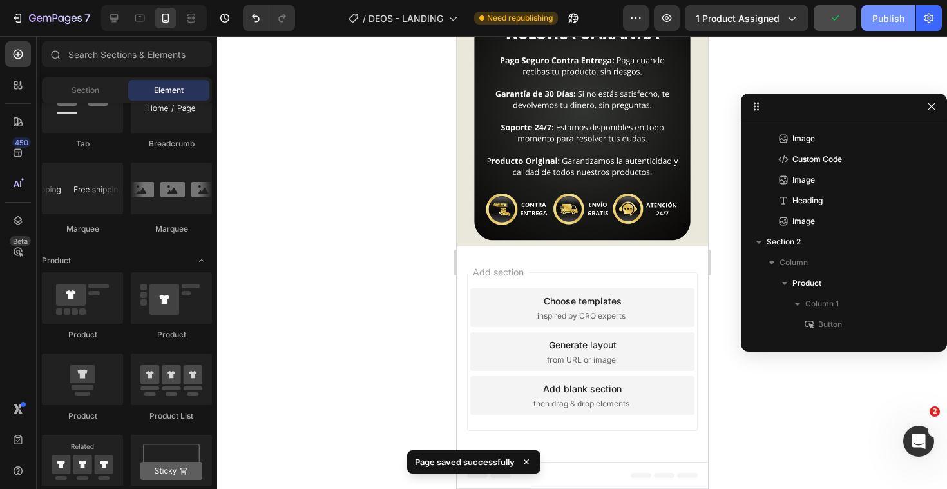
click at [897, 14] on div "Publish" at bounding box center [889, 19] width 32 height 14
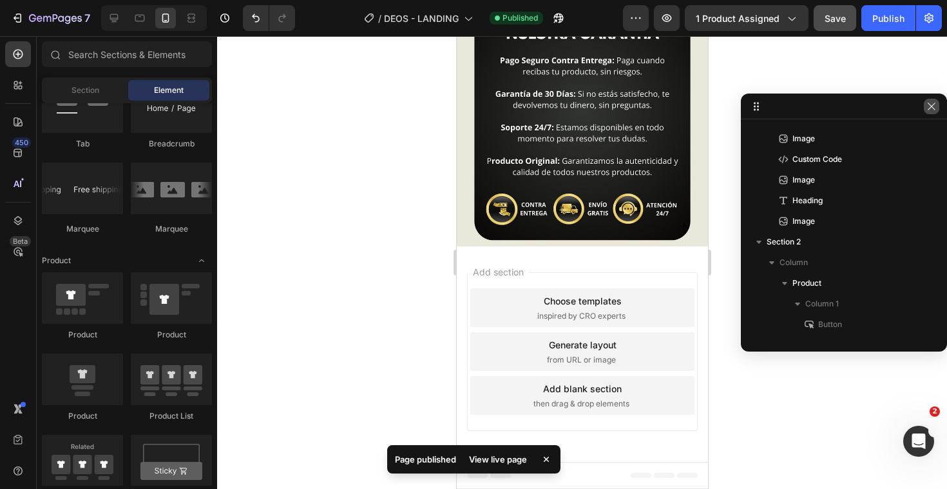
click at [931, 100] on button "button" at bounding box center [931, 106] width 15 height 15
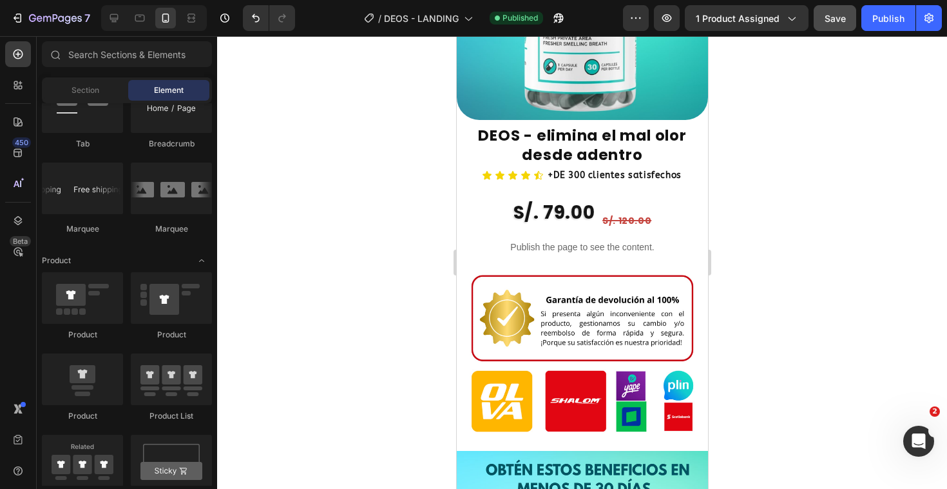
scroll to position [1086, 0]
